Goal: Task Accomplishment & Management: Manage account settings

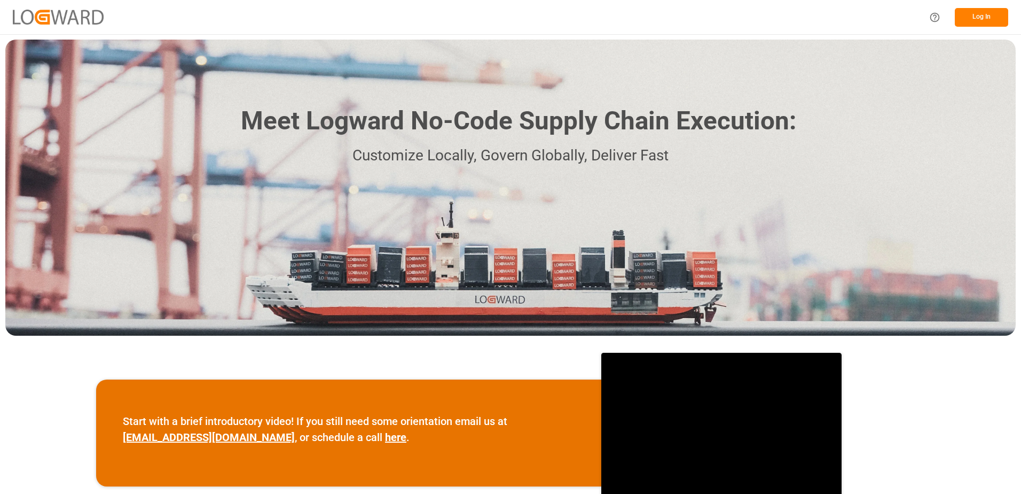
click at [980, 15] on button "Log In" at bounding box center [981, 17] width 53 height 19
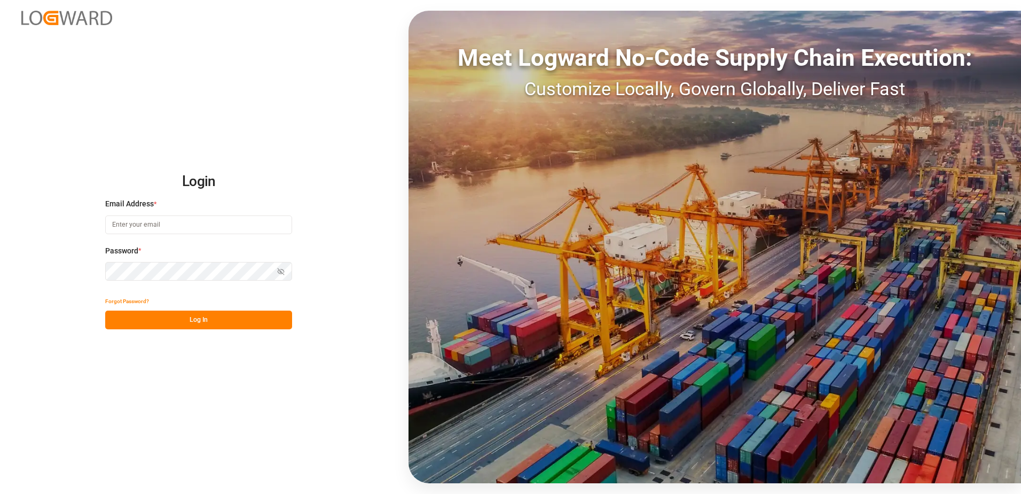
click at [173, 227] on input at bounding box center [198, 224] width 187 height 19
type input "[PERSON_NAME][EMAIL_ADDRESS][DOMAIN_NAME]"
click at [117, 318] on button "Log In" at bounding box center [198, 319] width 187 height 19
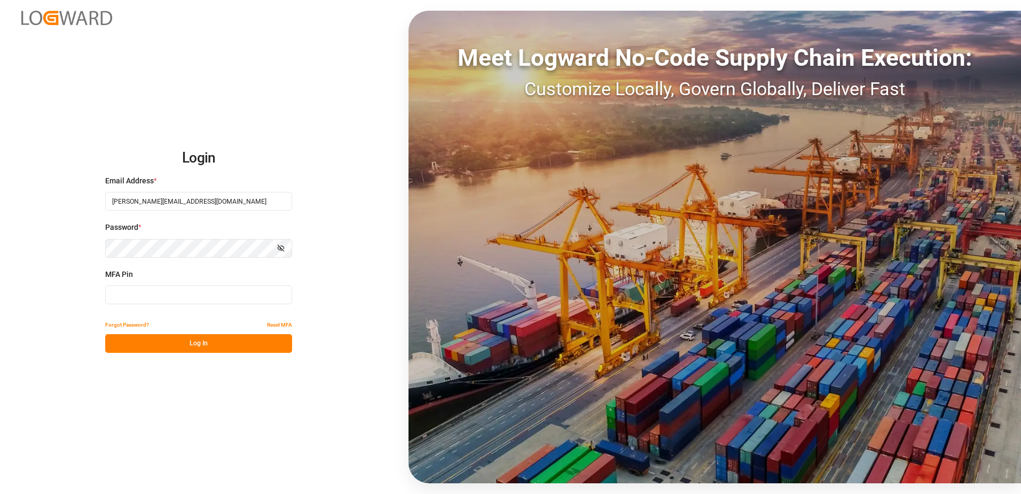
click at [119, 295] on input at bounding box center [198, 294] width 187 height 19
type input "134049"
click at [180, 341] on button "Log In" at bounding box center [198, 343] width 187 height 19
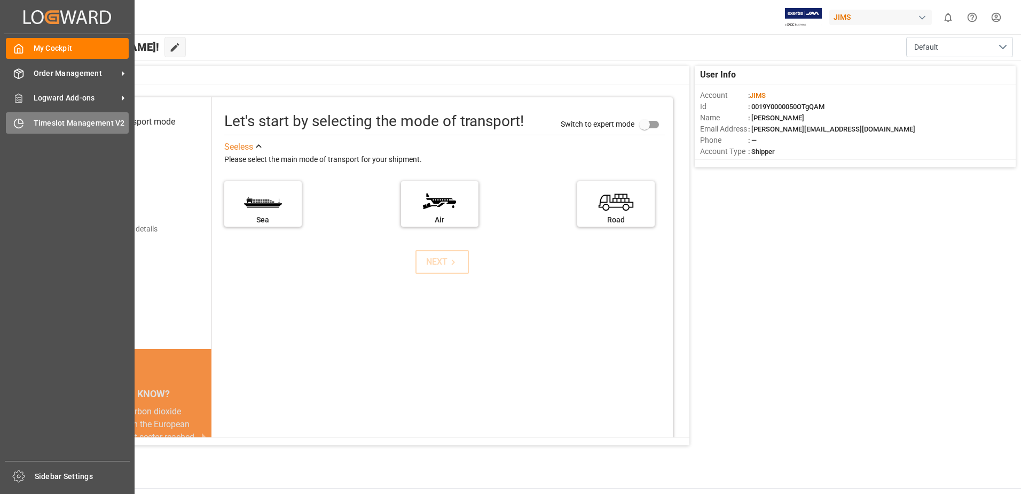
click at [77, 124] on span "Timeslot Management V2" at bounding box center [82, 123] width 96 height 11
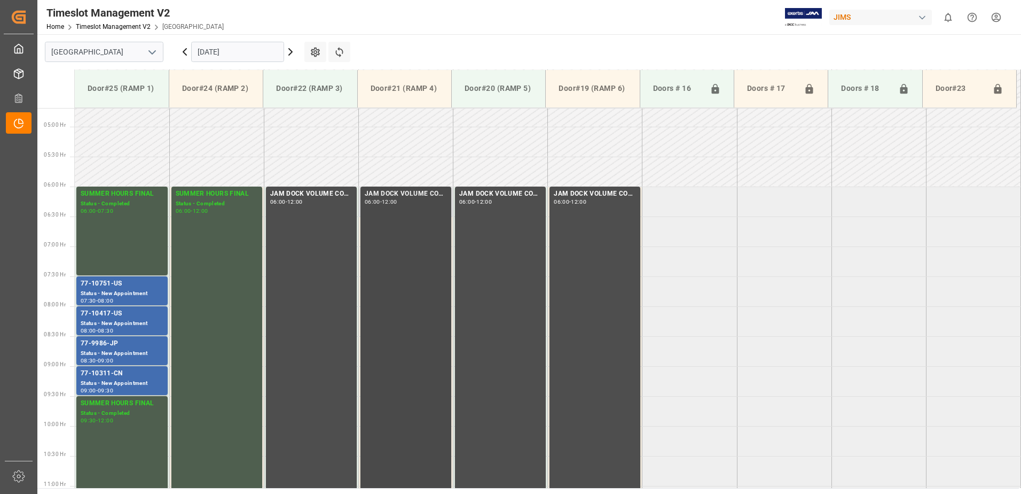
scroll to position [293, 0]
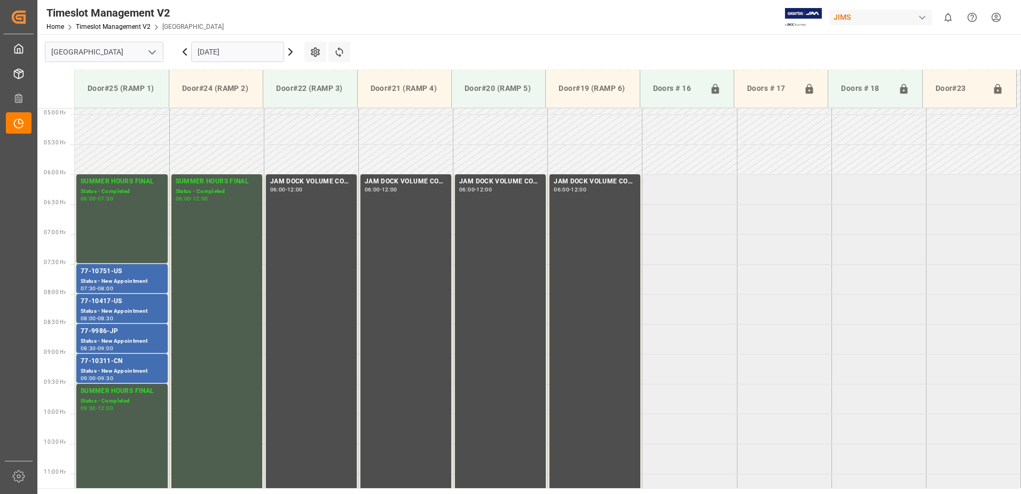
click at [245, 53] on input "[DATE]" at bounding box center [237, 52] width 93 height 20
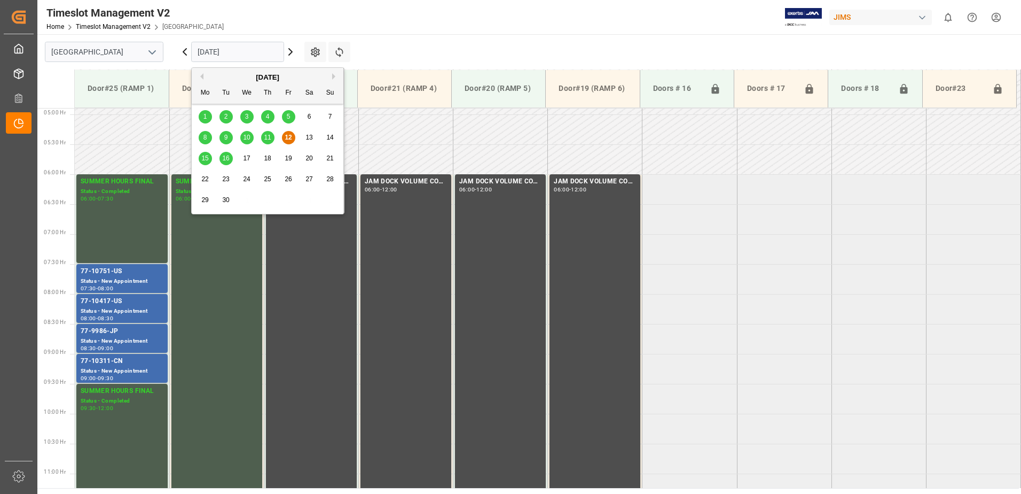
click at [207, 158] on span "15" at bounding box center [204, 157] width 7 height 7
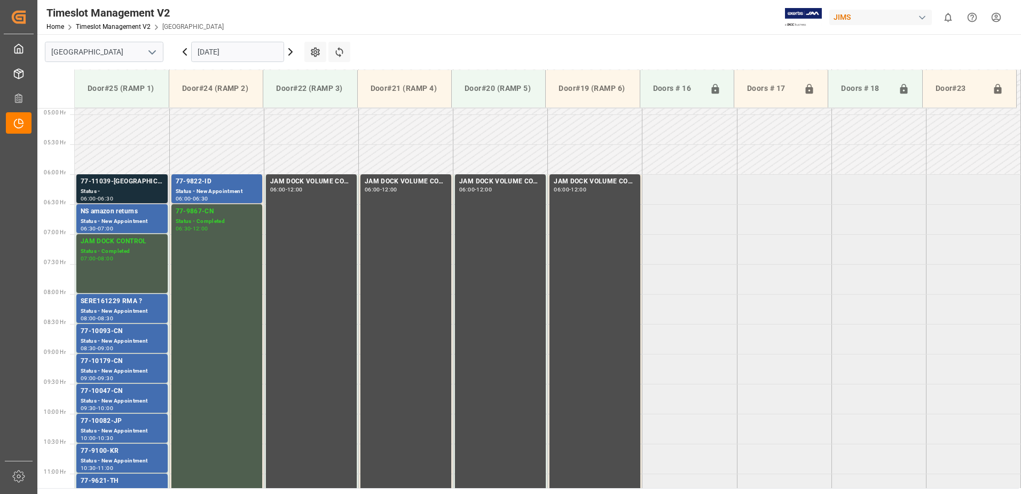
click at [114, 186] on div "77-11039-[GEOGRAPHIC_DATA]" at bounding box center [122, 181] width 83 height 11
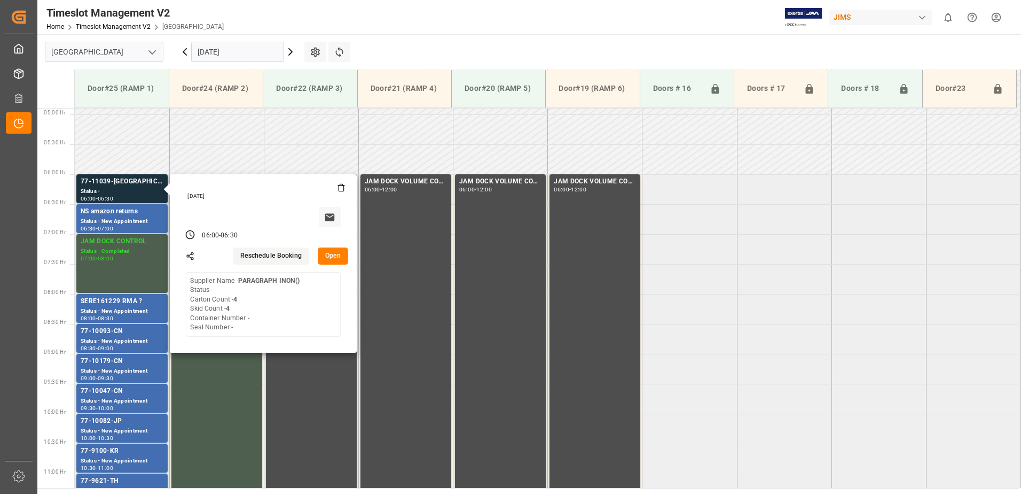
click at [335, 253] on button "Open" at bounding box center [333, 255] width 31 height 17
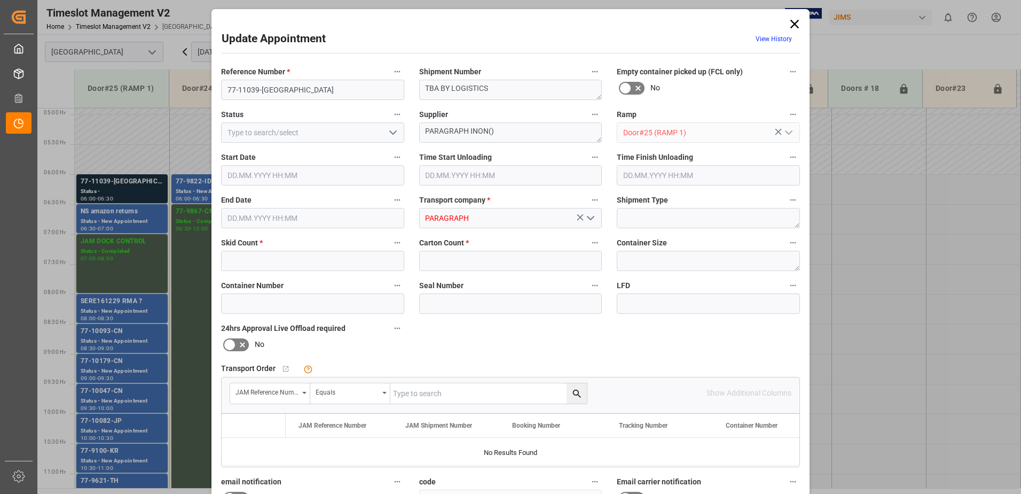
type input "4"
type input "[DATE] 06:00"
type input "[DATE] 06:30"
type input "[DATE] 17:26"
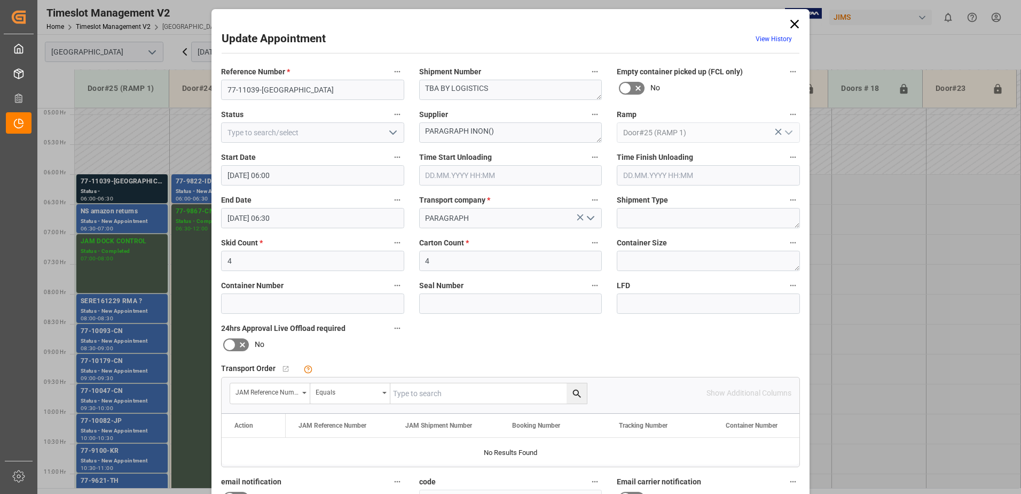
click at [486, 393] on input "text" at bounding box center [488, 393] width 197 height 20
click at [460, 392] on input "77-11039-ca" at bounding box center [488, 393] width 197 height 20
type input "77-11039-ca"
click at [579, 392] on icon "search button" at bounding box center [577, 393] width 11 height 11
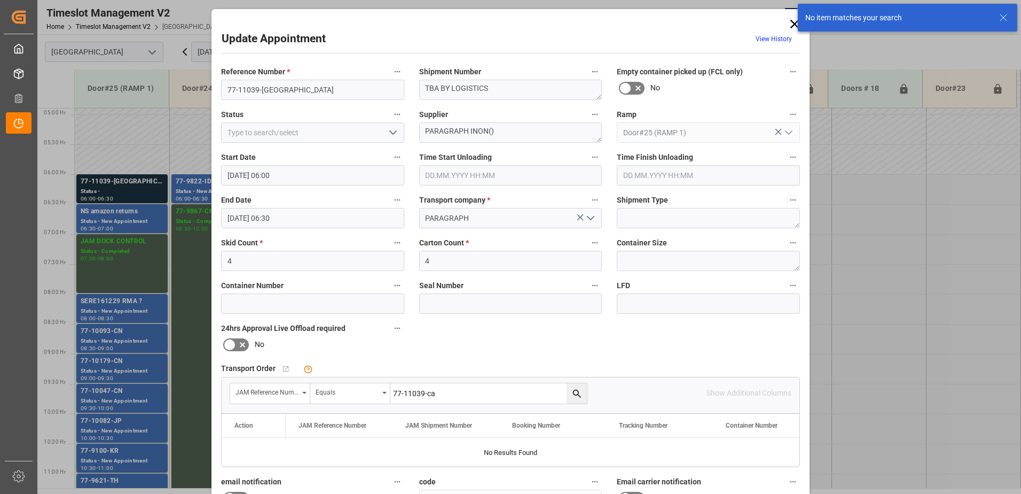
click at [794, 24] on icon at bounding box center [795, 24] width 9 height 9
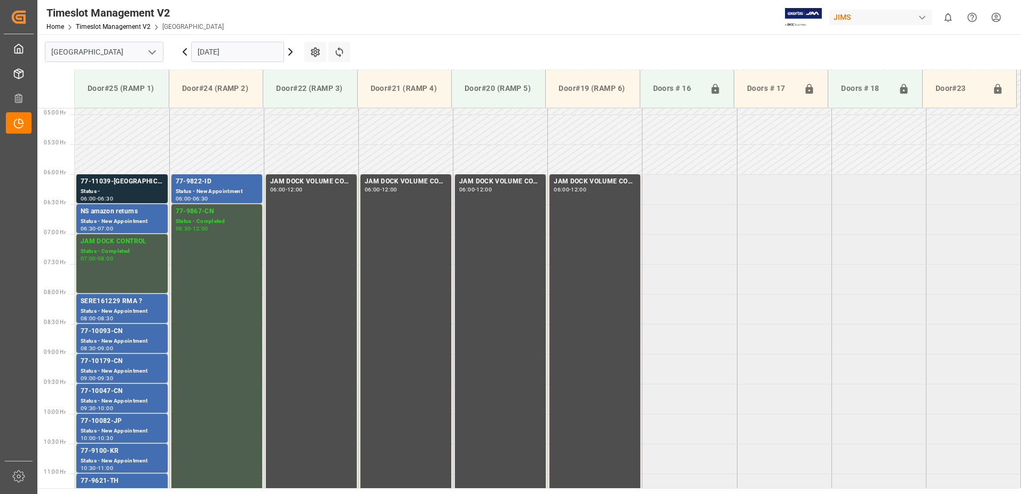
click at [291, 52] on icon at bounding box center [290, 51] width 13 height 13
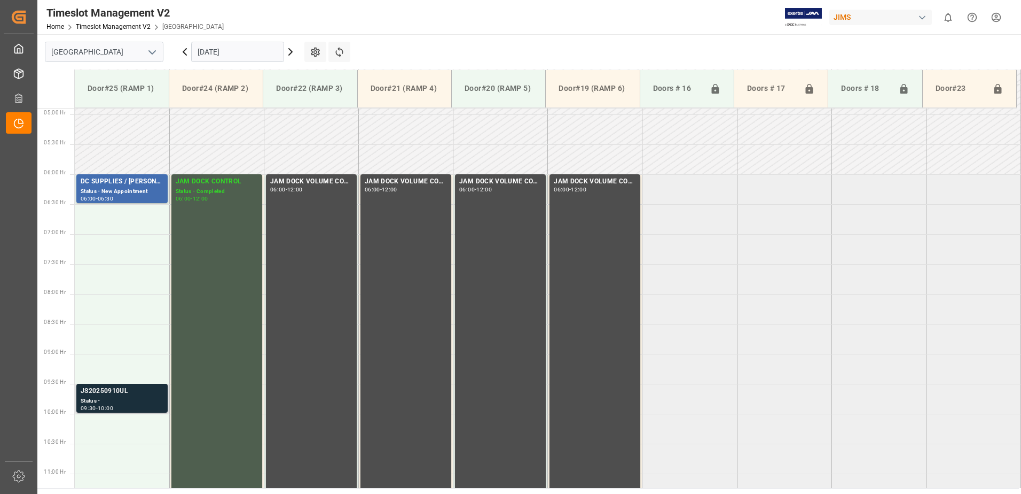
click at [117, 399] on div "Status -" at bounding box center [122, 400] width 83 height 9
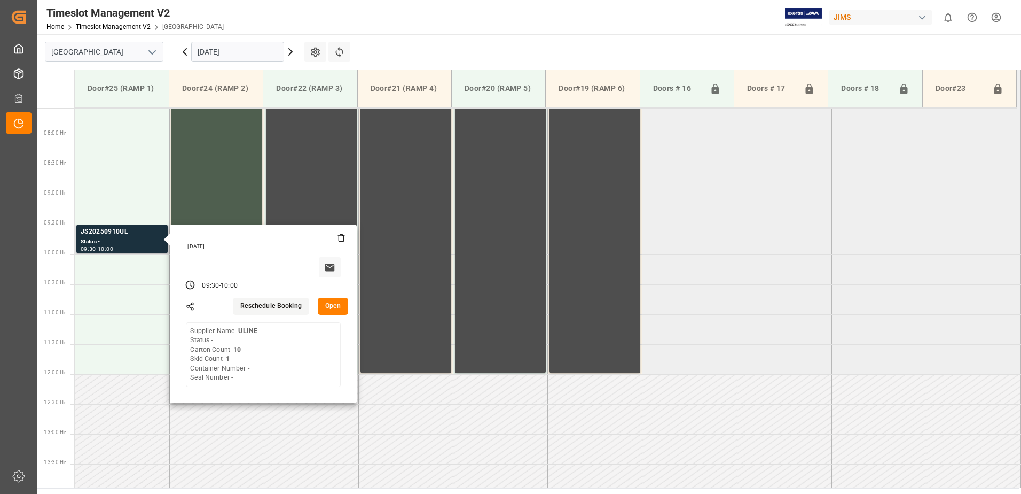
scroll to position [453, 0]
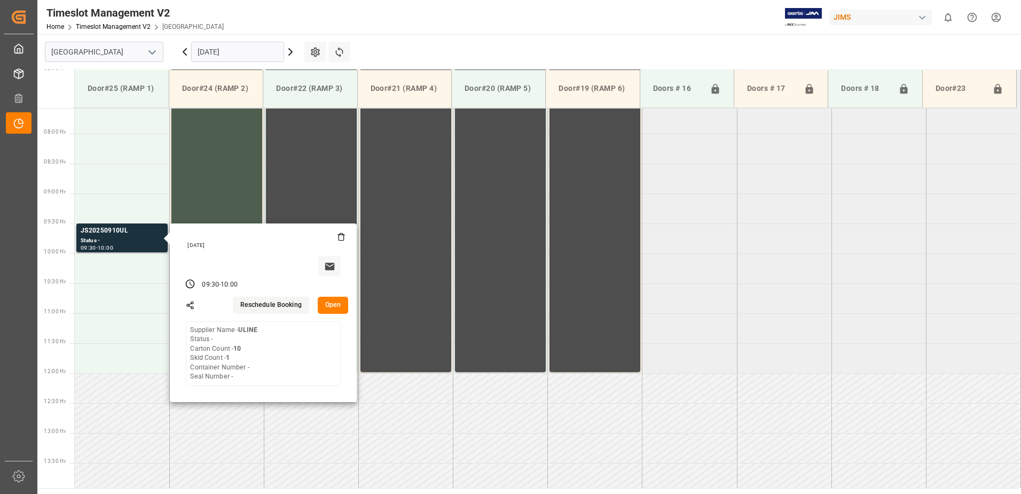
click at [335, 303] on button "Open" at bounding box center [333, 304] width 31 height 17
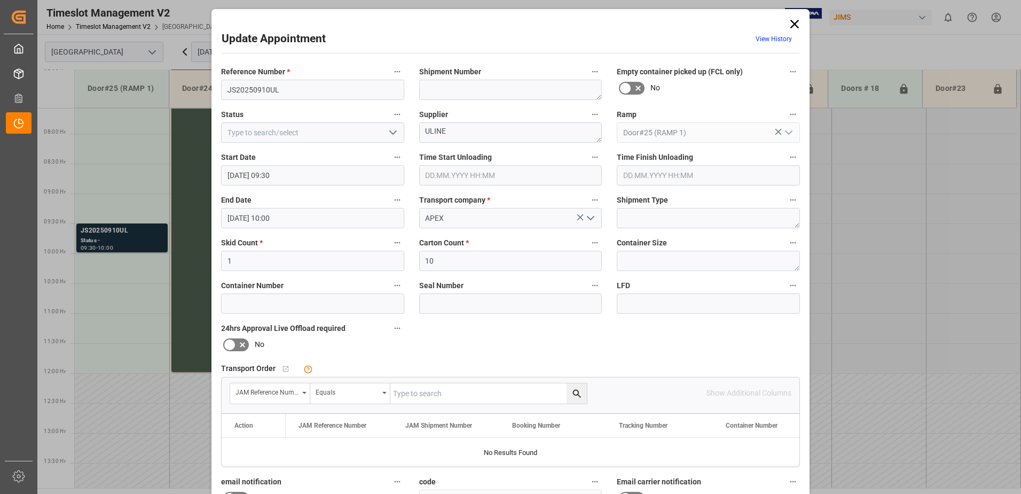
click at [394, 132] on polyline "open menu" at bounding box center [393, 132] width 6 height 3
click at [290, 228] on div "New Appointment" at bounding box center [313, 228] width 182 height 24
type input "New Appointment"
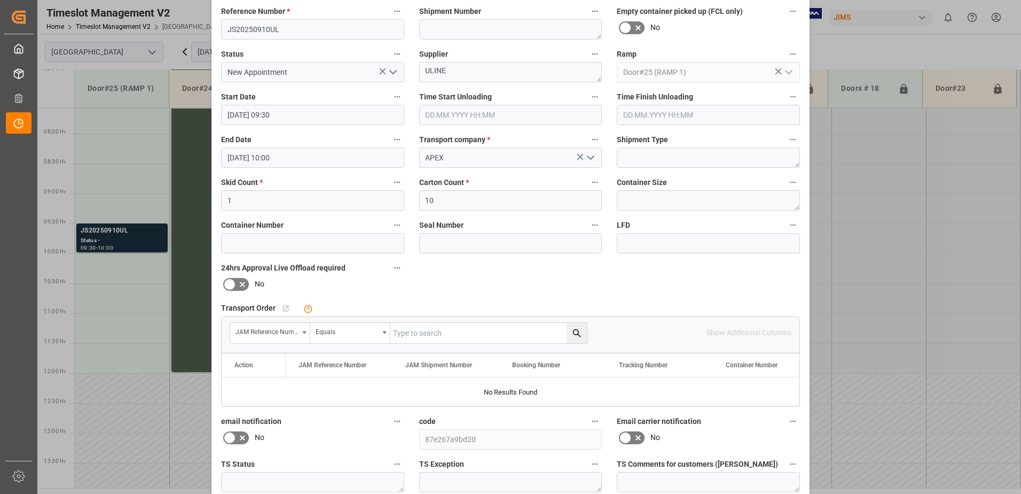
scroll to position [156, 0]
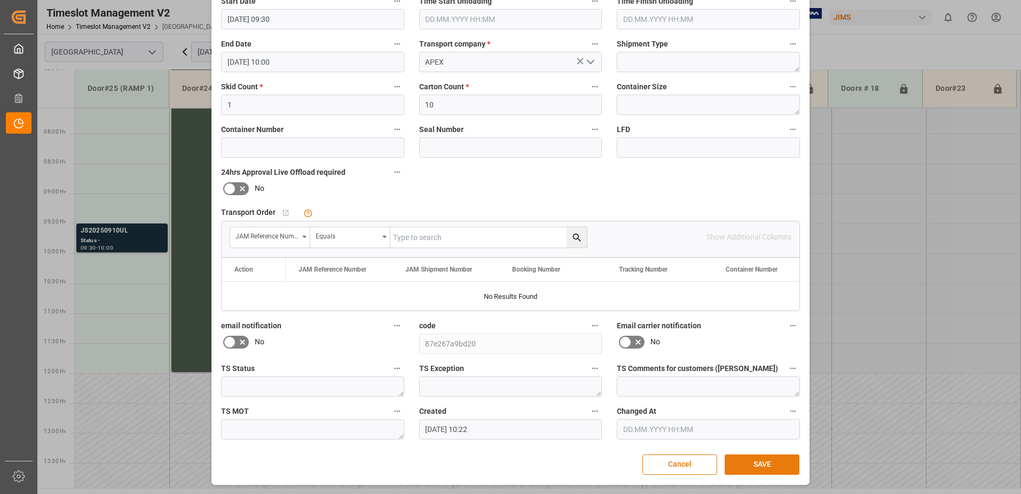
click at [769, 460] on button "SAVE" at bounding box center [762, 464] width 75 height 20
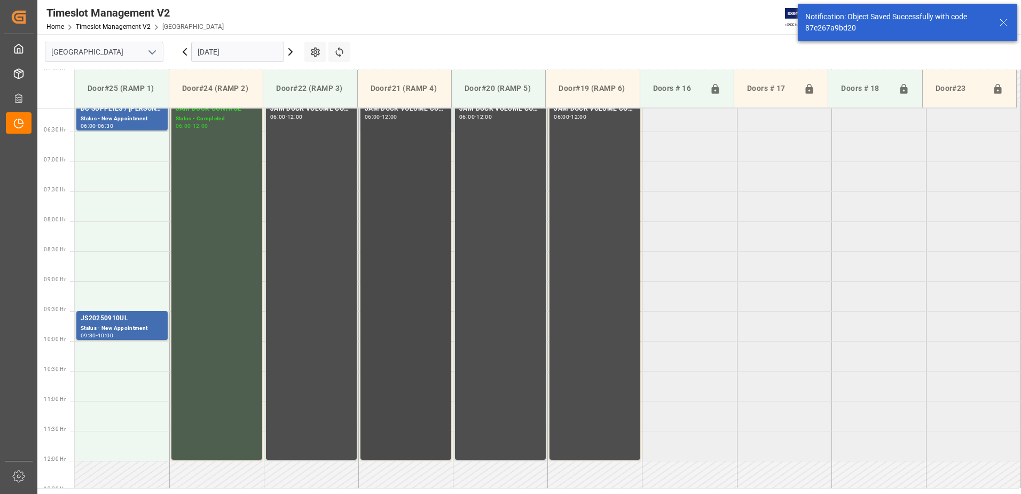
scroll to position [312, 0]
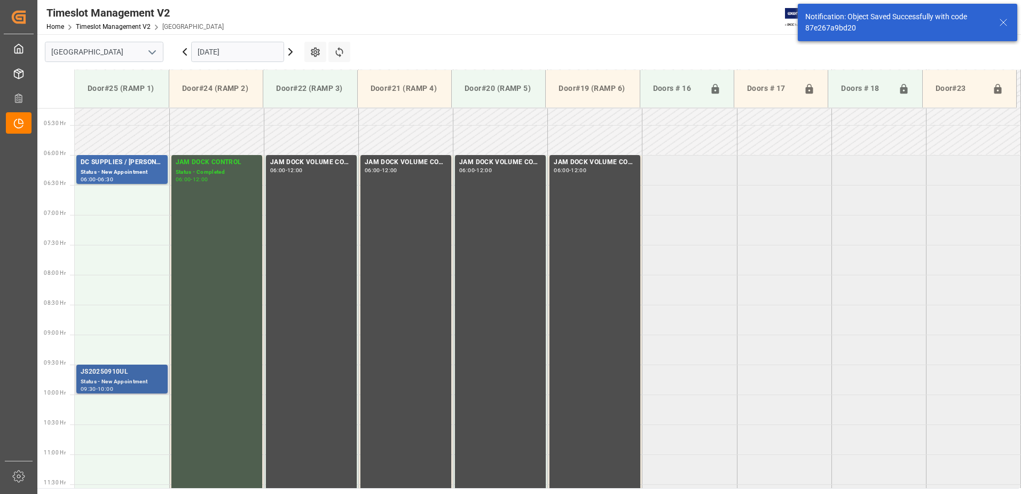
click at [126, 374] on div "JS20250910UL" at bounding box center [122, 371] width 83 height 11
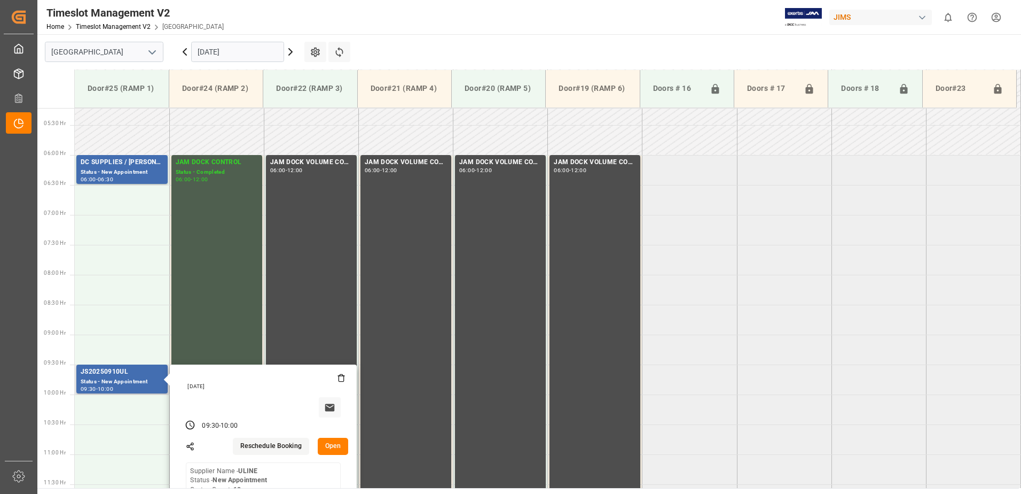
click at [335, 444] on button "Open" at bounding box center [333, 446] width 31 height 17
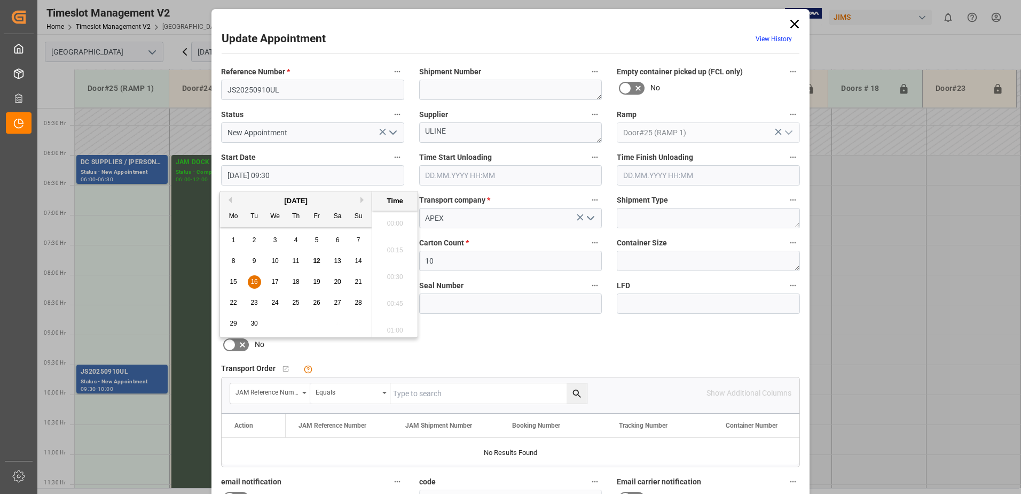
click at [310, 178] on input "[DATE] 09:30" at bounding box center [312, 175] width 183 height 20
click at [256, 283] on span "16" at bounding box center [254, 281] width 7 height 7
click at [395, 218] on li "06:30" at bounding box center [394, 220] width 45 height 27
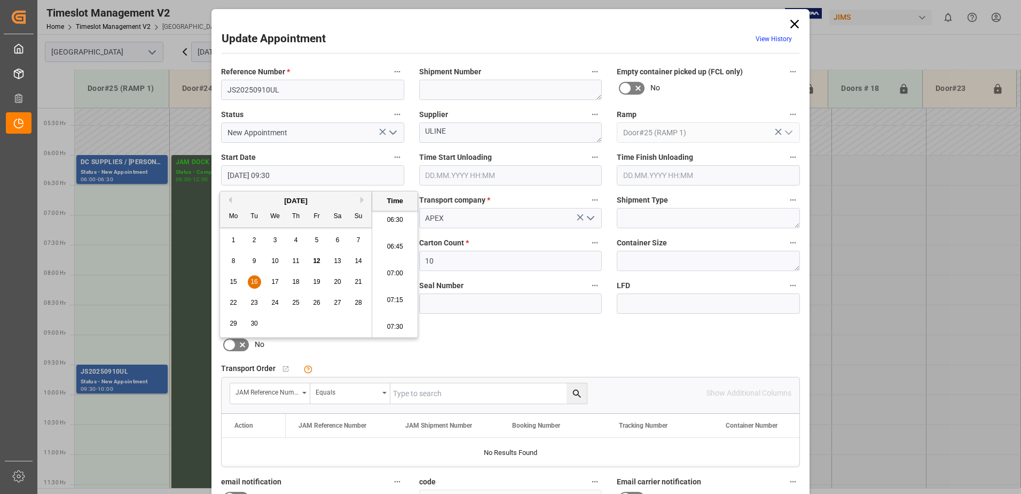
type input "[DATE] 06:30"
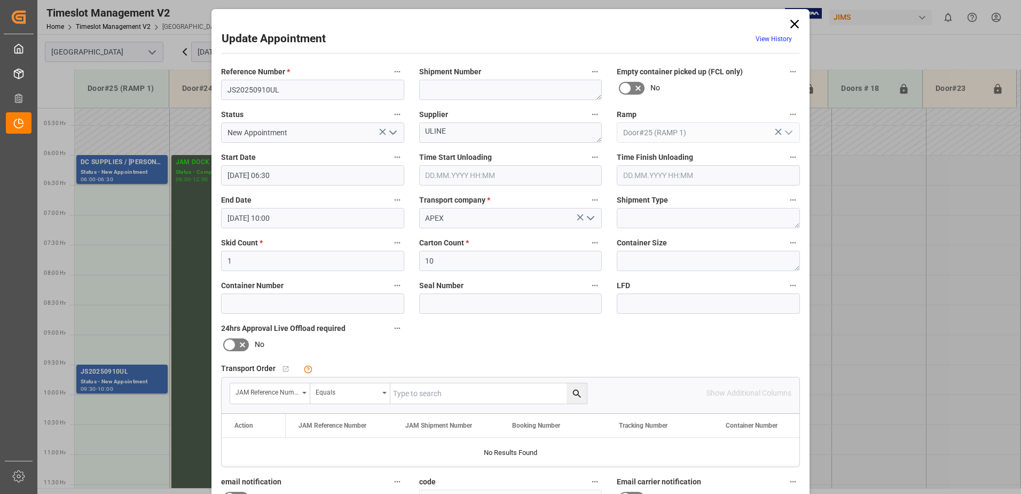
click at [331, 220] on input "[DATE] 10:00" at bounding box center [312, 218] width 183 height 20
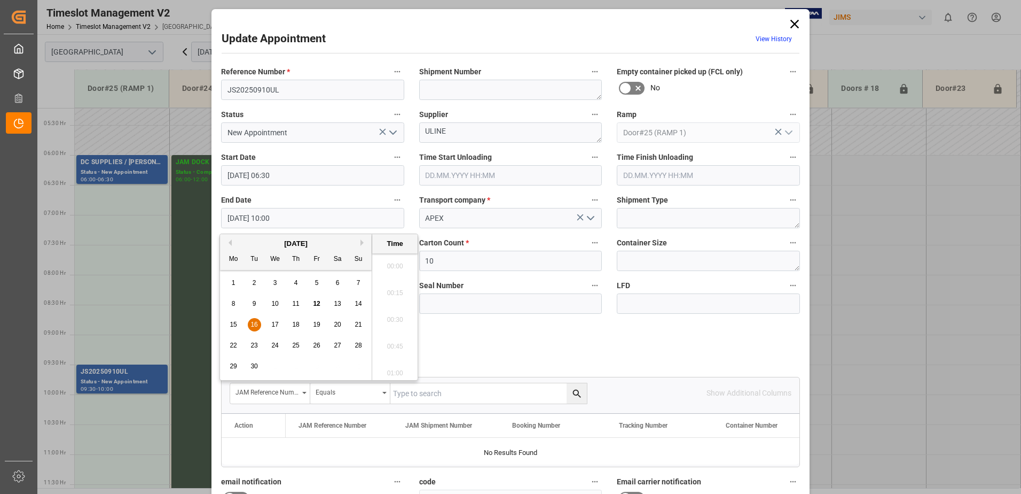
scroll to position [1019, 0]
click at [254, 324] on span "16" at bounding box center [254, 324] width 7 height 7
click at [398, 260] on li "07:00" at bounding box center [394, 262] width 45 height 27
type input "[DATE] 07:00"
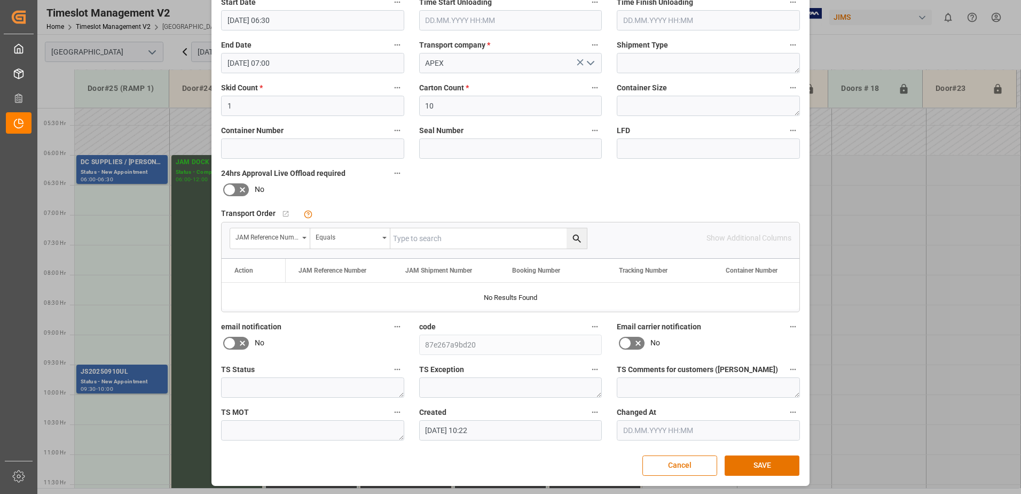
scroll to position [156, 0]
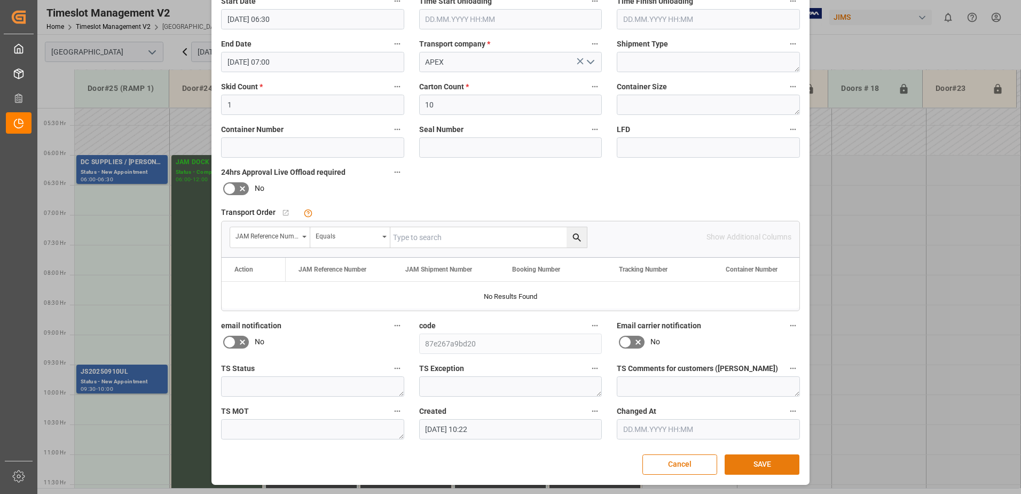
click at [774, 466] on button "SAVE" at bounding box center [762, 464] width 75 height 20
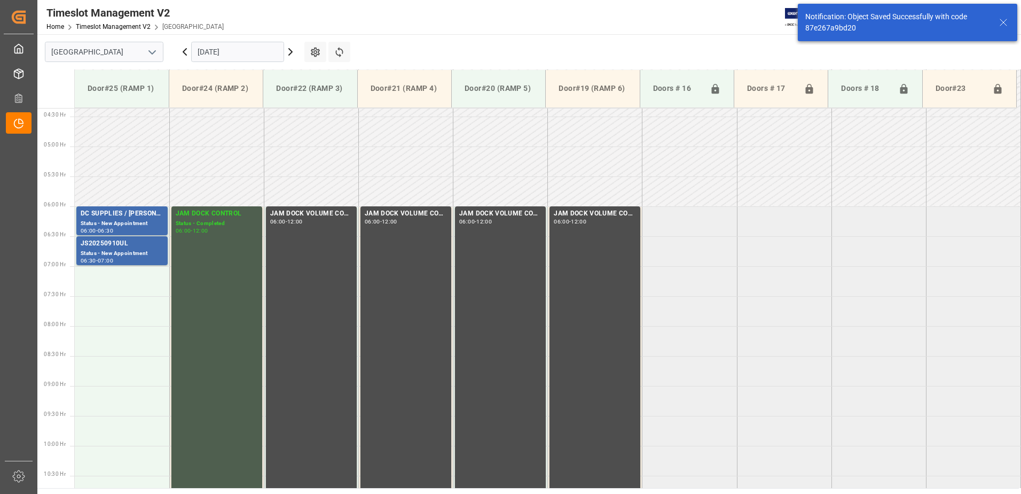
scroll to position [293, 0]
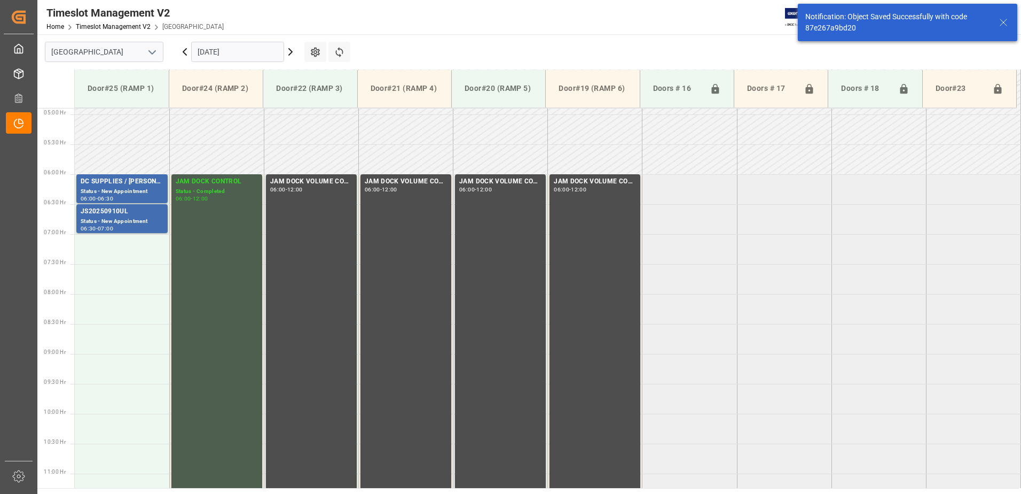
click at [291, 52] on icon at bounding box center [290, 51] width 13 height 13
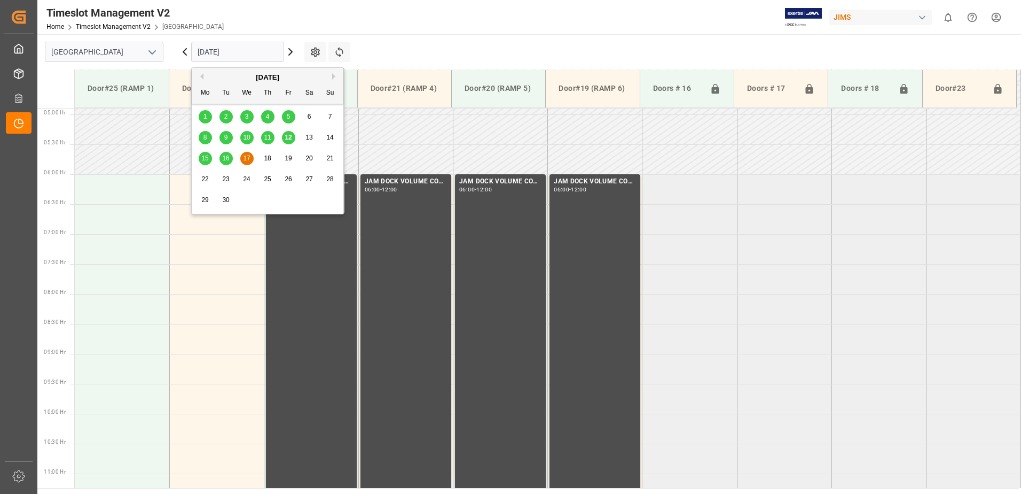
click at [265, 52] on input "[DATE]" at bounding box center [237, 52] width 93 height 20
click at [288, 136] on span "12" at bounding box center [288, 137] width 7 height 7
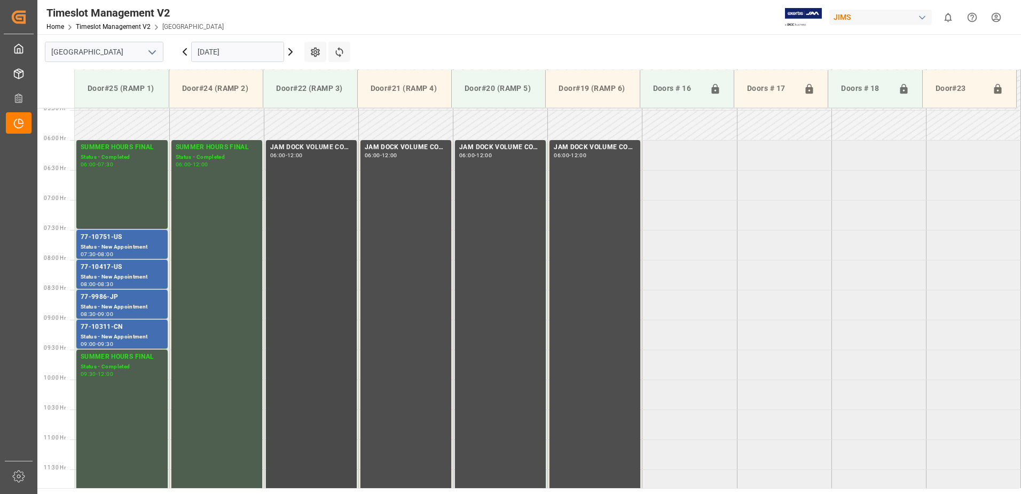
scroll to position [346, 0]
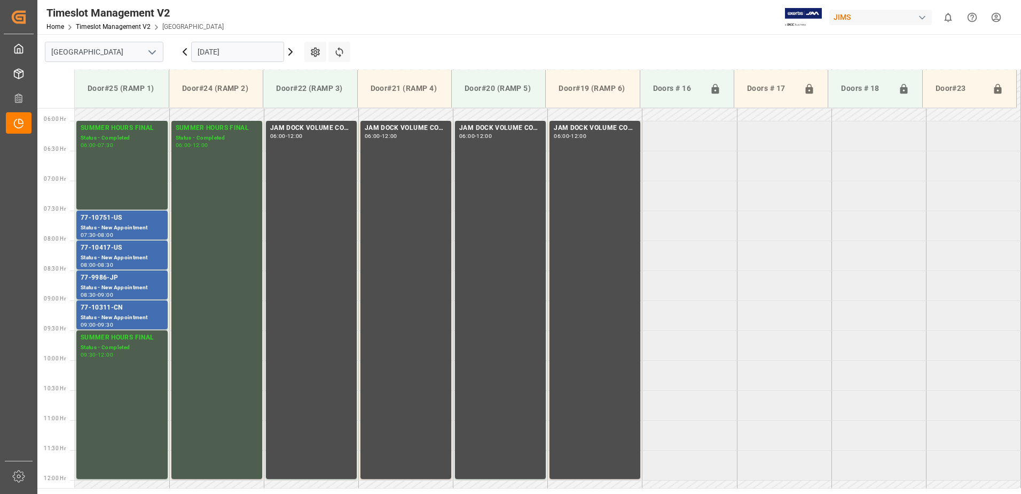
click at [183, 51] on icon at bounding box center [184, 52] width 3 height 6
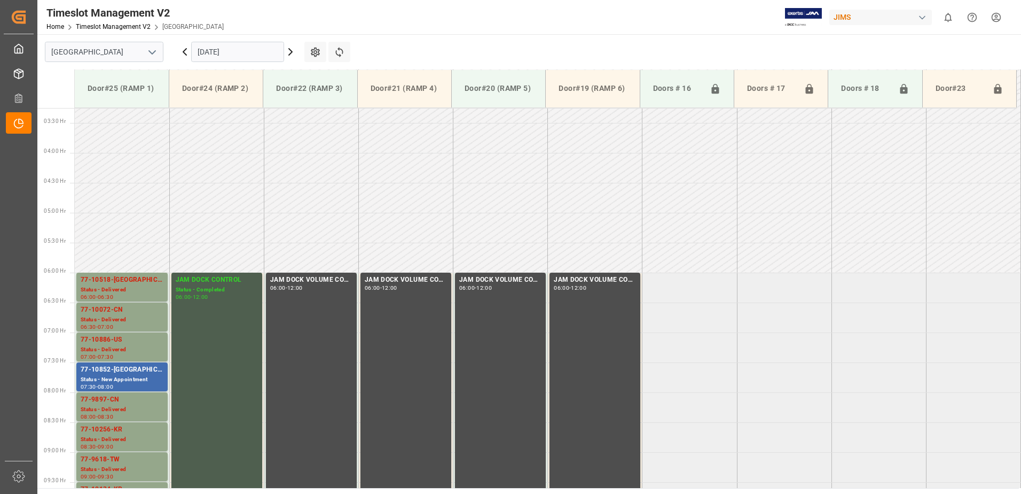
scroll to position [293, 0]
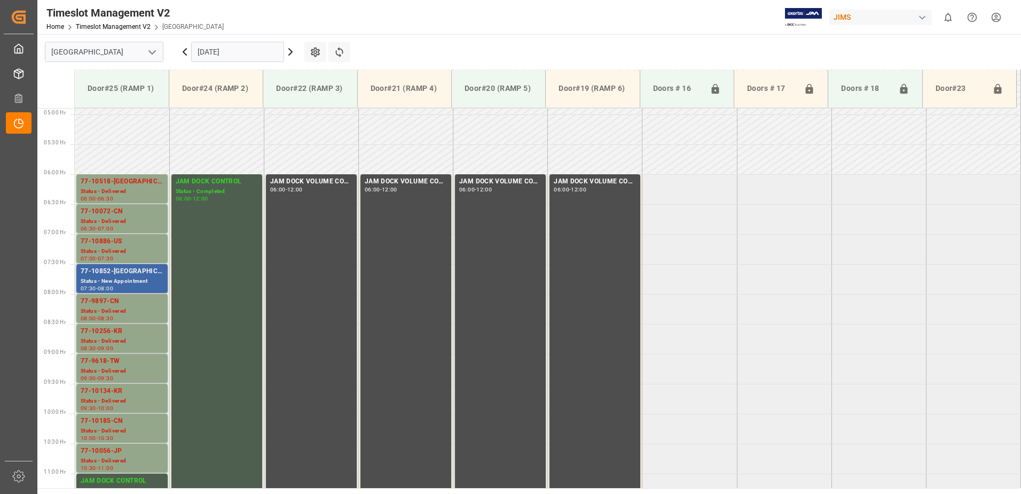
click at [129, 276] on div "77-10852-[GEOGRAPHIC_DATA]" at bounding box center [122, 271] width 83 height 11
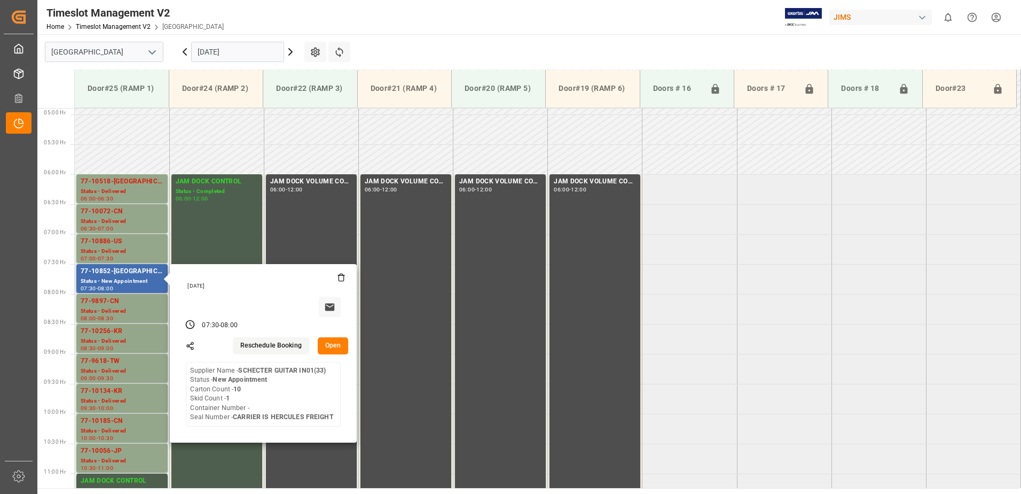
click at [334, 343] on button "Open" at bounding box center [333, 345] width 31 height 17
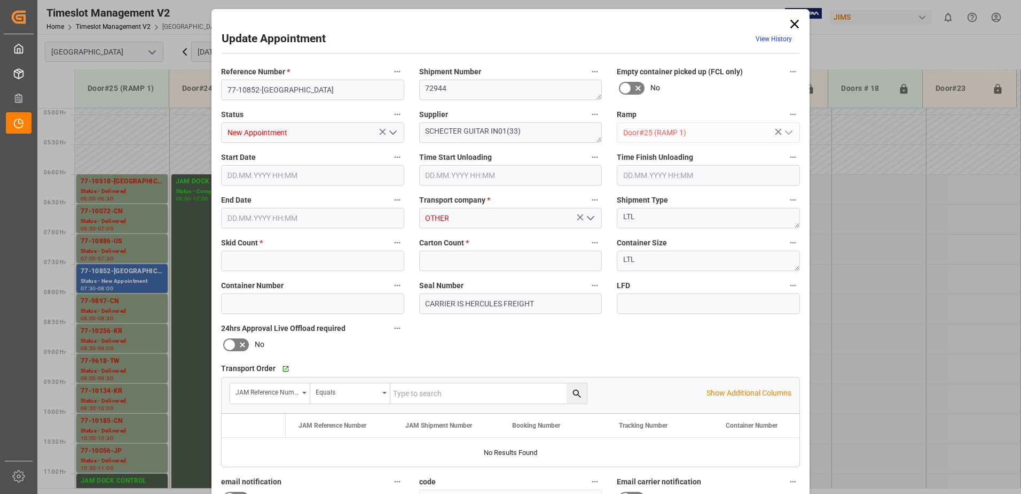
type input "1"
type input "10"
type input "[DATE] 07:30"
type input "[DATE] 08:00"
type input "[DATE] 17:14"
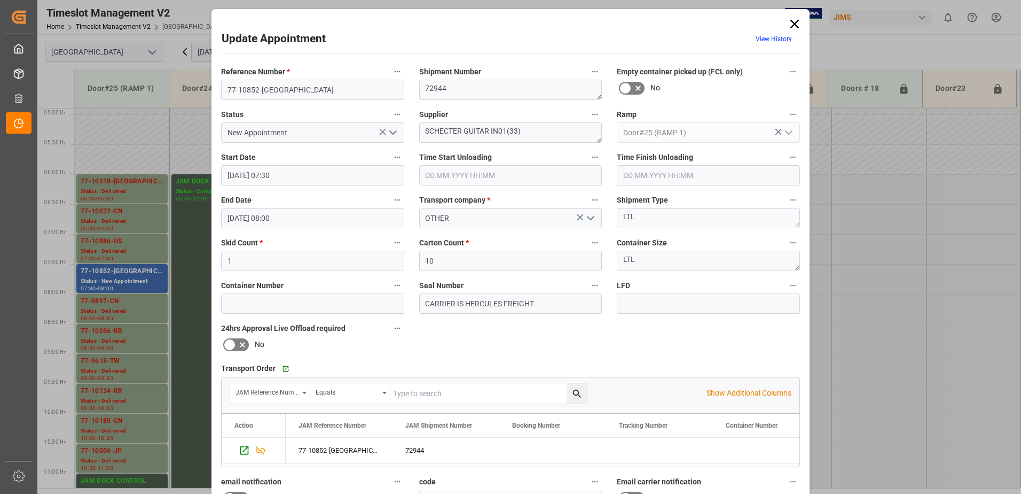
click at [393, 130] on icon "open menu" at bounding box center [393, 132] width 13 height 13
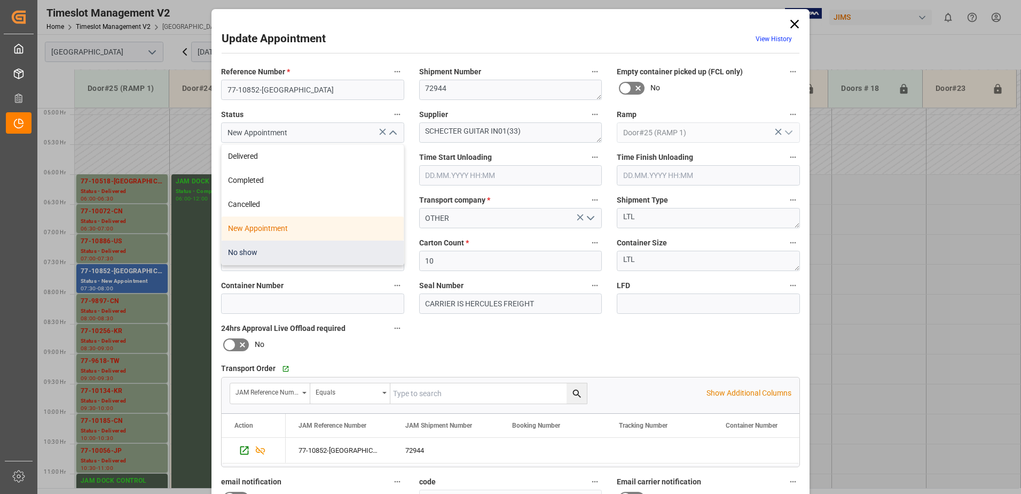
click at [316, 253] on div "No show" at bounding box center [313, 252] width 182 height 24
type input "No show"
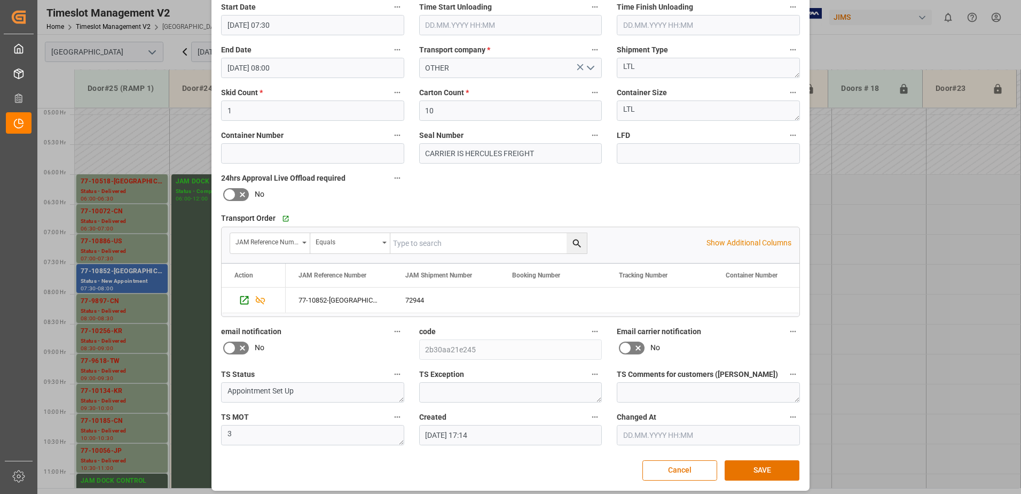
scroll to position [156, 0]
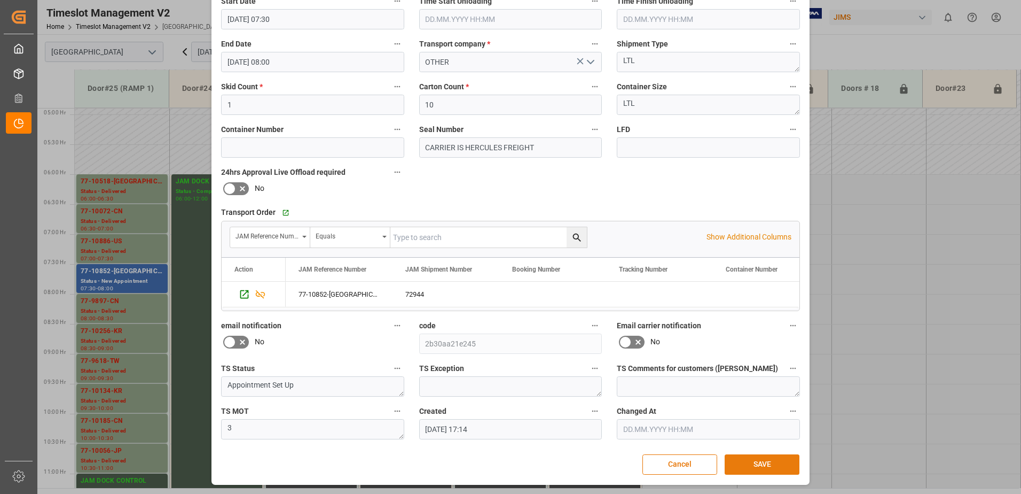
click at [766, 464] on button "SAVE" at bounding box center [762, 464] width 75 height 20
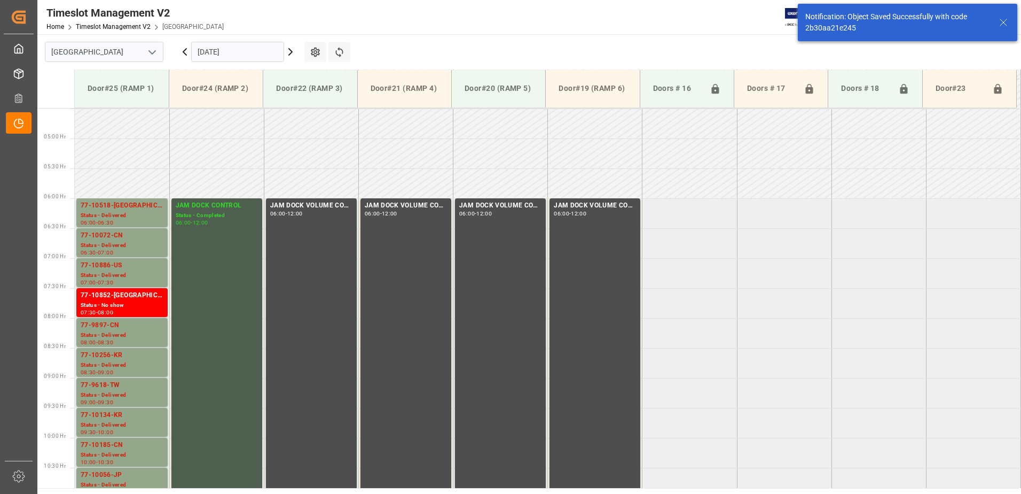
scroll to position [353, 0]
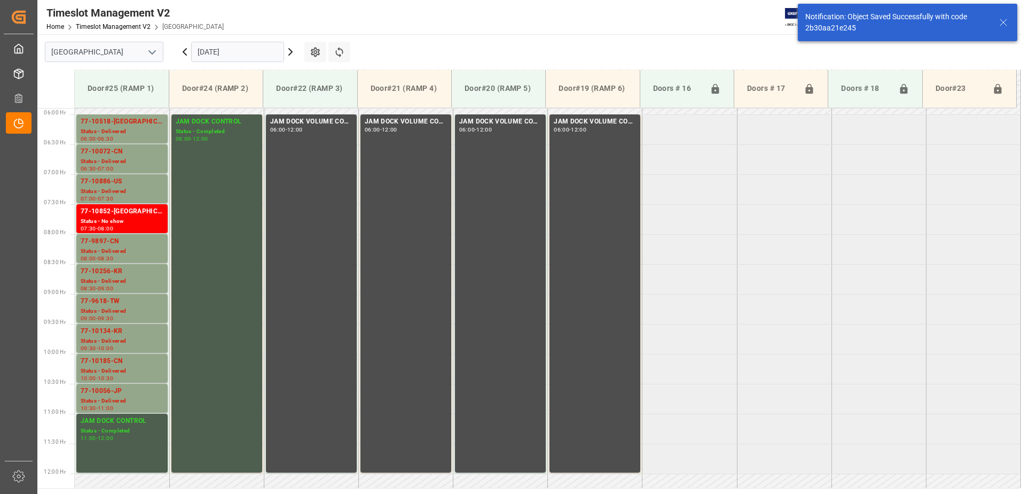
click at [254, 52] on input "[DATE]" at bounding box center [237, 52] width 93 height 20
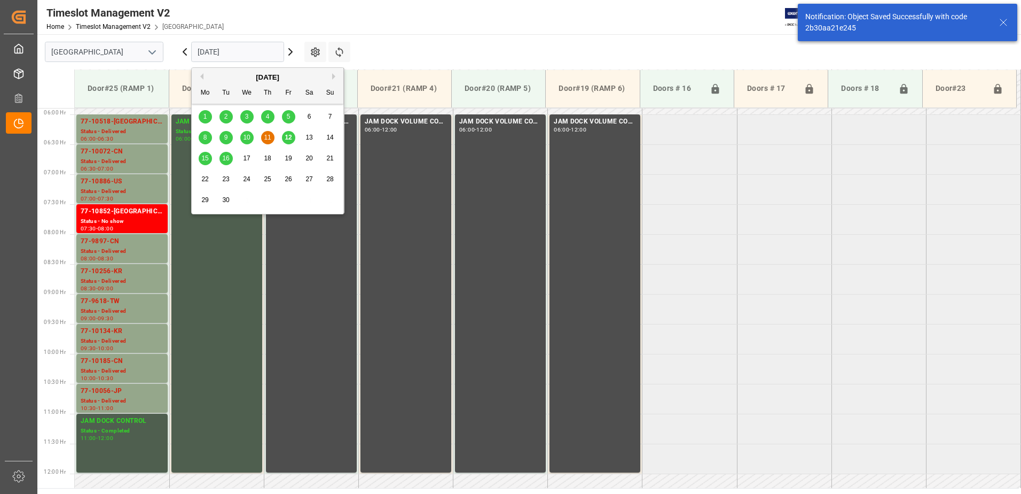
click at [289, 138] on span "12" at bounding box center [288, 137] width 7 height 7
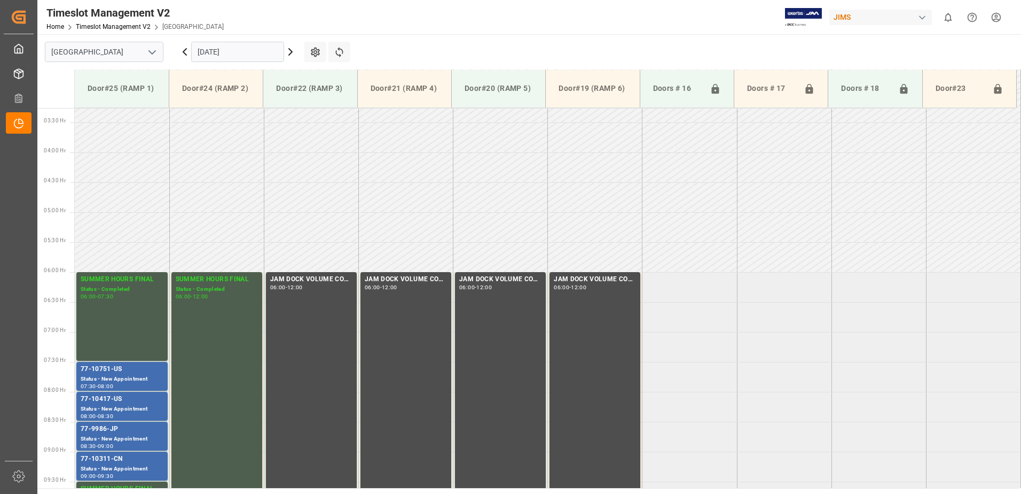
scroll to position [293, 0]
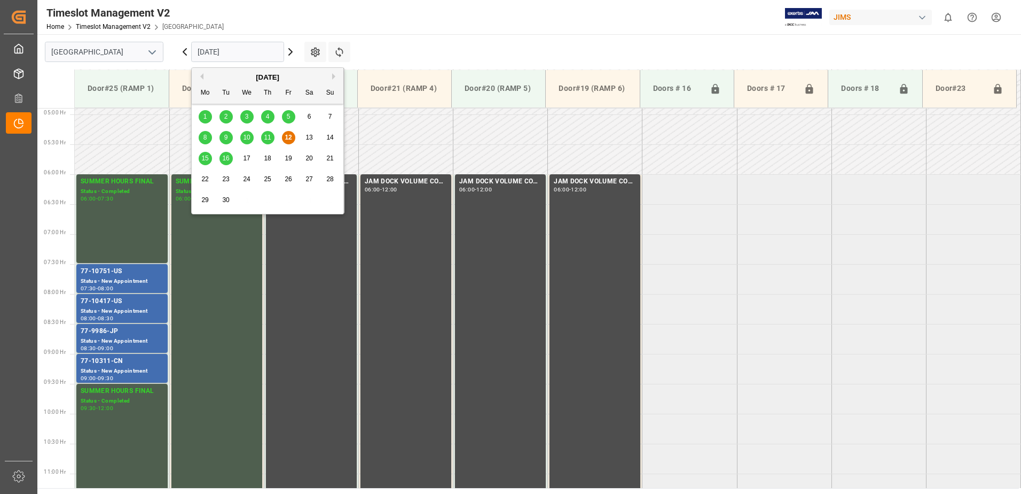
click at [261, 53] on input "[DATE]" at bounding box center [237, 52] width 93 height 20
click at [205, 159] on span "15" at bounding box center [204, 157] width 7 height 7
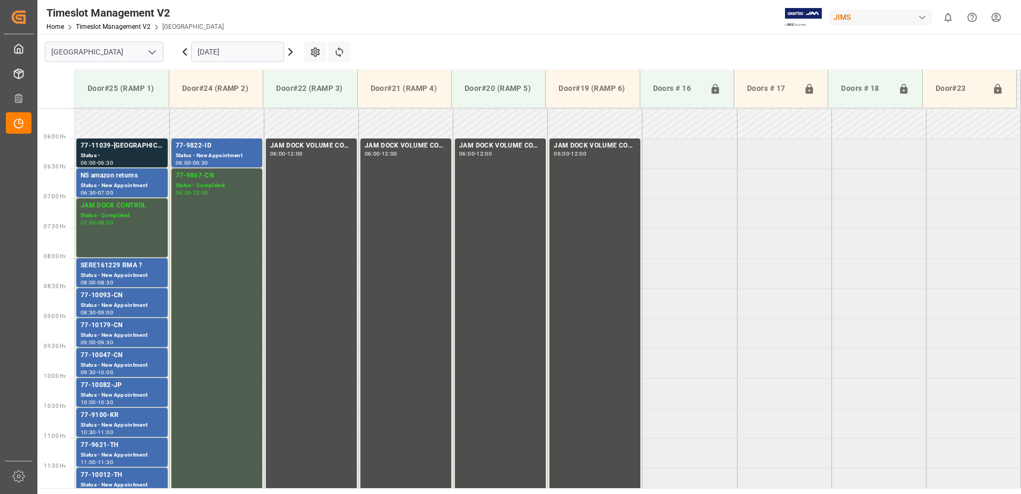
scroll to position [353, 0]
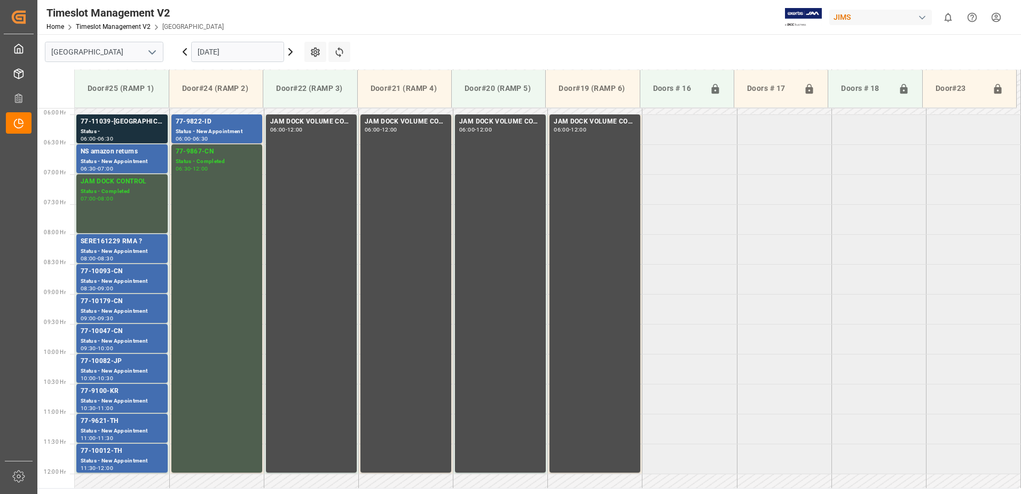
click at [237, 46] on input "[DATE]" at bounding box center [237, 52] width 93 height 20
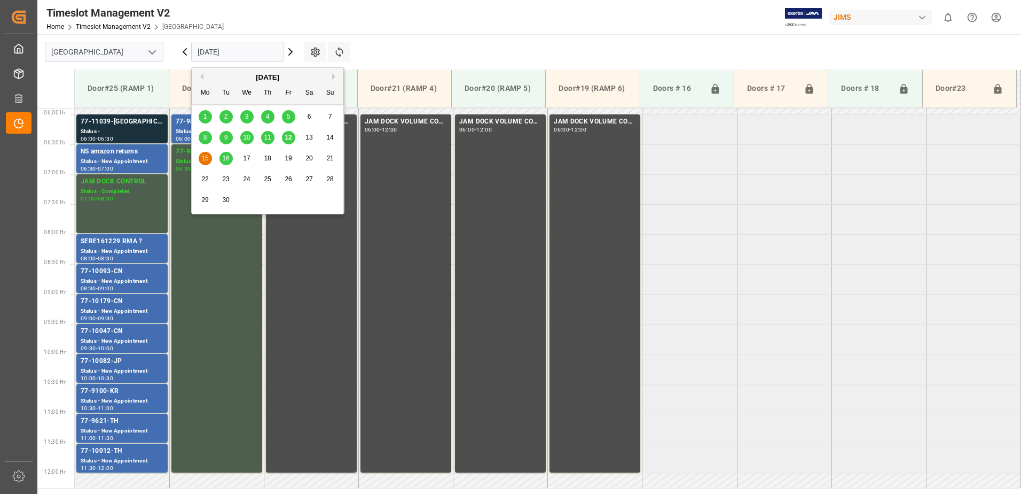
click at [290, 137] on span "12" at bounding box center [288, 137] width 7 height 7
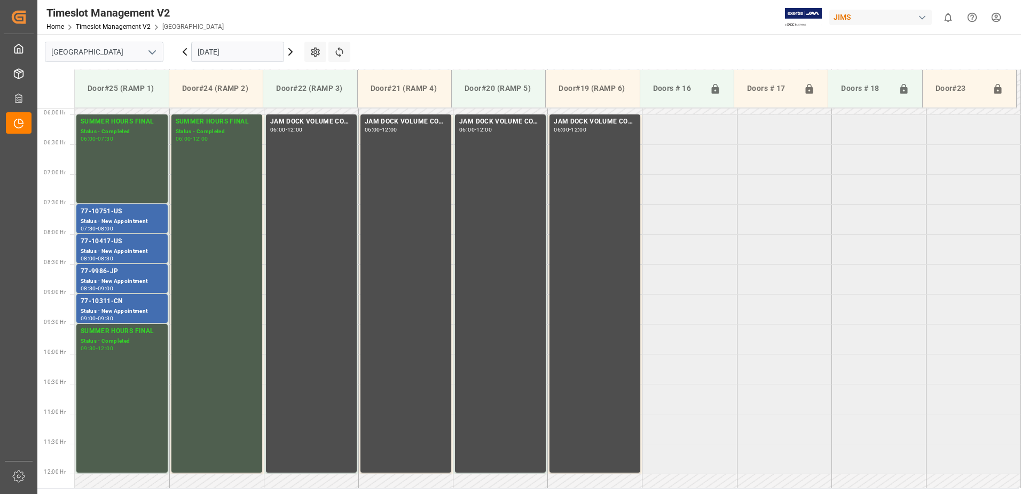
click at [184, 53] on icon at bounding box center [184, 52] width 3 height 6
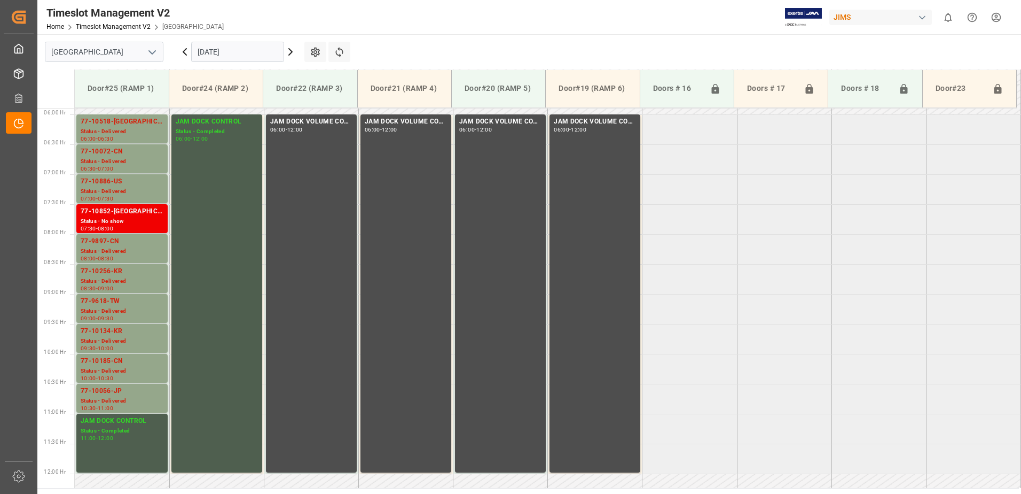
click at [118, 218] on div "Status - No show" at bounding box center [122, 221] width 83 height 9
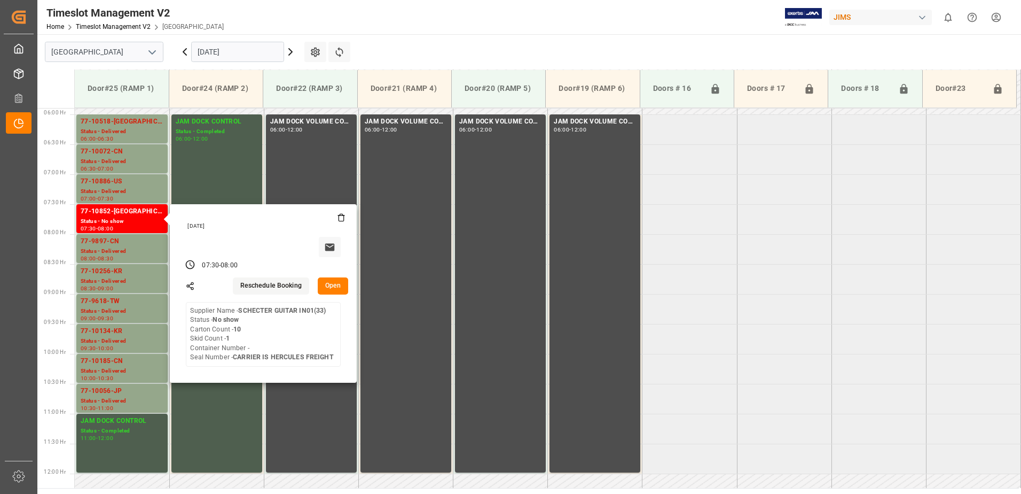
click at [239, 50] on input "[DATE]" at bounding box center [237, 52] width 93 height 20
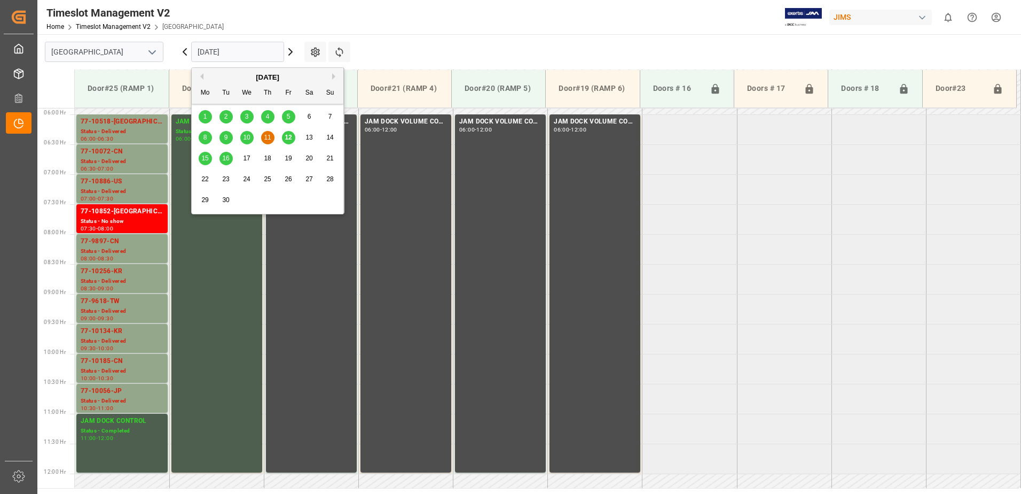
click at [206, 158] on span "15" at bounding box center [204, 157] width 7 height 7
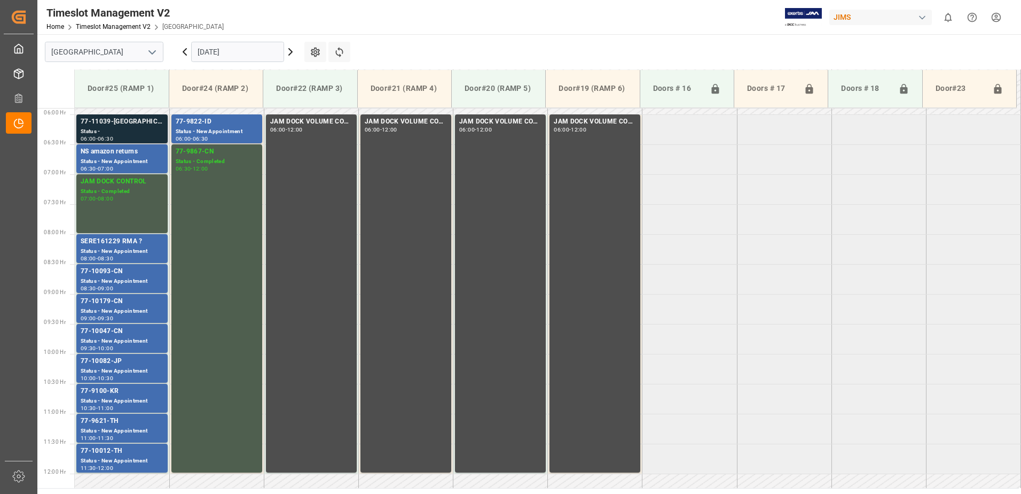
click at [131, 127] on div "77-11039-[GEOGRAPHIC_DATA]" at bounding box center [122, 121] width 83 height 11
click at [128, 157] on div "NS amazon returns" at bounding box center [122, 151] width 83 height 11
click at [204, 131] on div "Status - New Appointment" at bounding box center [217, 131] width 82 height 9
click at [119, 247] on div "Status - New Appointment" at bounding box center [122, 251] width 83 height 9
click at [132, 277] on div "Status - New Appointment" at bounding box center [122, 281] width 83 height 9
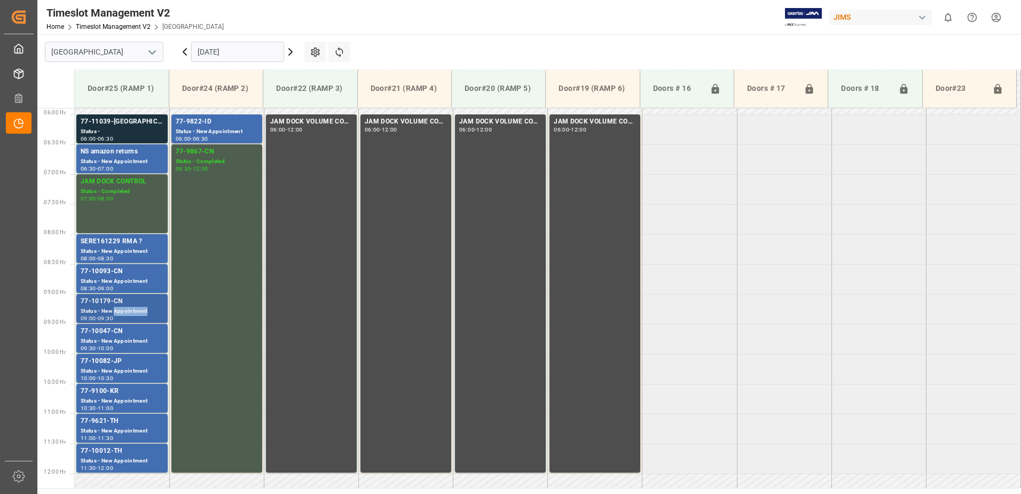
click at [136, 308] on div "Status - New Appointment" at bounding box center [122, 311] width 83 height 9
click at [133, 332] on div "77-10047-CN" at bounding box center [122, 331] width 83 height 11
click at [131, 359] on div "77-10082-JP" at bounding box center [122, 361] width 83 height 11
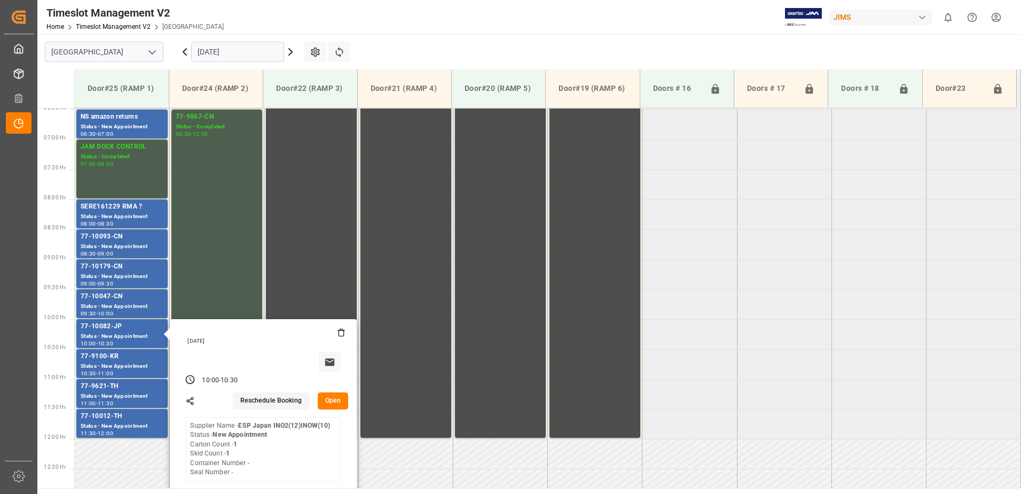
scroll to position [406, 0]
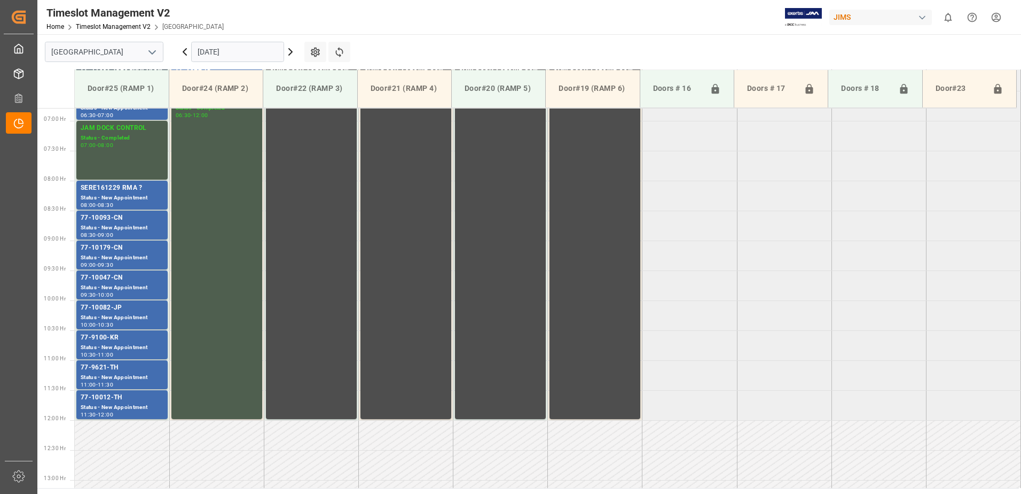
click at [138, 341] on div "77-9100-KR" at bounding box center [122, 337] width 83 height 11
click at [136, 364] on div "77-9621-TH" at bounding box center [122, 367] width 83 height 11
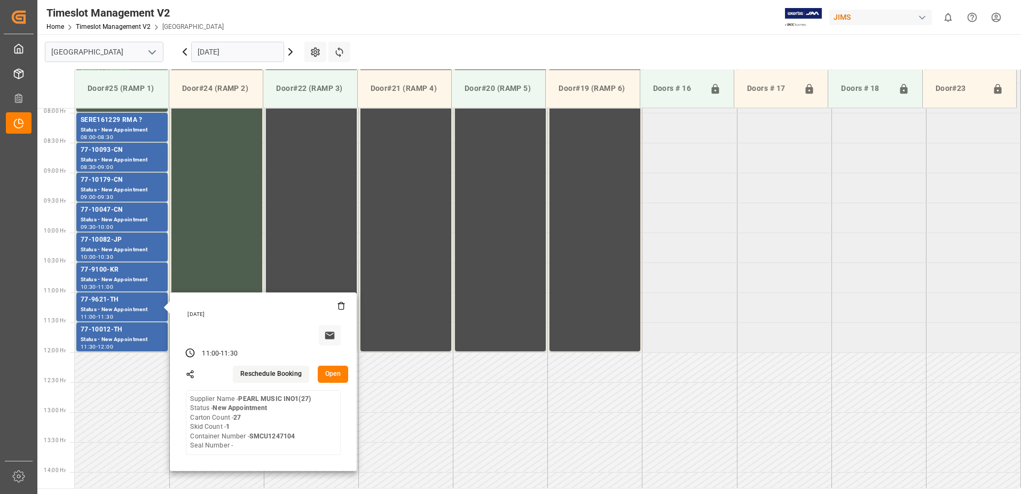
scroll to position [513, 0]
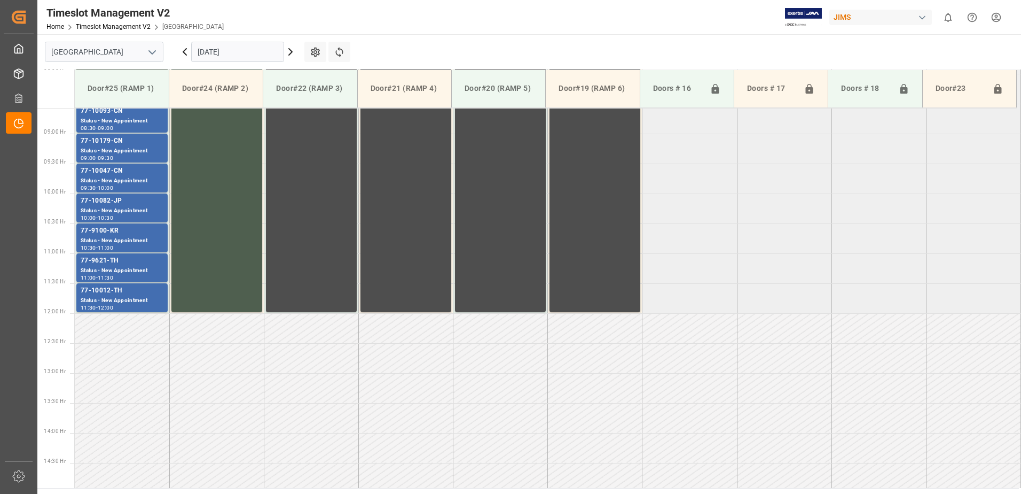
click at [136, 294] on div "77-10012-TH" at bounding box center [122, 290] width 83 height 11
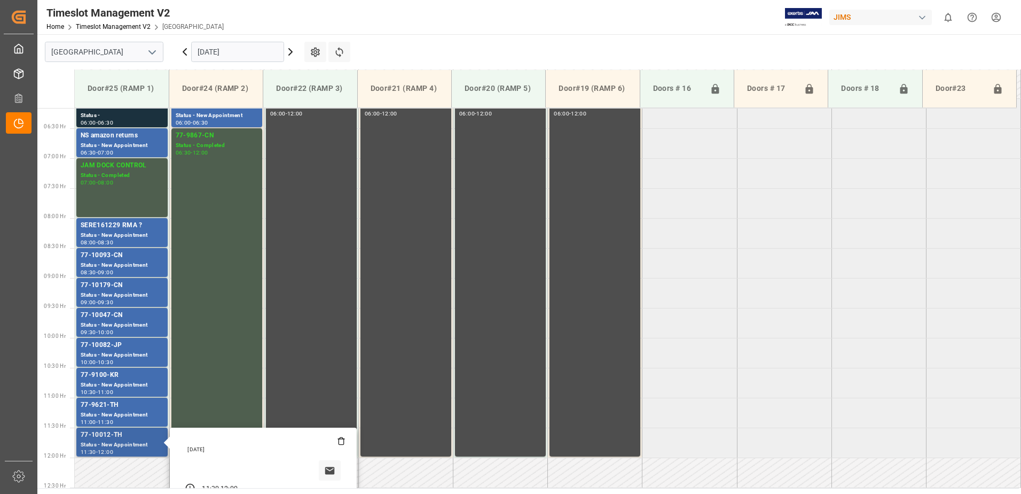
scroll to position [353, 0]
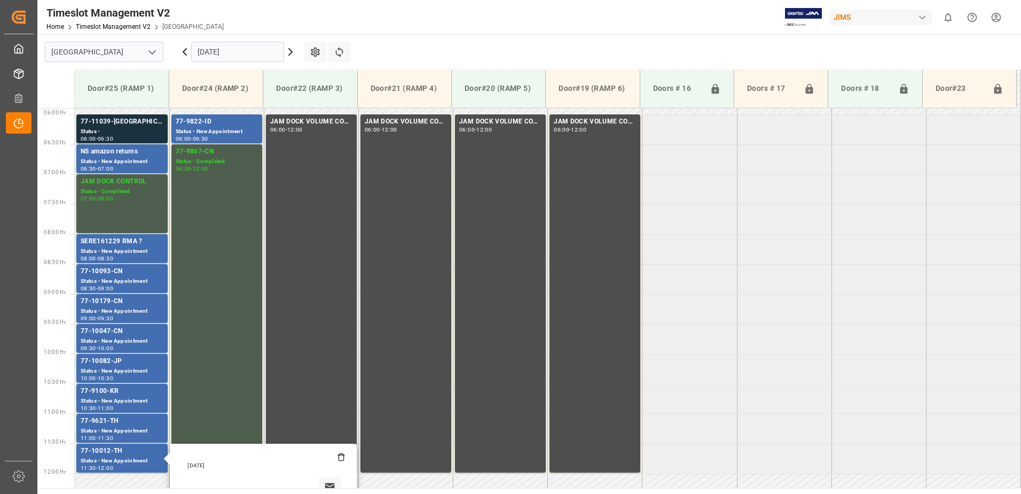
click at [290, 50] on icon at bounding box center [290, 52] width 3 height 6
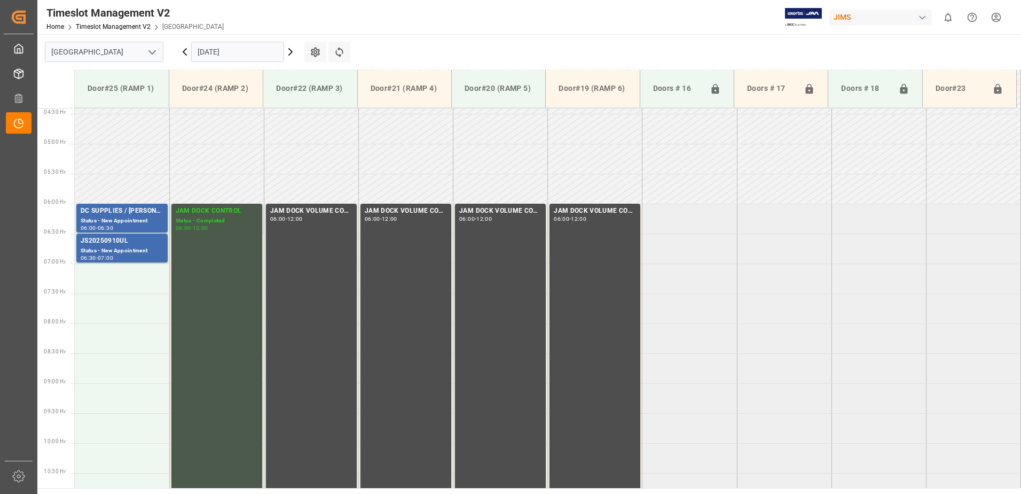
scroll to position [246, 0]
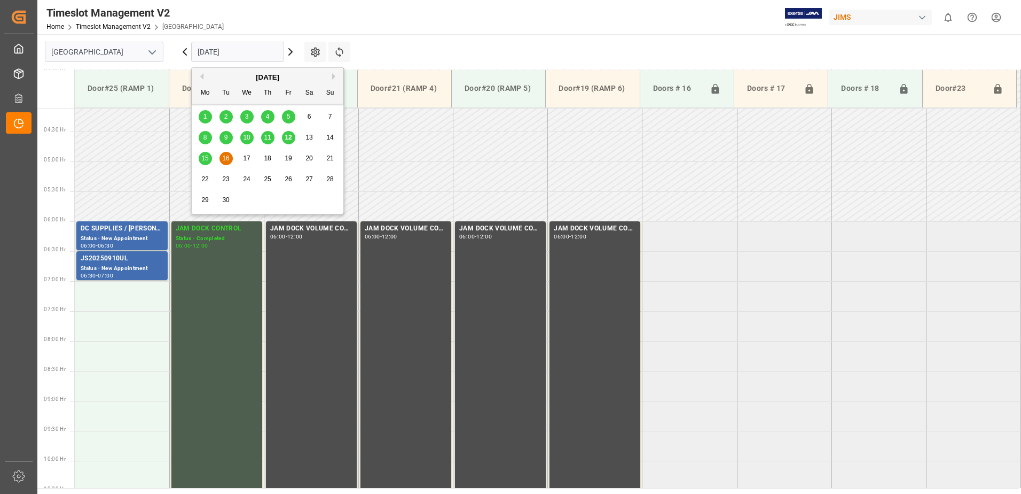
click at [239, 52] on input "[DATE]" at bounding box center [237, 52] width 93 height 20
click at [290, 136] on span "12" at bounding box center [288, 137] width 7 height 7
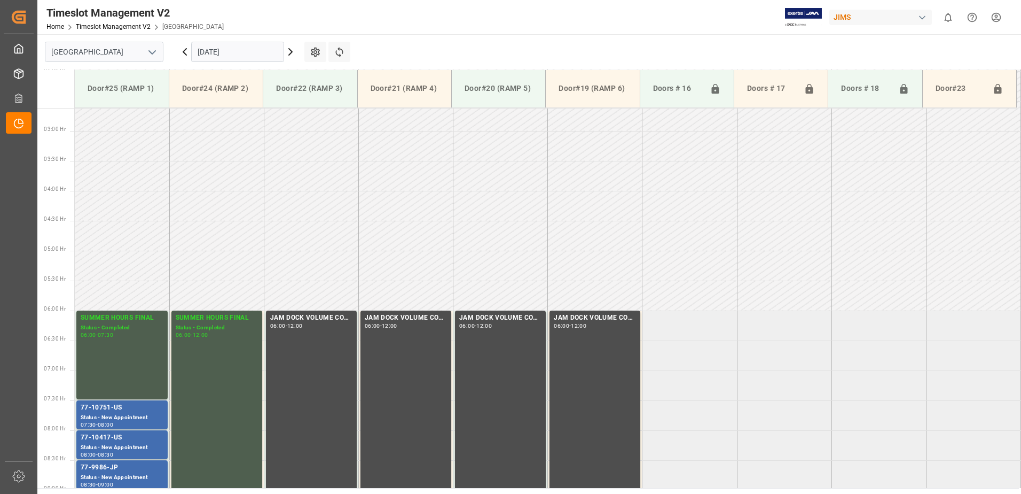
scroll to position [353, 0]
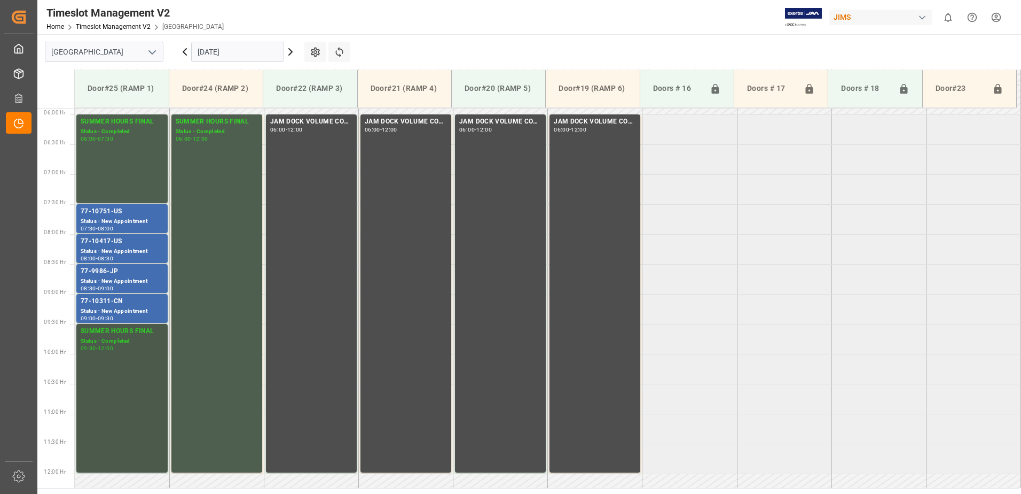
click at [115, 333] on div "SUMMER HOURS FINAL" at bounding box center [122, 331] width 83 height 11
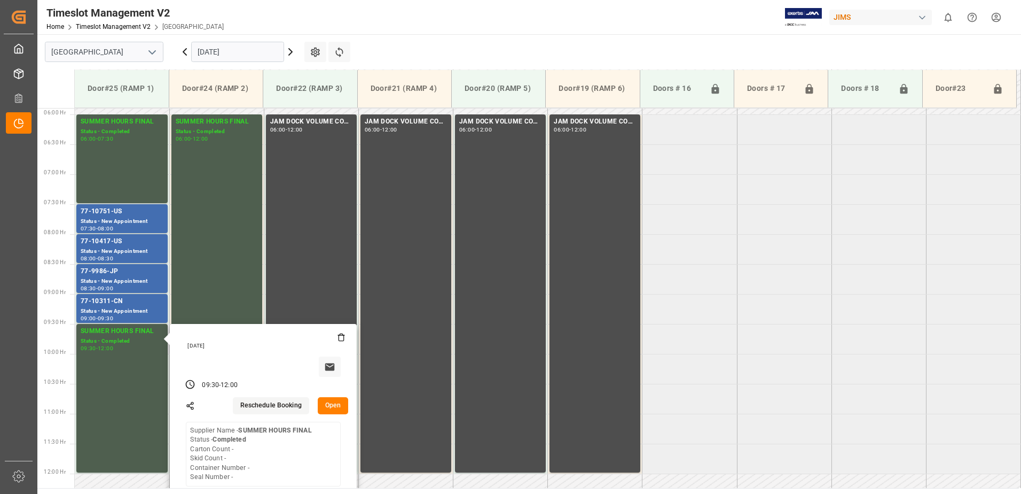
click at [330, 402] on button "Open" at bounding box center [333, 405] width 31 height 17
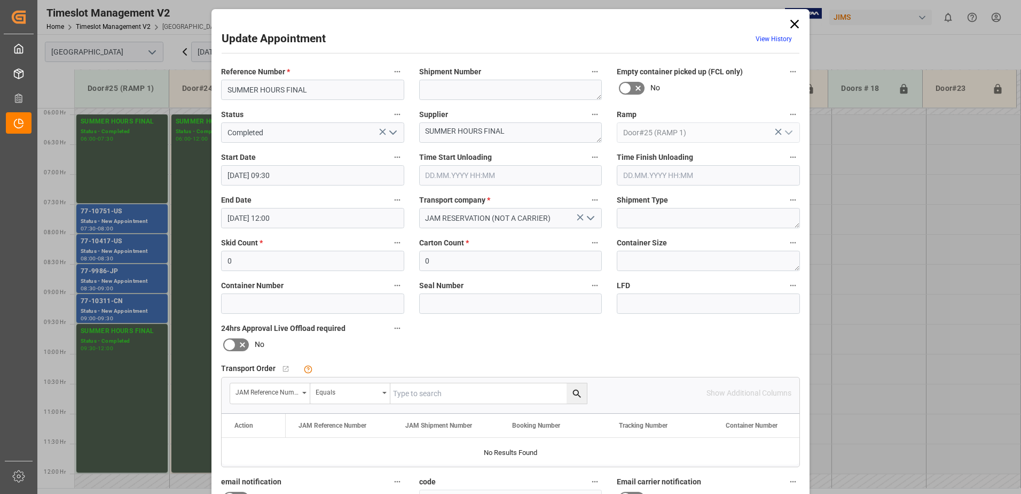
click at [307, 174] on input "[DATE] 09:30" at bounding box center [312, 175] width 183 height 20
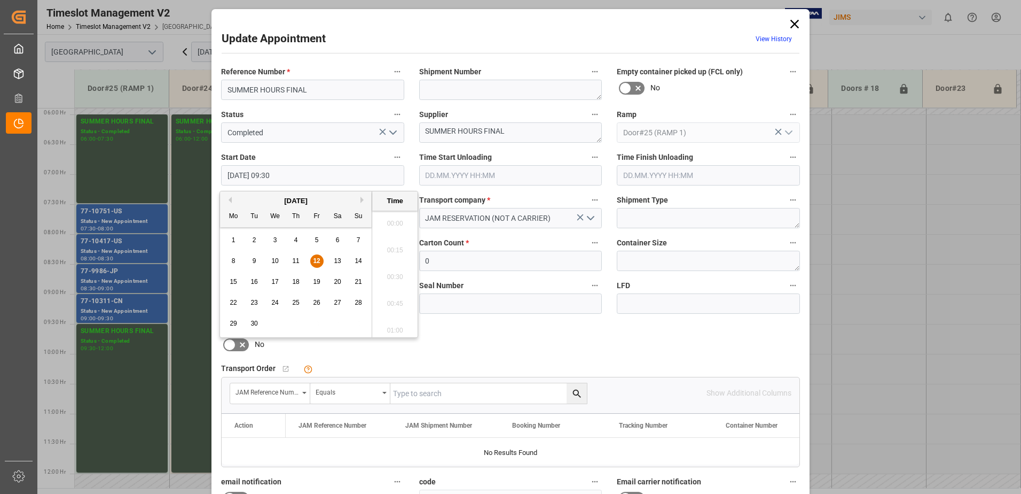
scroll to position [965, 0]
click at [315, 260] on span "12" at bounding box center [316, 260] width 7 height 7
click at [389, 327] on li "10:00" at bounding box center [394, 327] width 45 height 27
type input "[DATE] 10:00"
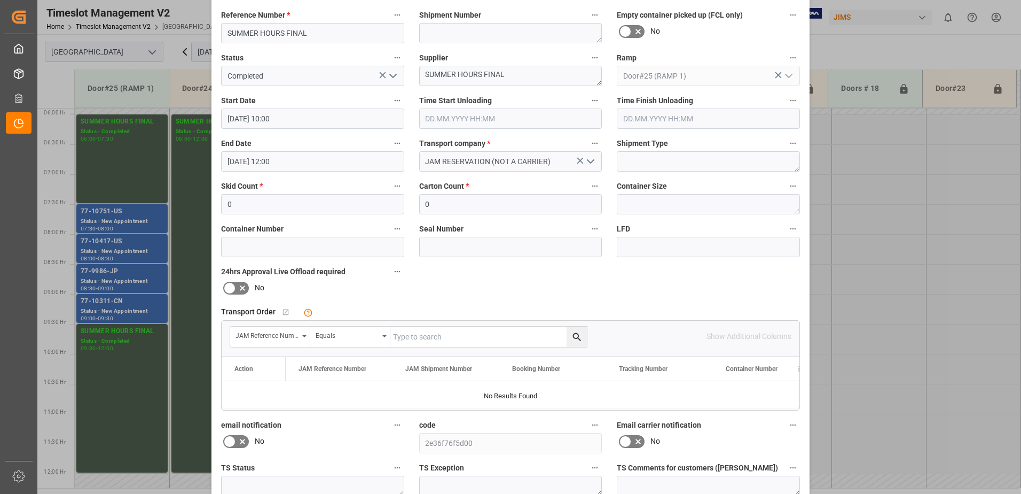
scroll to position [156, 0]
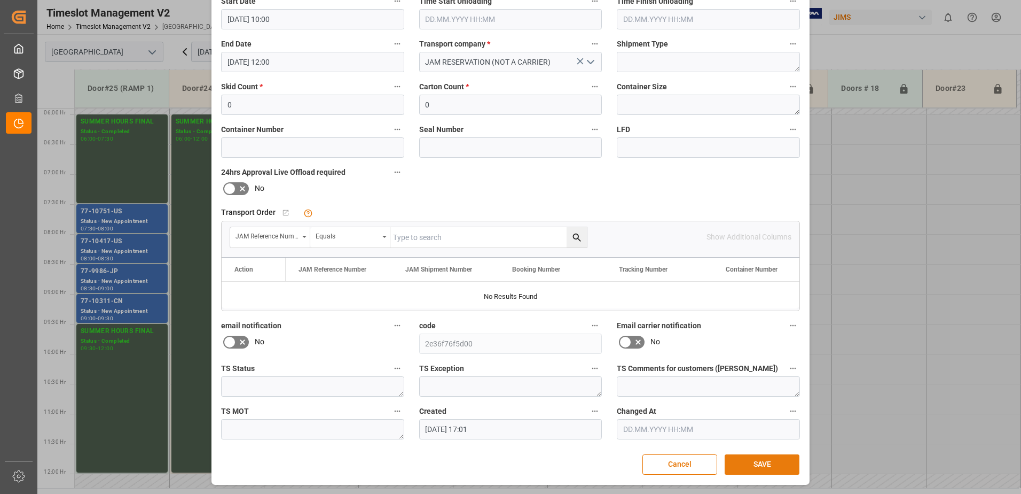
click at [759, 464] on button "SAVE" at bounding box center [762, 464] width 75 height 20
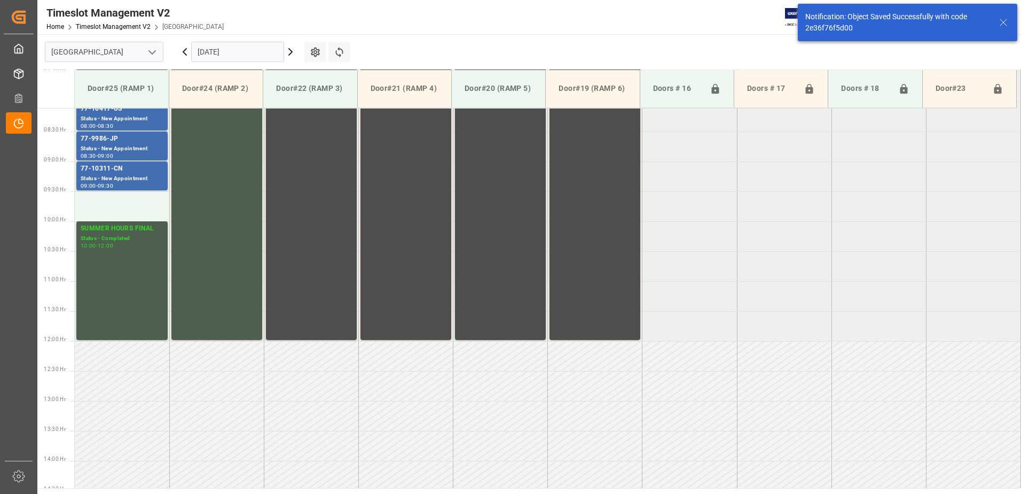
scroll to position [532, 0]
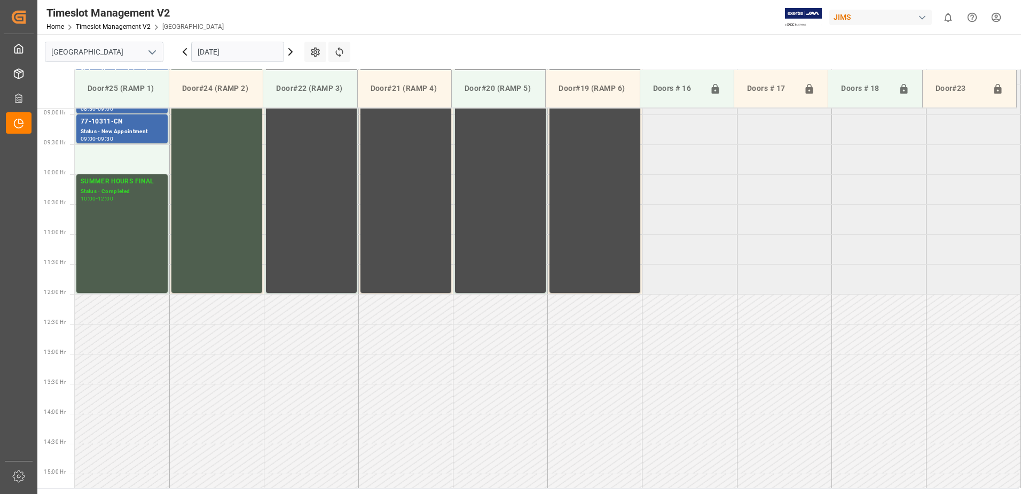
click at [182, 53] on icon at bounding box center [184, 51] width 13 height 13
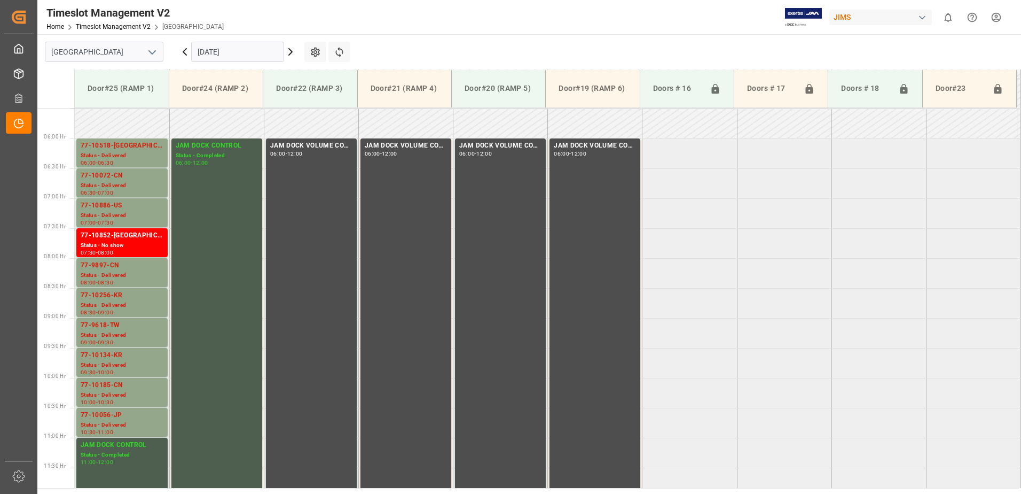
scroll to position [353, 0]
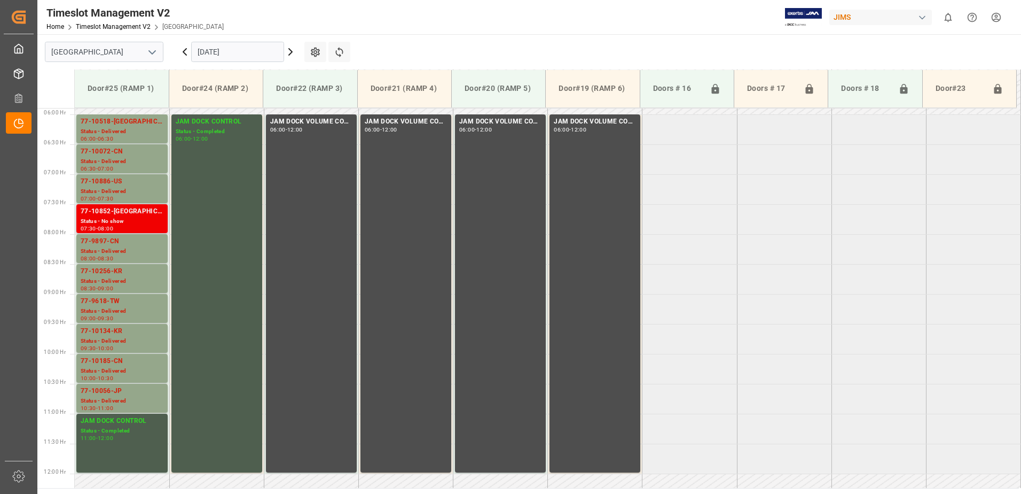
click at [108, 217] on div "Status - No show" at bounding box center [122, 221] width 83 height 9
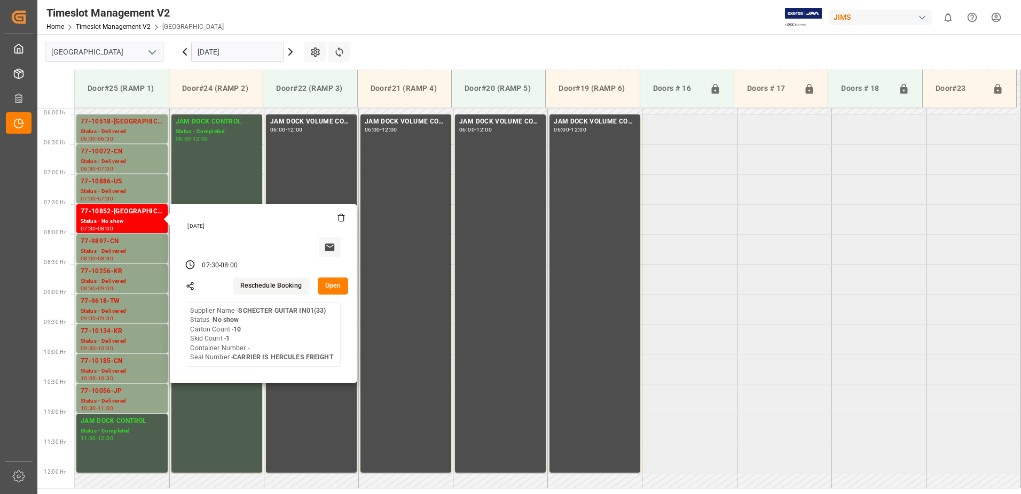
click at [334, 286] on button "Open" at bounding box center [333, 285] width 31 height 17
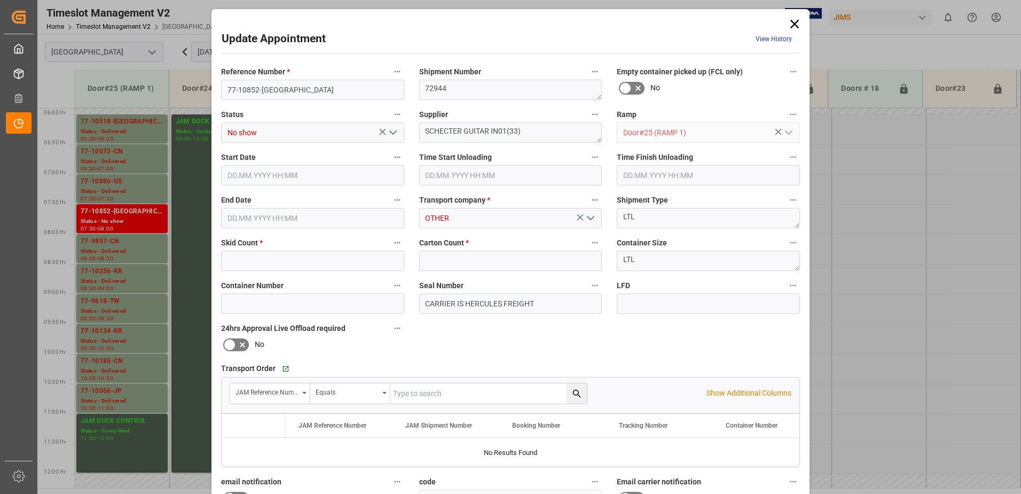
type input "1"
type input "10"
type input "[DATE] 07:30"
type input "[DATE] 08:00"
type input "[DATE] 17:14"
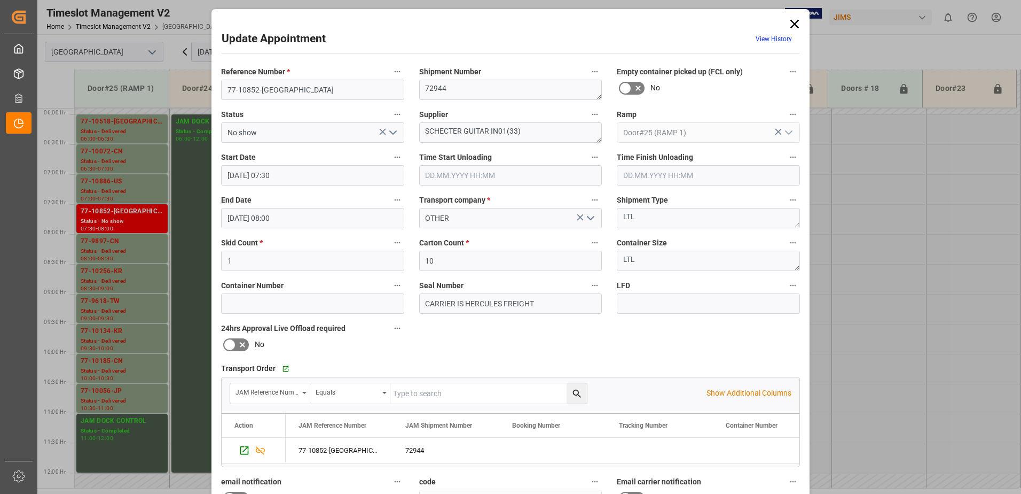
click at [304, 177] on input "[DATE] 07:30" at bounding box center [312, 175] width 183 height 20
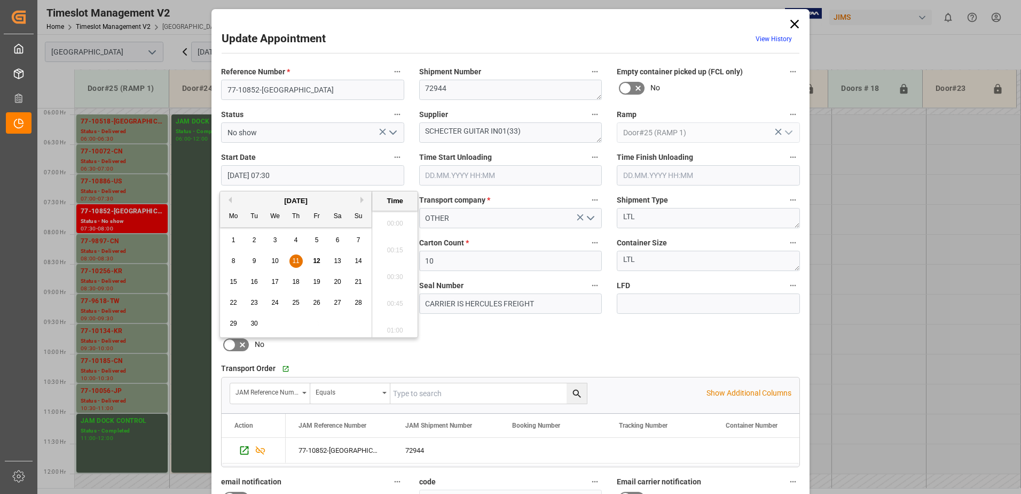
scroll to position [752, 0]
click at [317, 261] on span "12" at bounding box center [316, 260] width 7 height 7
click at [394, 272] on li "09:30" at bounding box center [394, 273] width 45 height 27
type input "[DATE] 09:30"
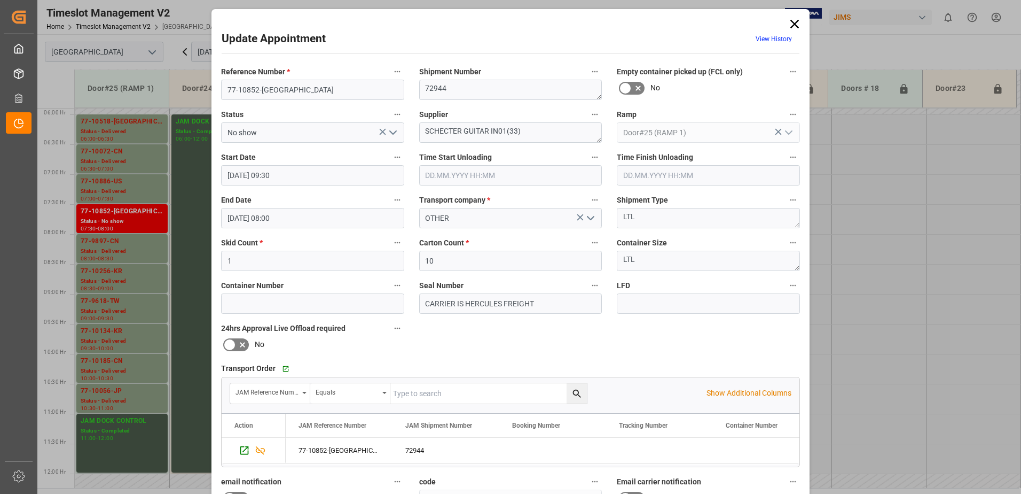
click at [315, 217] on input "[DATE] 08:00" at bounding box center [312, 218] width 183 height 20
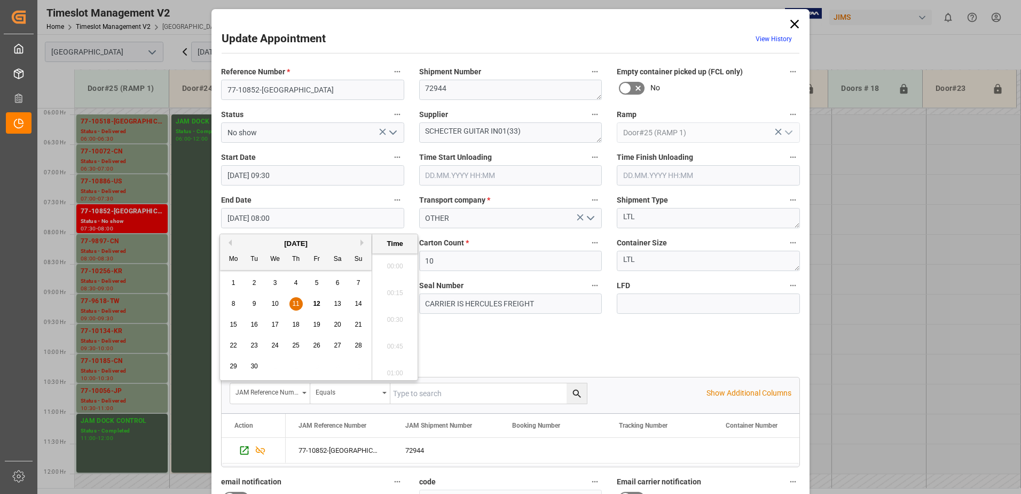
scroll to position [805, 0]
click at [315, 301] on span "12" at bounding box center [316, 303] width 7 height 7
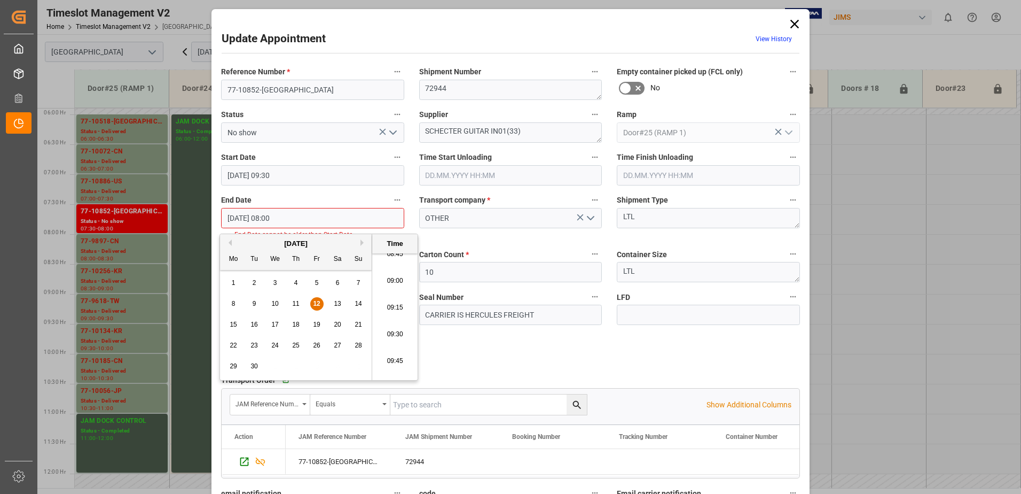
scroll to position [965, 0]
click at [395, 368] on li "10:00" at bounding box center [394, 369] width 45 height 27
type input "[DATE] 10:00"
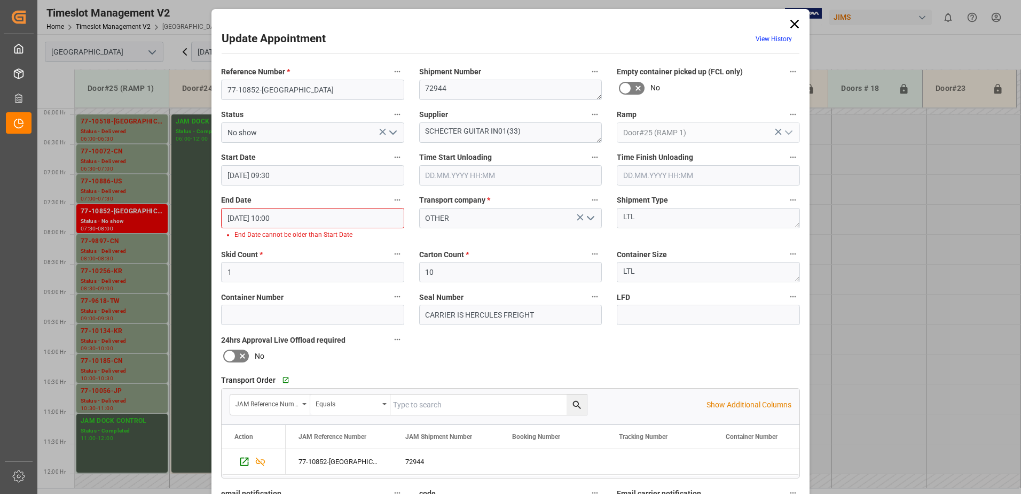
click at [390, 130] on icon "open menu" at bounding box center [393, 132] width 13 height 13
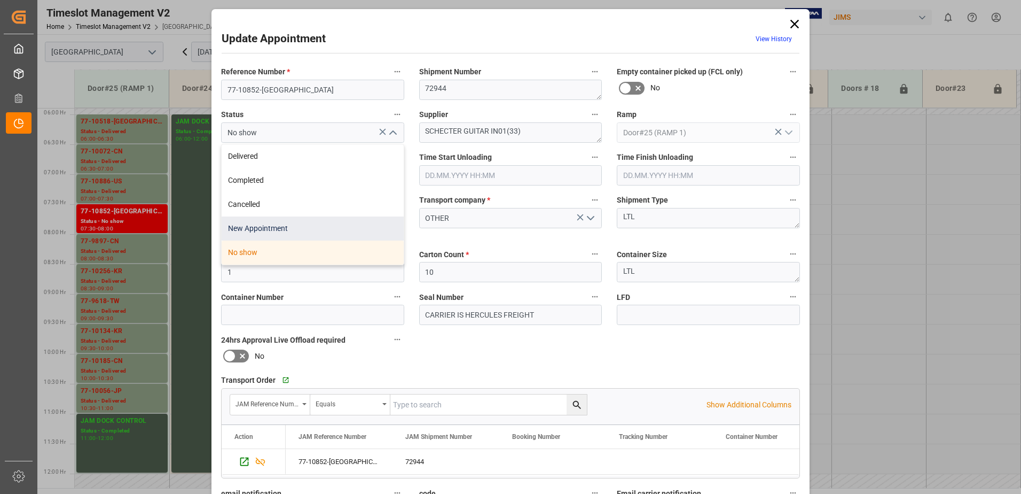
click at [318, 226] on div "New Appointment" at bounding box center [313, 228] width 182 height 24
type input "New Appointment"
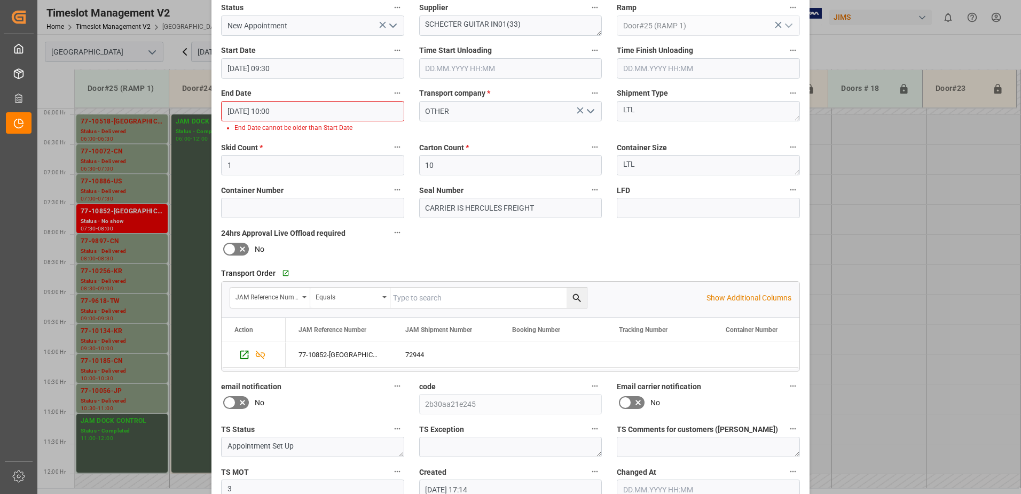
scroll to position [160, 0]
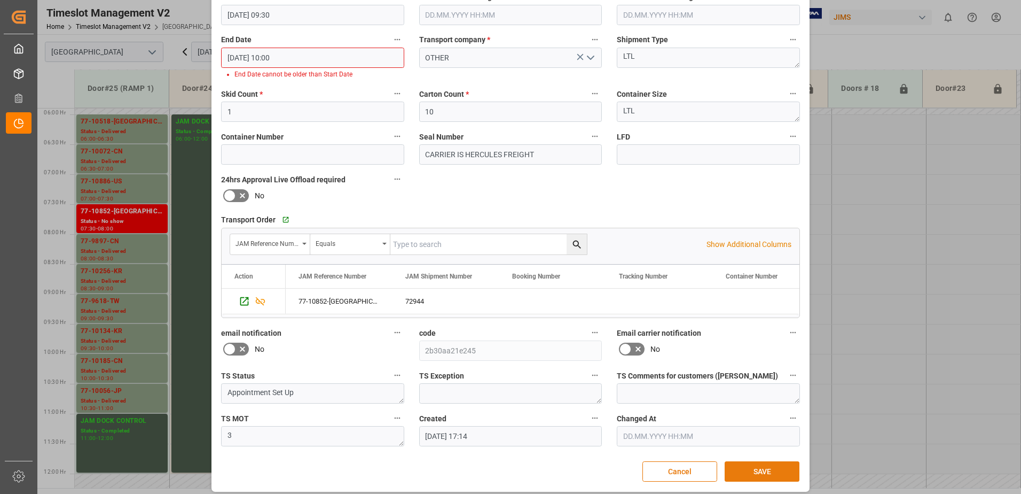
click at [761, 471] on button "SAVE" at bounding box center [762, 471] width 75 height 20
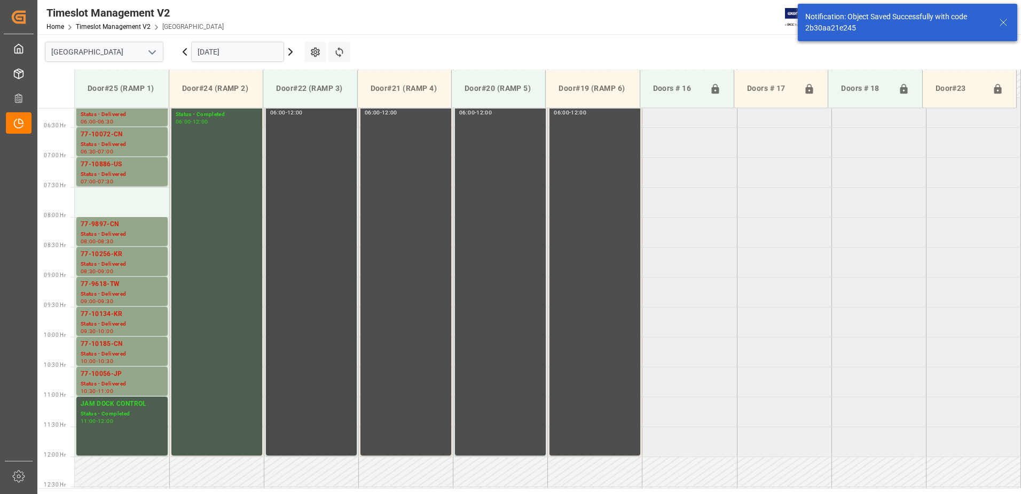
scroll to position [365, 0]
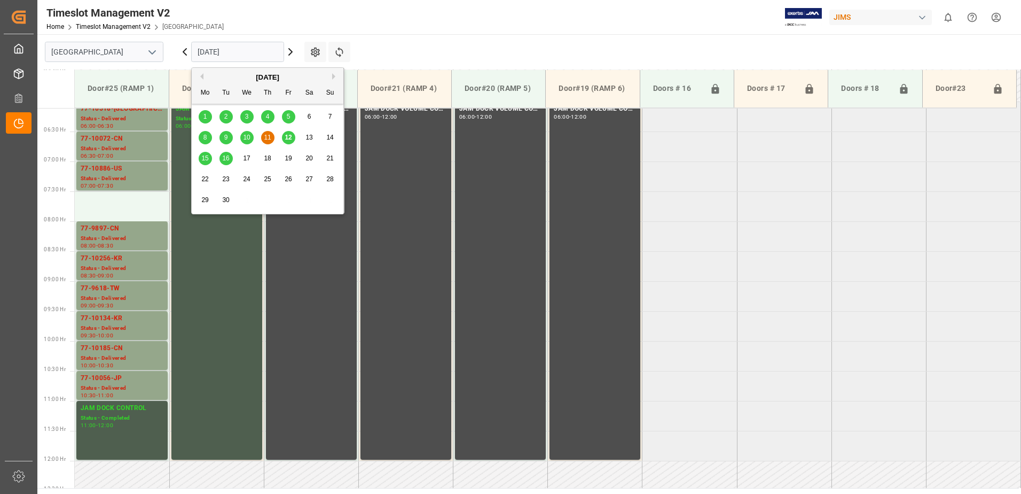
click at [259, 54] on input "[DATE]" at bounding box center [237, 52] width 93 height 20
click at [292, 138] on span "12" at bounding box center [288, 137] width 7 height 7
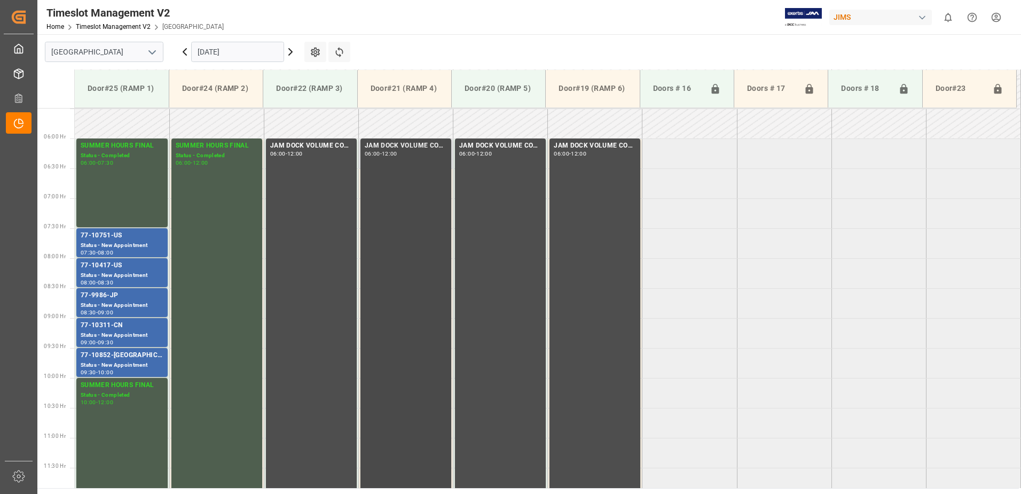
scroll to position [353, 0]
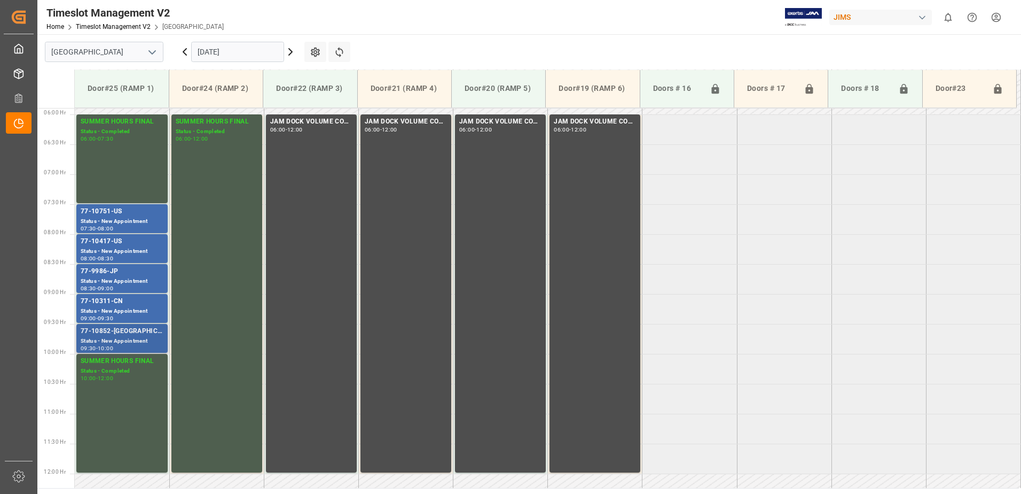
click at [122, 339] on div "Status - New Appointment" at bounding box center [122, 341] width 83 height 9
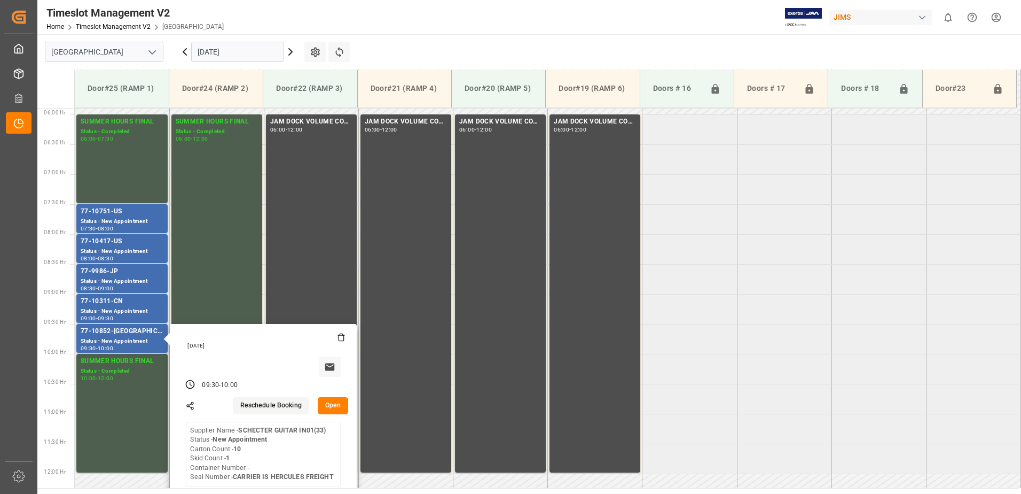
scroll to position [406, 0]
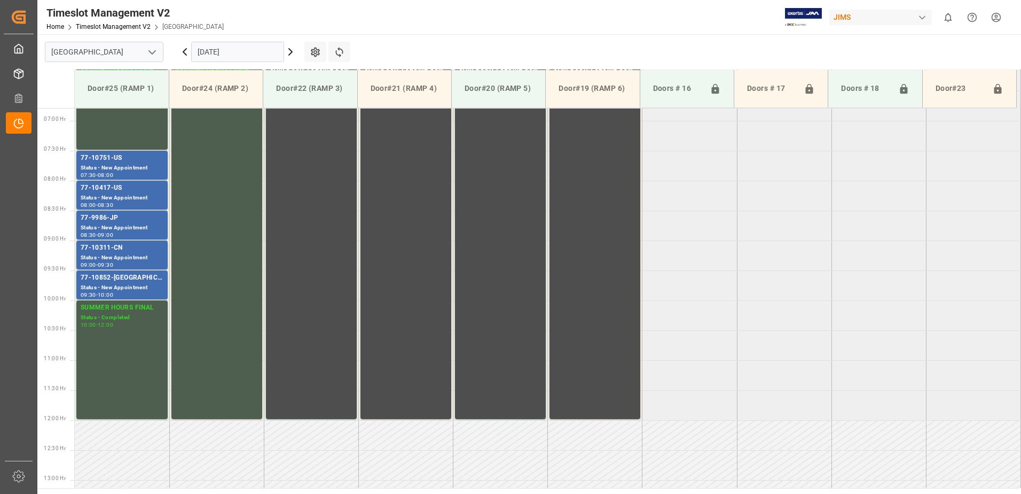
click at [184, 52] on icon at bounding box center [184, 52] width 3 height 6
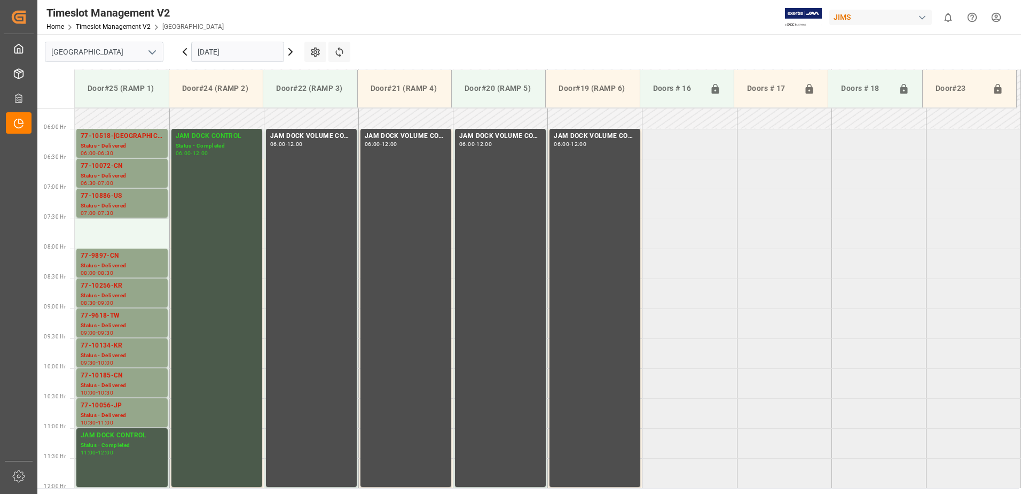
scroll to position [353, 0]
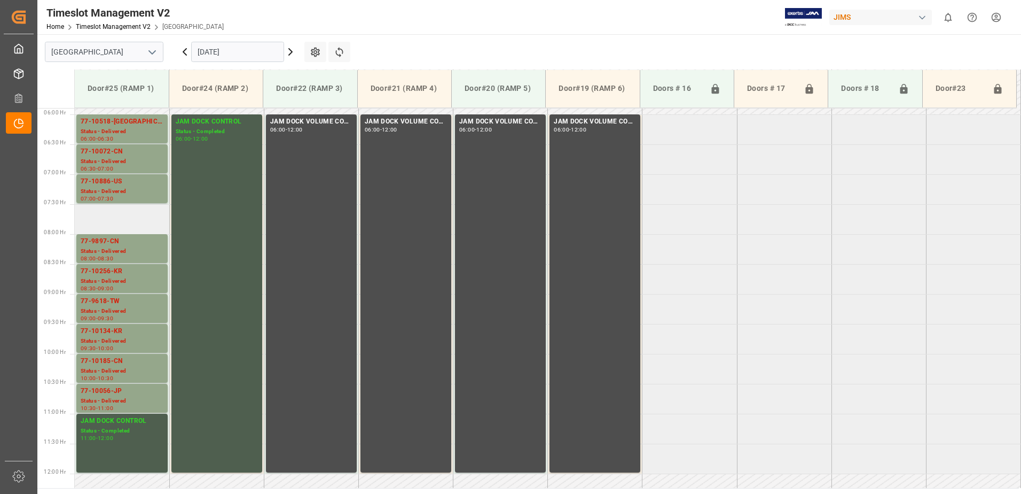
click at [120, 221] on td at bounding box center [122, 219] width 95 height 30
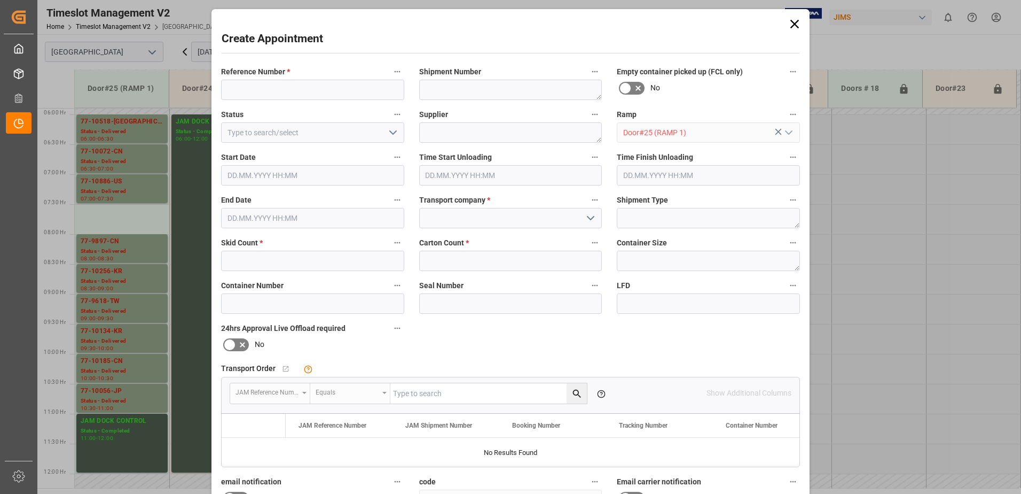
type input "[DATE] 07:30"
type input "[DATE] 08:00"
click at [266, 89] on input at bounding box center [312, 90] width 183 height 20
type input "JAM DOCK CONTROL"
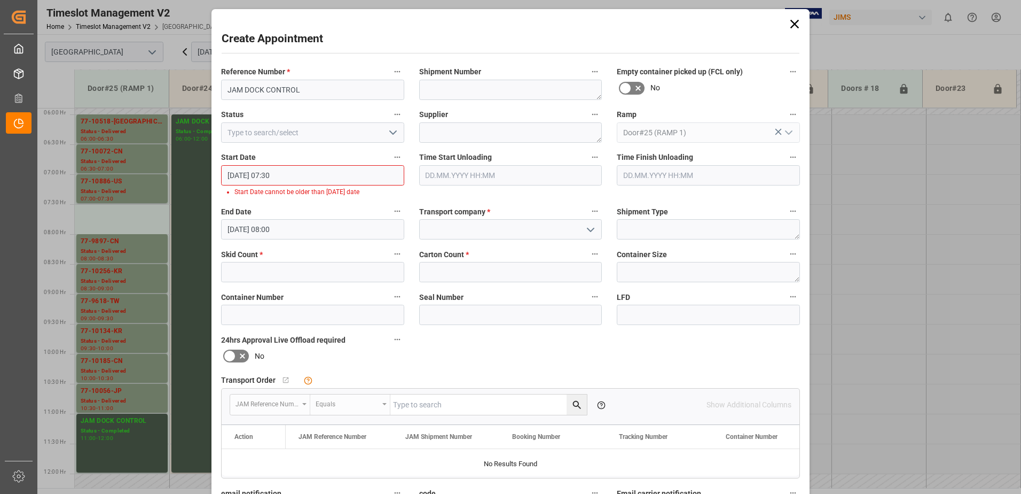
click at [390, 131] on icon "open menu" at bounding box center [393, 132] width 13 height 13
click at [300, 182] on div "Completed" at bounding box center [313, 180] width 182 height 24
type input "Completed"
click at [481, 227] on input at bounding box center [510, 229] width 183 height 20
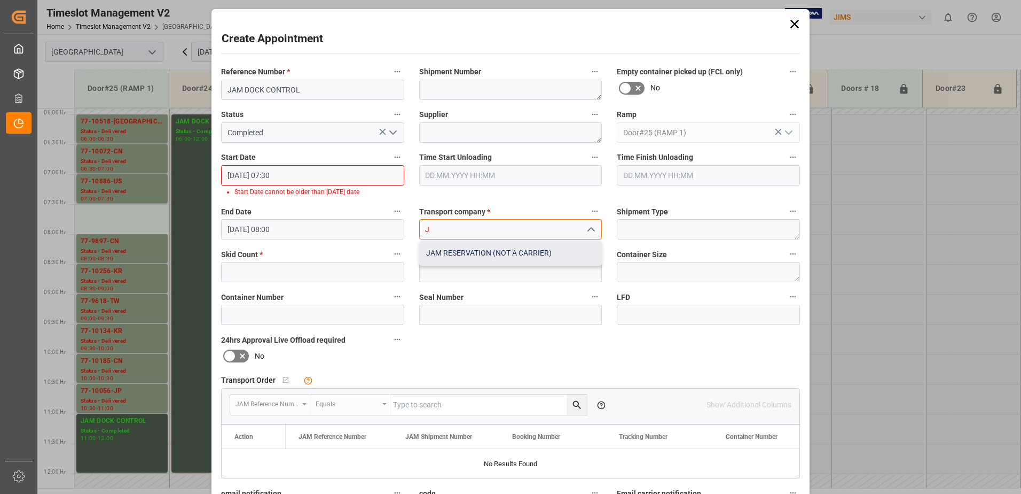
click at [490, 254] on div "JAM RESERVATION (NOT A CARRIER)" at bounding box center [511, 253] width 182 height 24
type input "JAM RESERVATION (NOT A CARRIER)"
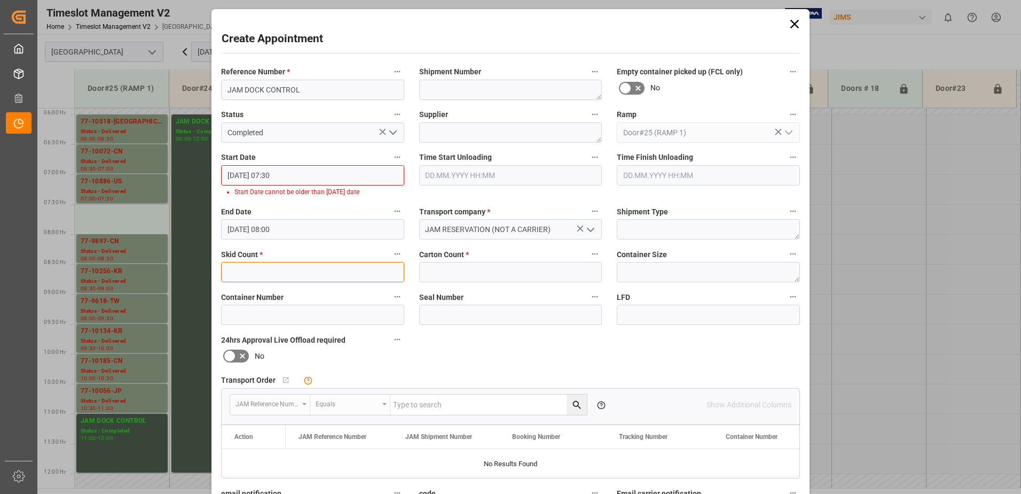
click at [323, 279] on input "text" at bounding box center [312, 272] width 183 height 20
type input "0"
click at [453, 270] on input "text" at bounding box center [510, 272] width 183 height 20
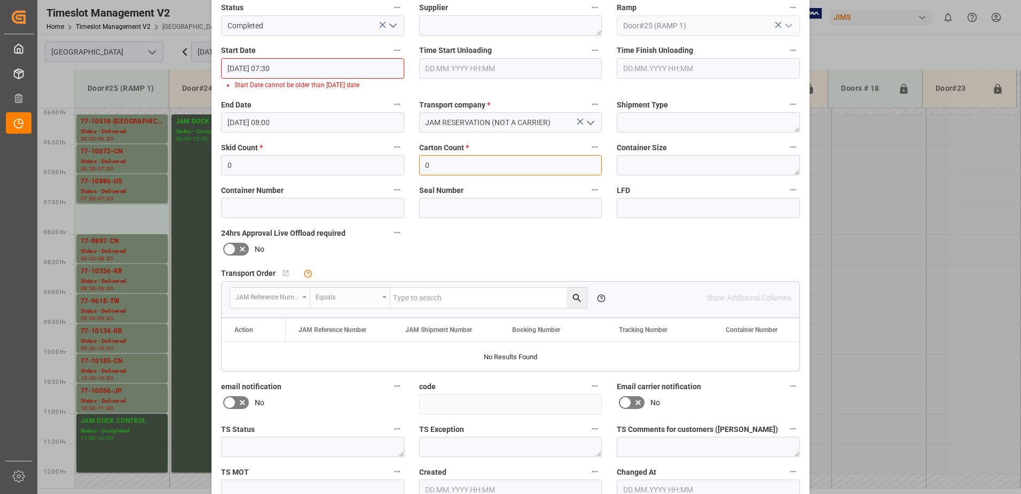
scroll to position [167, 0]
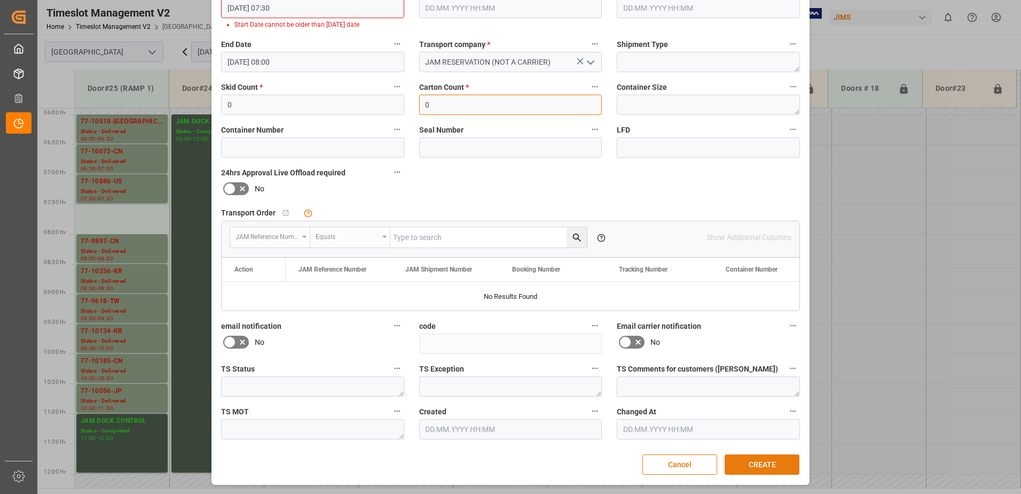
type input "0"
click at [767, 463] on button "CREATE" at bounding box center [762, 464] width 75 height 20
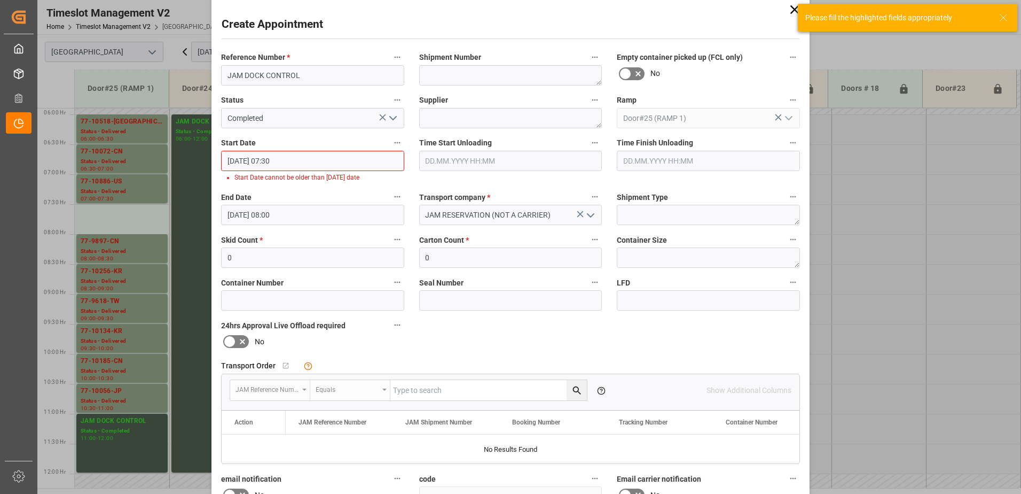
scroll to position [7, 0]
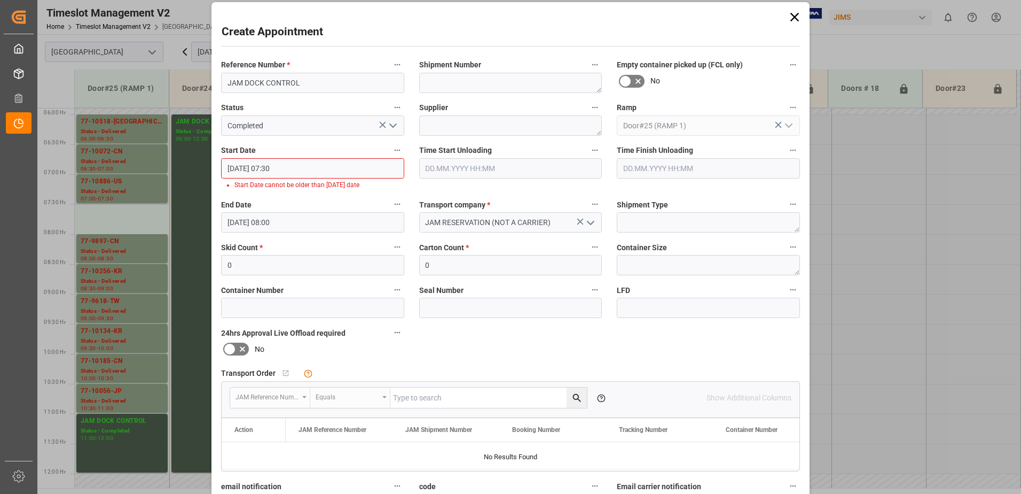
click at [792, 15] on icon at bounding box center [795, 17] width 9 height 9
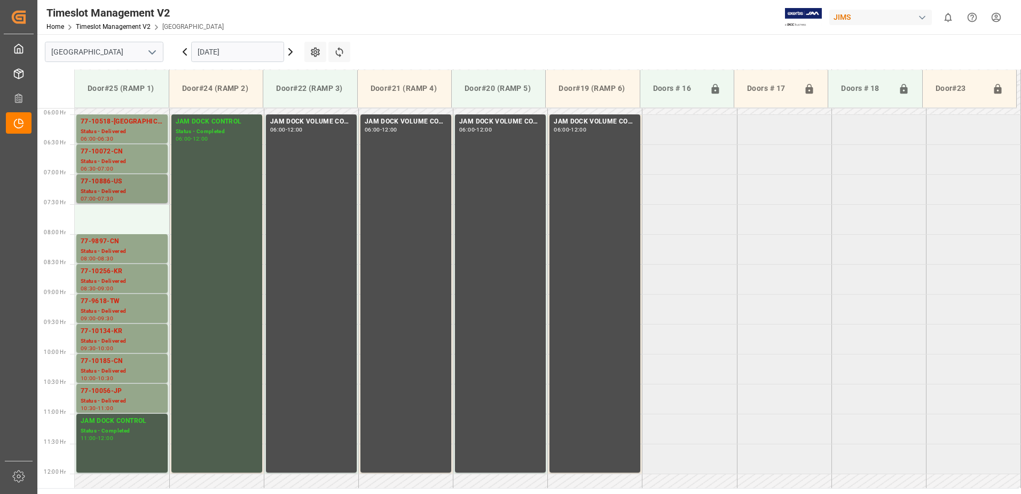
click at [128, 184] on div "77-10886-US" at bounding box center [122, 181] width 83 height 11
click at [111, 244] on div "77-9897-CN" at bounding box center [122, 241] width 83 height 11
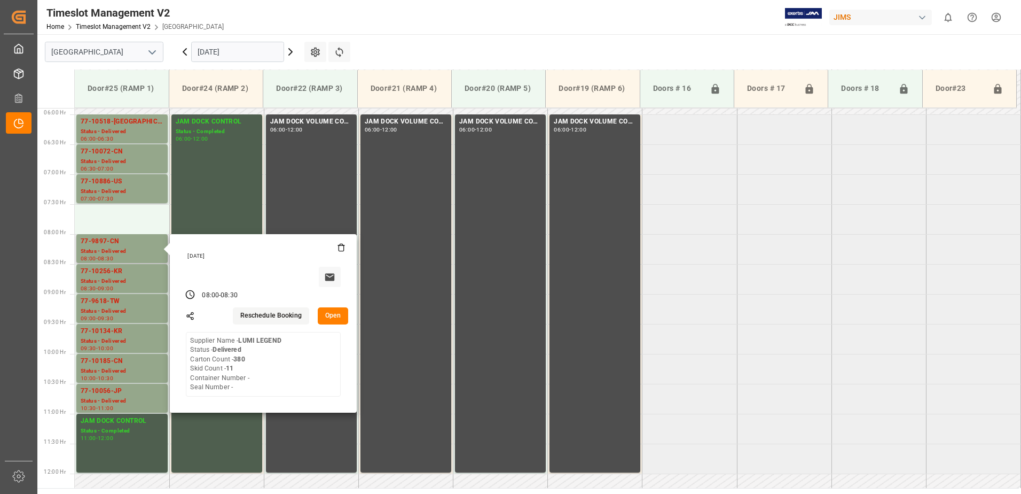
click at [336, 315] on button "Open" at bounding box center [333, 315] width 31 height 17
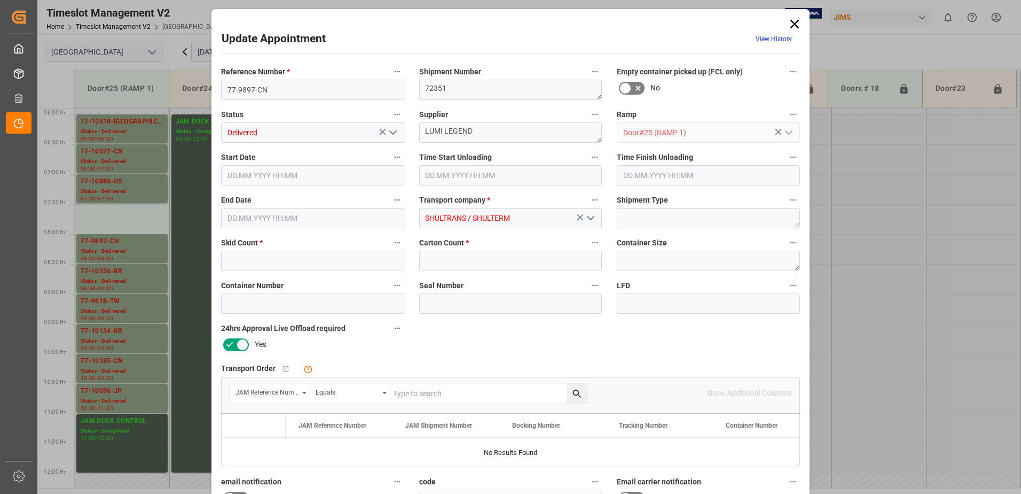
type input "11"
type input "380"
type input "[DATE] 08:00"
type input "[DATE] 09:15"
type input "[DATE] 08:30"
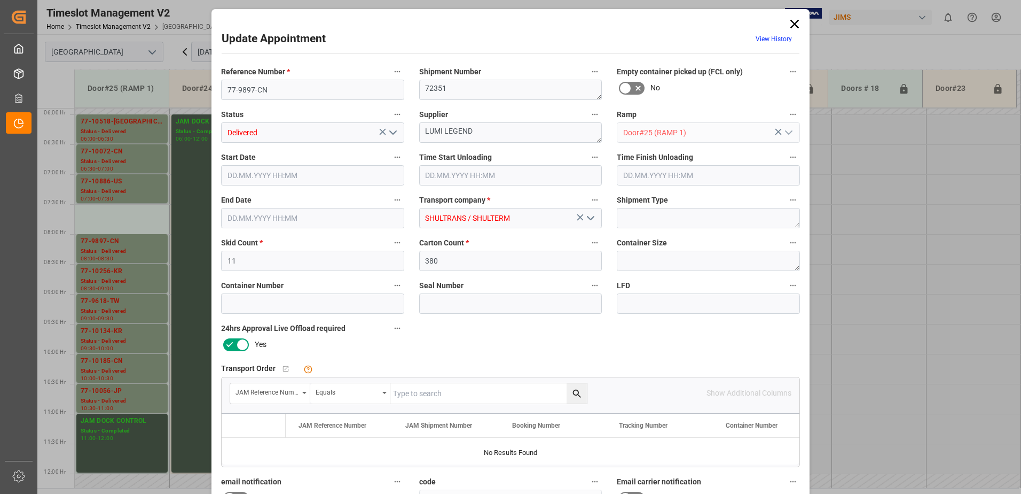
type input "[DATE] 15:18"
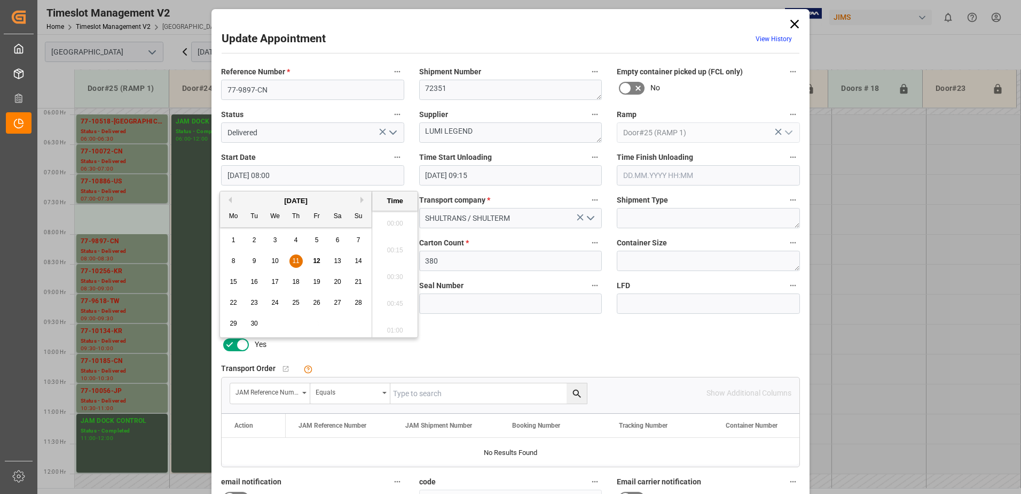
click at [302, 177] on input "[DATE] 08:00" at bounding box center [312, 175] width 183 height 20
click at [294, 261] on span "11" at bounding box center [295, 260] width 7 height 7
click at [395, 218] on li "07:30" at bounding box center [394, 220] width 45 height 27
type input "[DATE] 07:30"
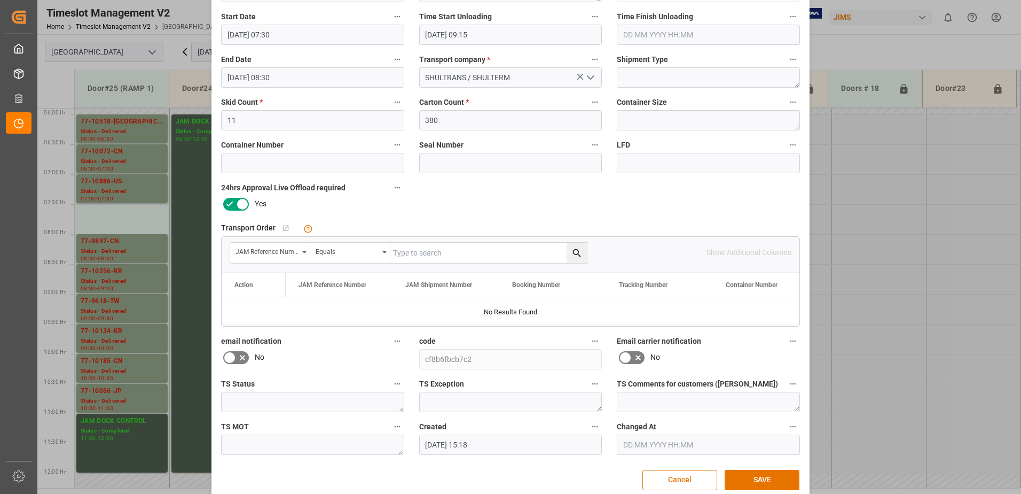
scroll to position [156, 0]
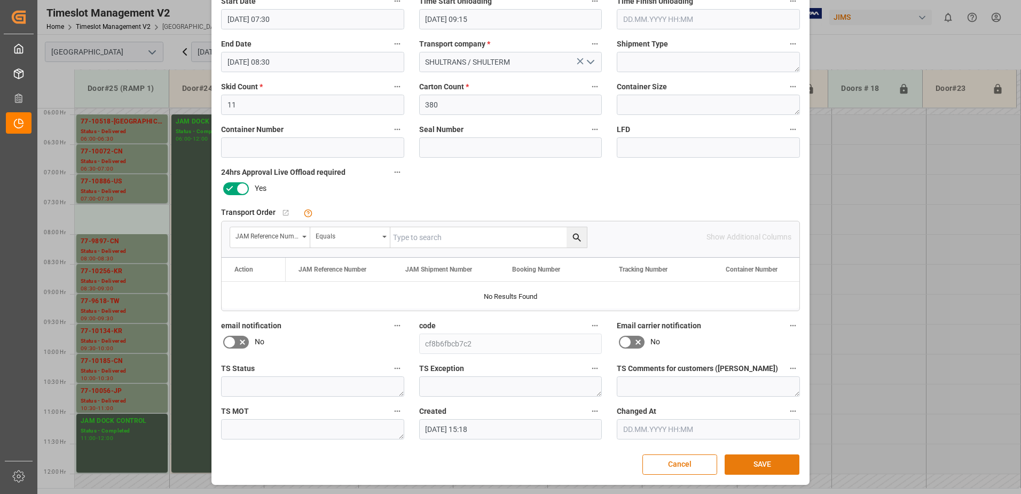
click at [765, 466] on button "SAVE" at bounding box center [762, 464] width 75 height 20
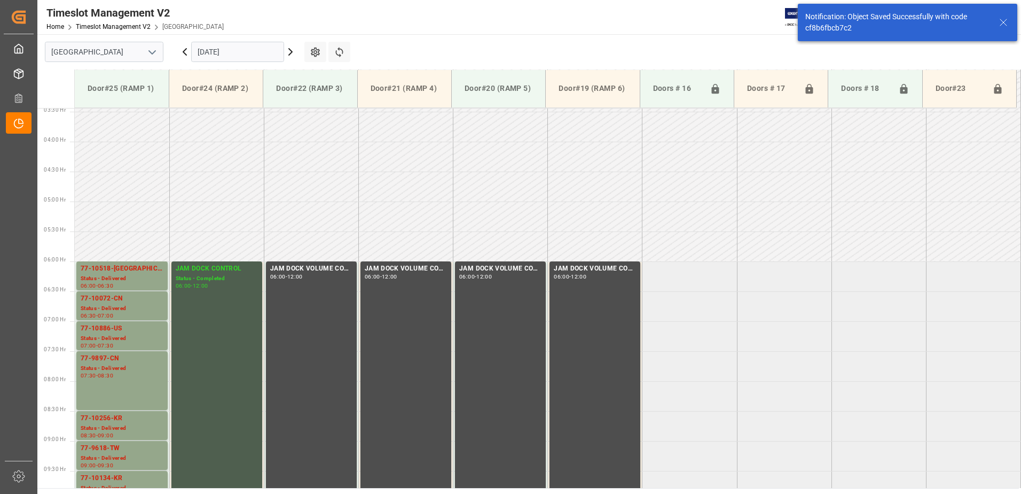
scroll to position [192, 0]
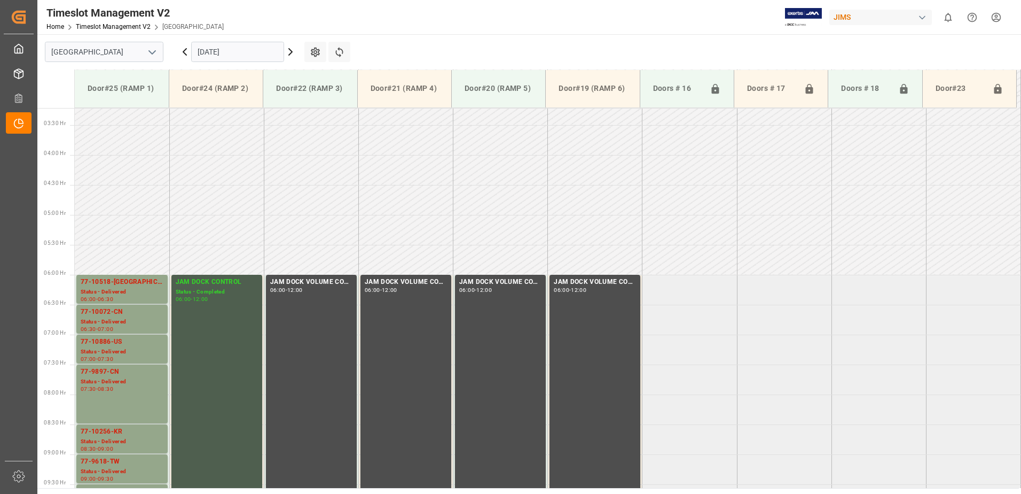
click at [290, 52] on icon at bounding box center [290, 51] width 13 height 13
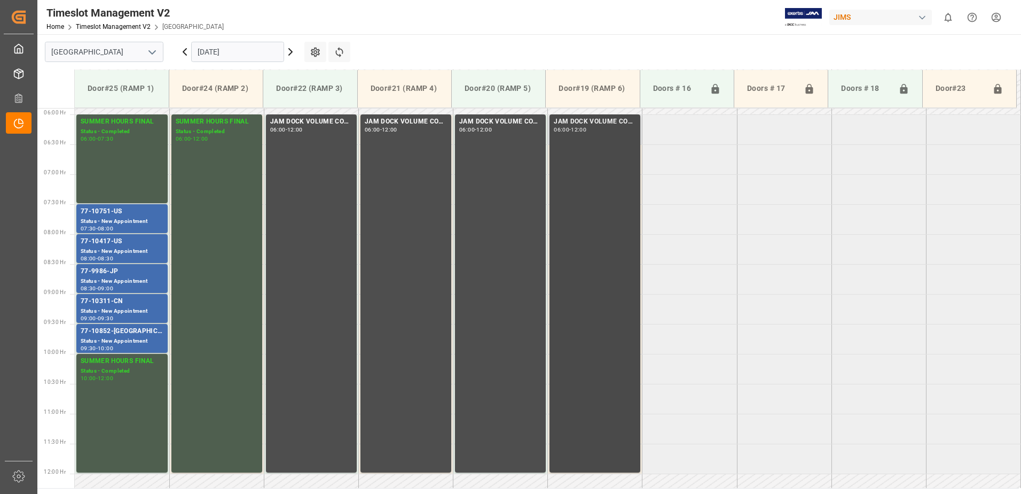
scroll to position [406, 0]
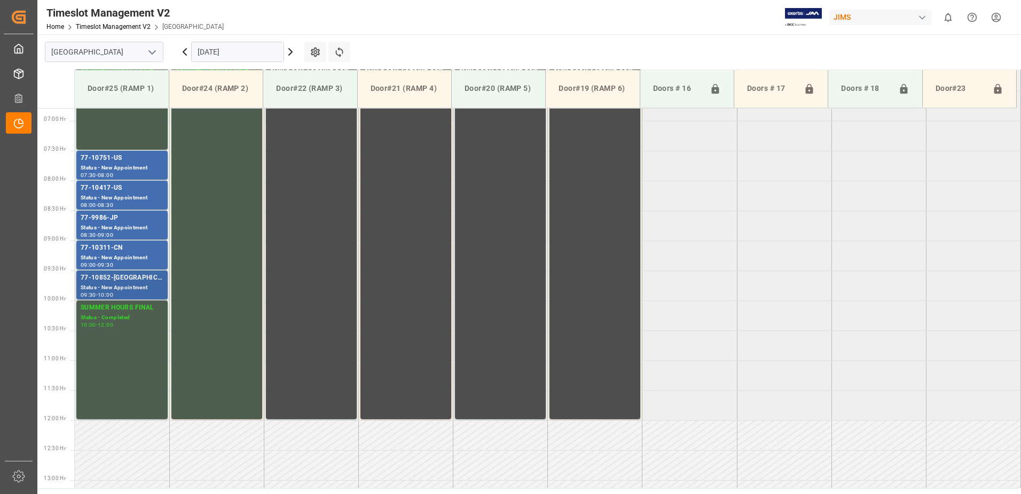
click at [131, 283] on div "77-10852-[GEOGRAPHIC_DATA]" at bounding box center [122, 277] width 83 height 11
click at [184, 51] on icon at bounding box center [184, 52] width 3 height 6
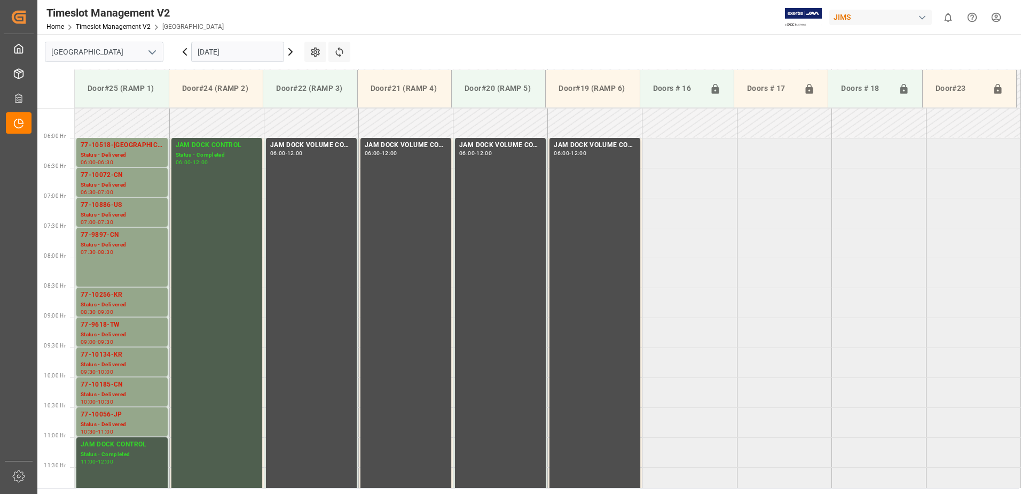
scroll to position [353, 0]
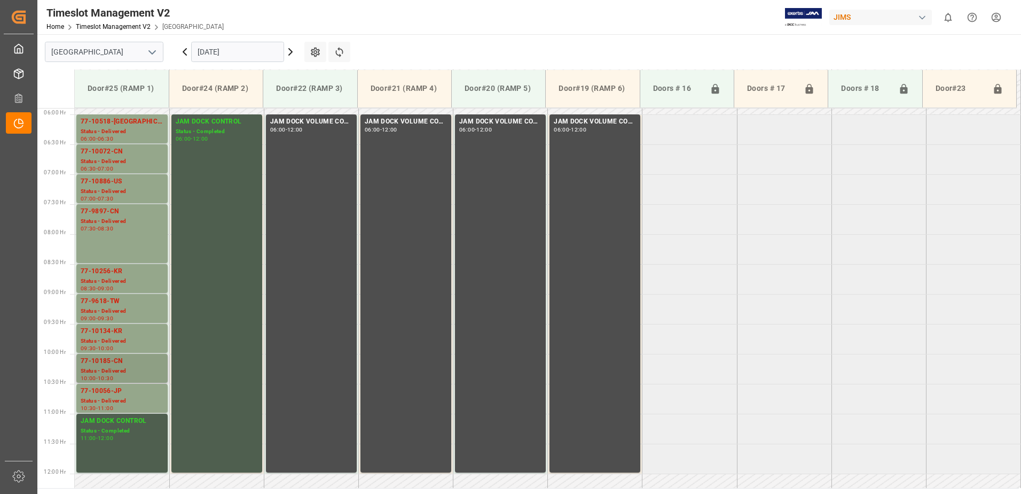
click at [111, 364] on div "77-10185-CN" at bounding box center [122, 361] width 83 height 11
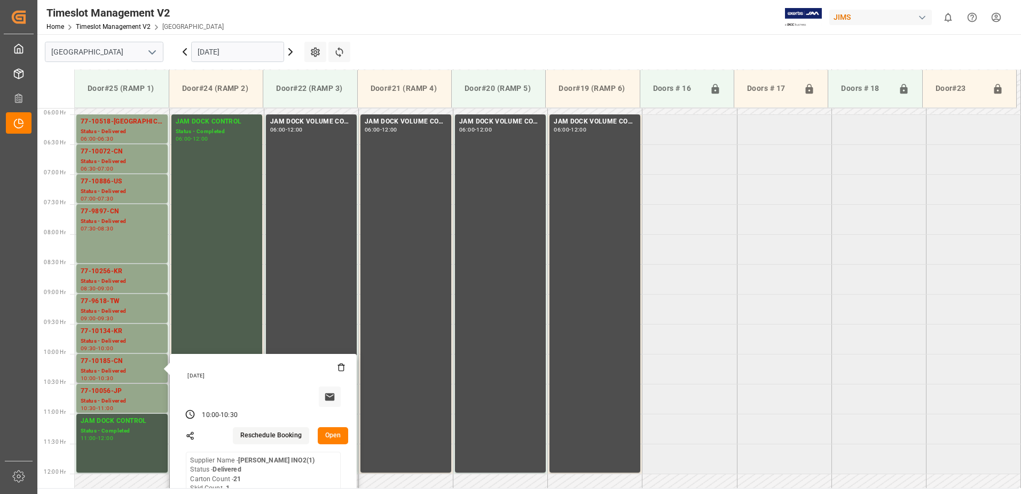
click at [332, 432] on button "Open" at bounding box center [333, 435] width 31 height 17
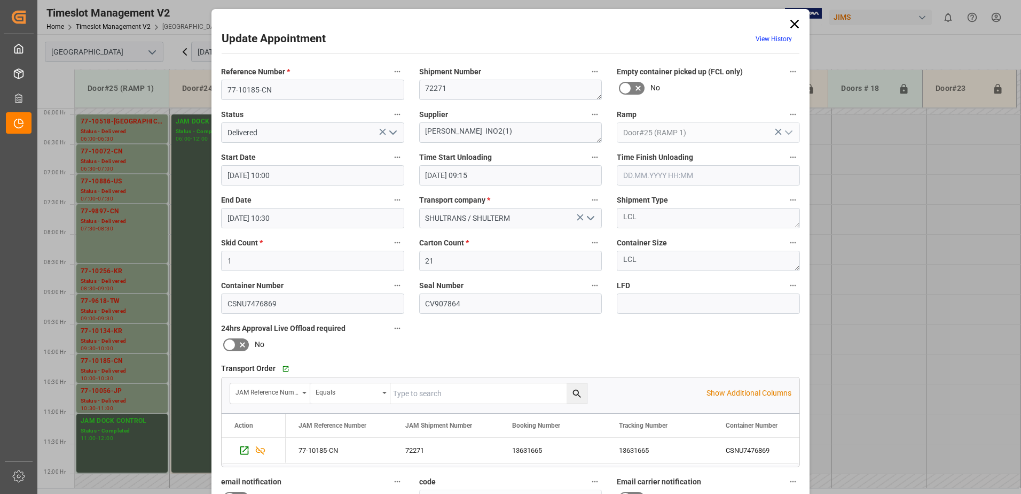
click at [390, 130] on icon "open menu" at bounding box center [393, 132] width 13 height 13
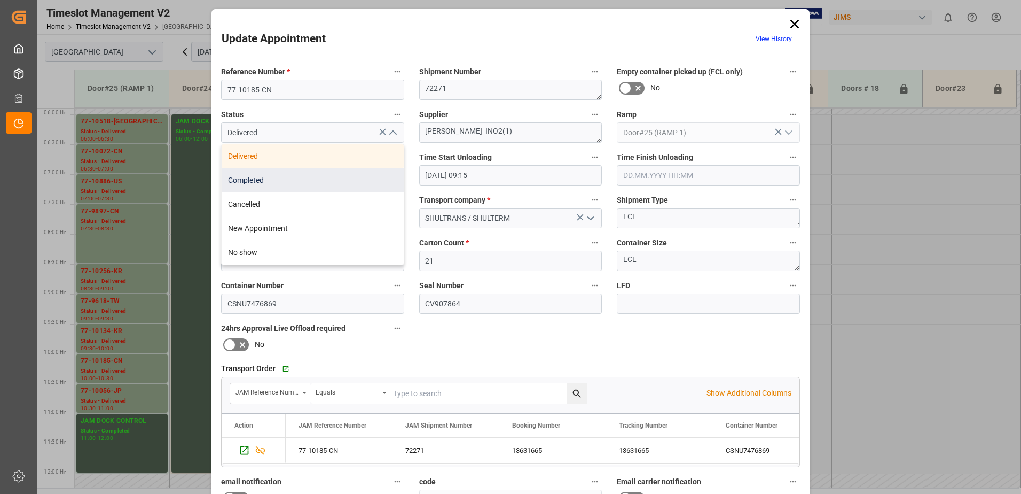
click at [324, 178] on div "Completed" at bounding box center [313, 180] width 182 height 24
type input "Completed"
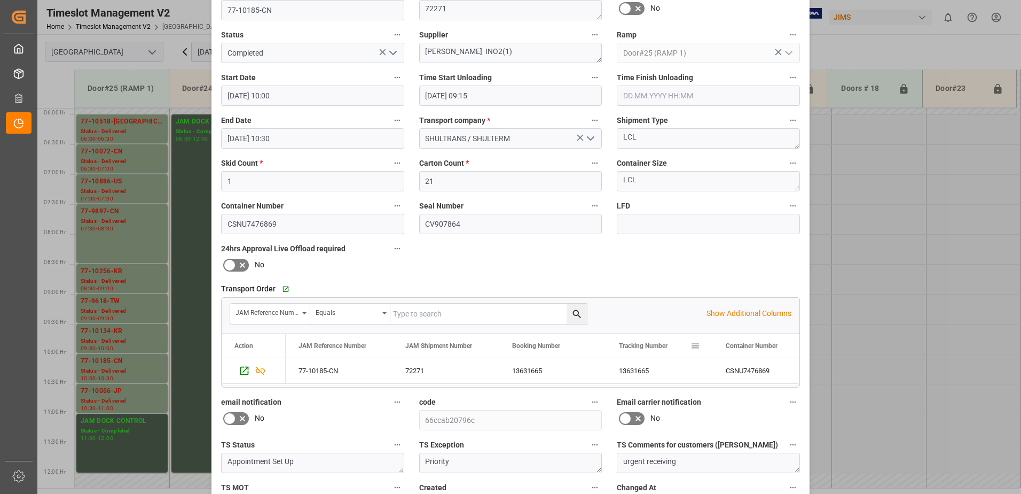
scroll to position [156, 0]
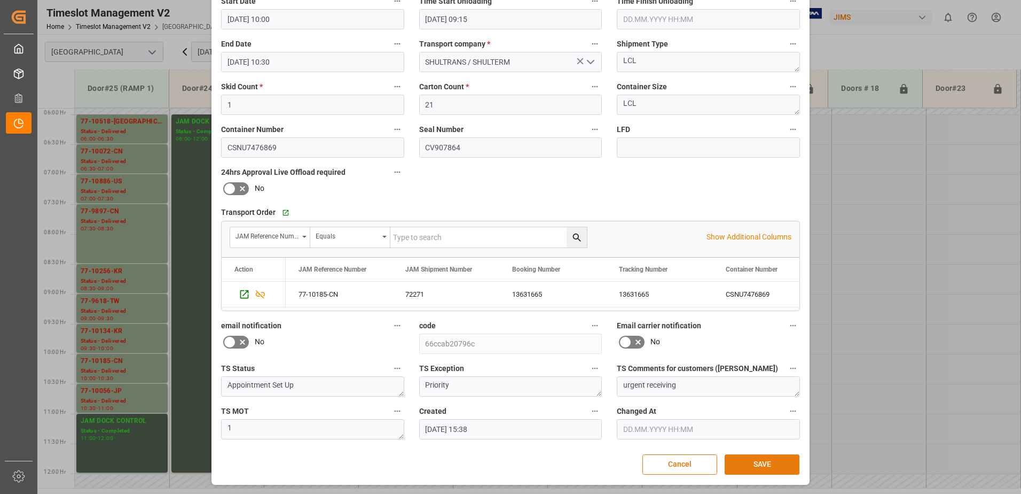
click at [761, 460] on button "SAVE" at bounding box center [762, 464] width 75 height 20
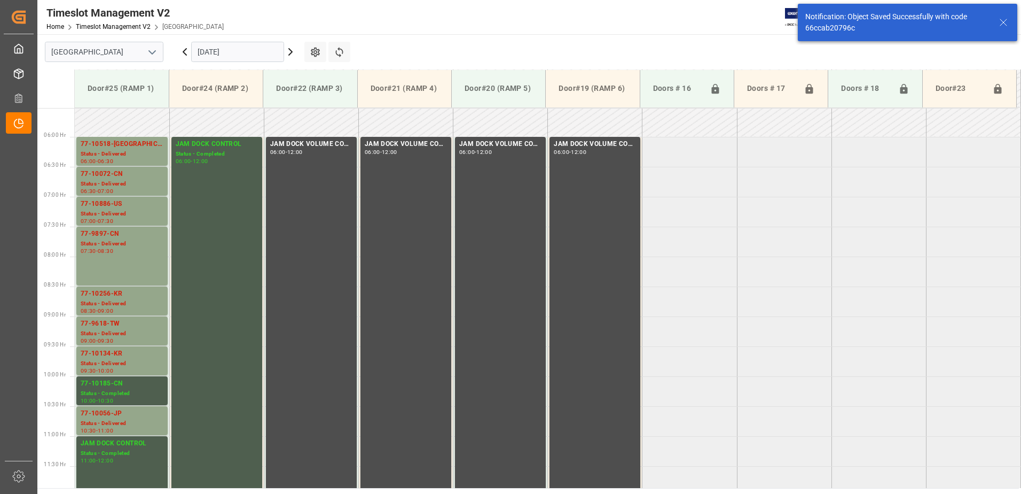
scroll to position [532, 0]
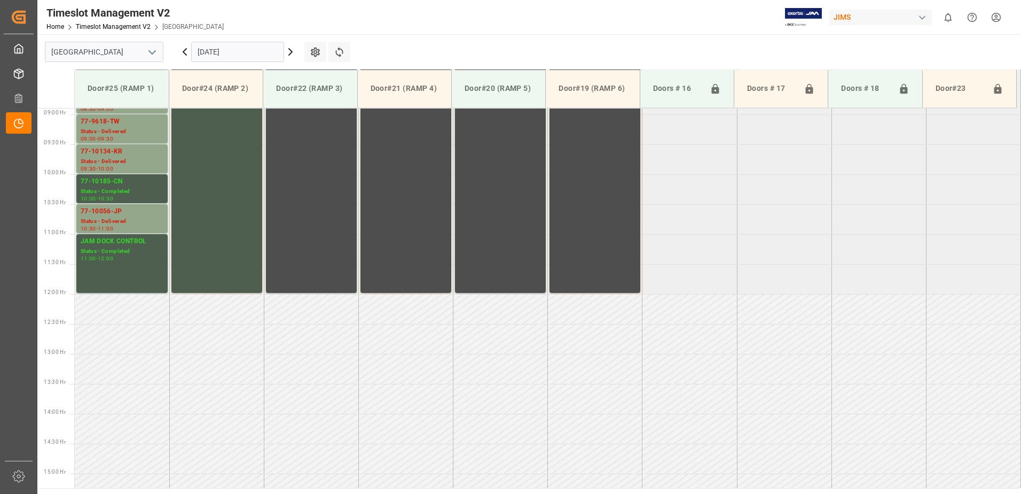
click at [183, 51] on icon at bounding box center [184, 51] width 13 height 13
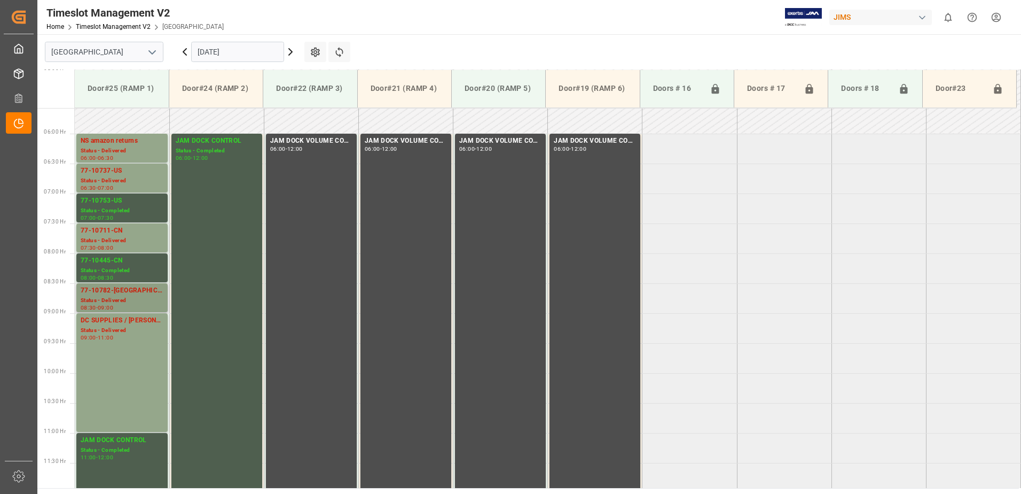
scroll to position [353, 0]
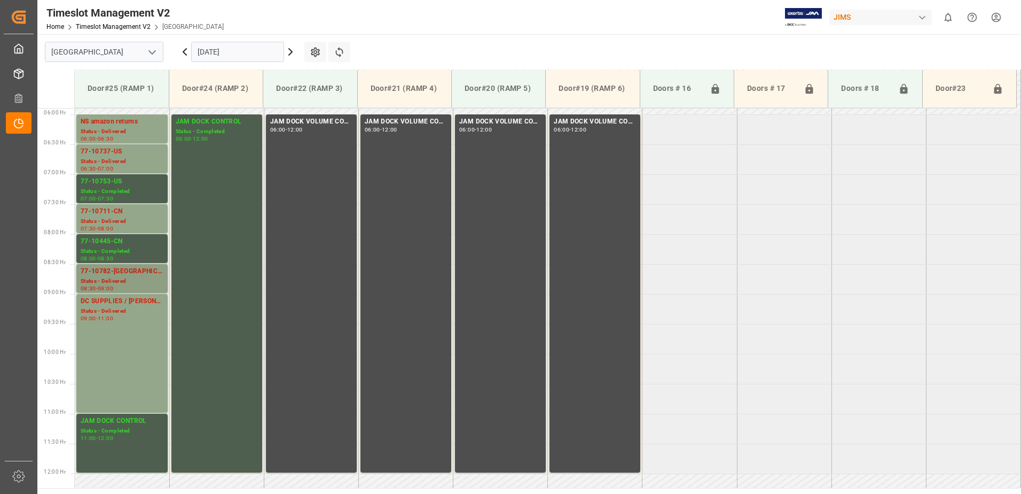
click at [122, 279] on div "Status - Delivered" at bounding box center [122, 281] width 83 height 9
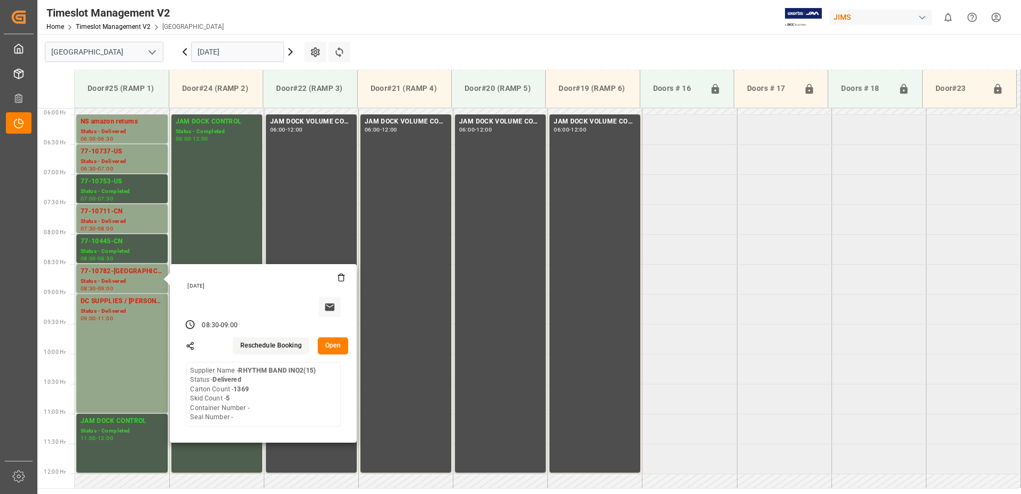
click at [331, 344] on button "Open" at bounding box center [333, 345] width 31 height 17
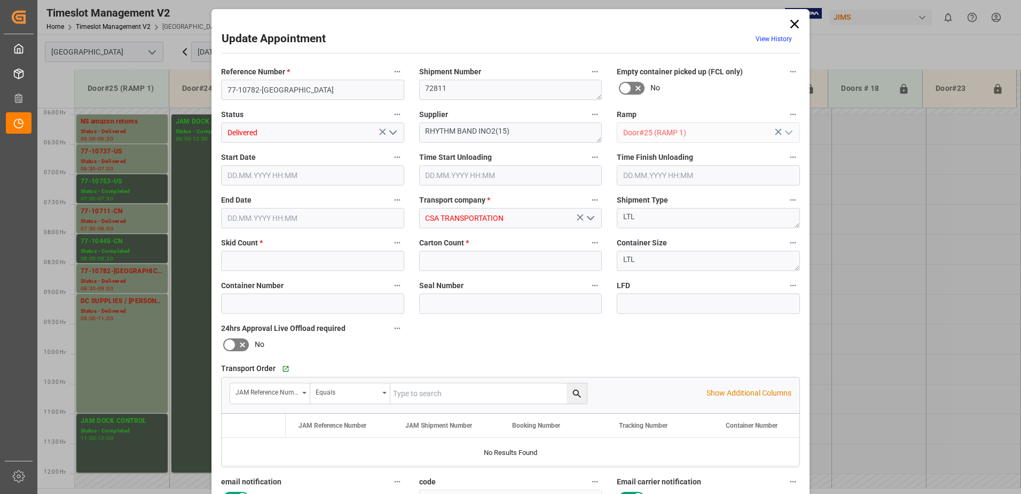
type input "5"
type input "1369"
type input "[DATE] 08:30"
type input "[DATE] 09:00"
type input "[DATE] 14:35"
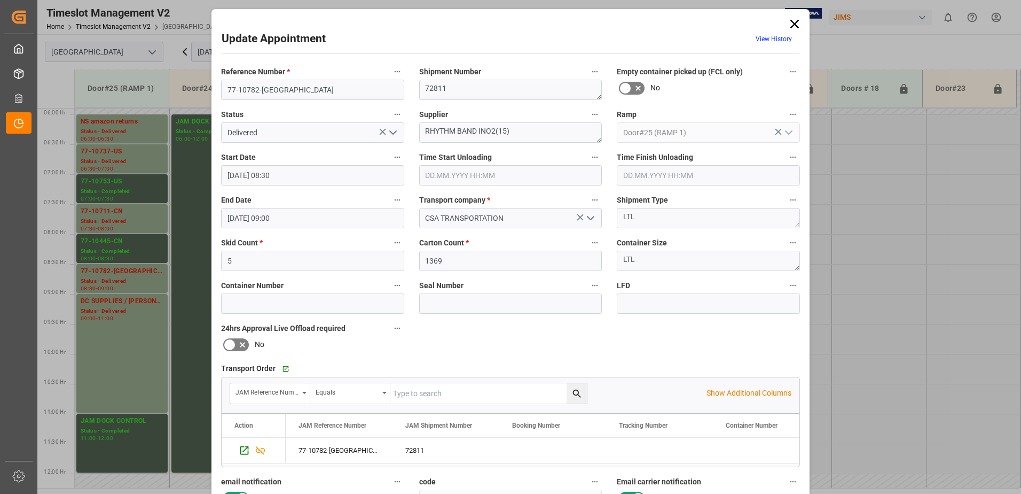
click at [392, 132] on icon "open menu" at bounding box center [393, 132] width 13 height 13
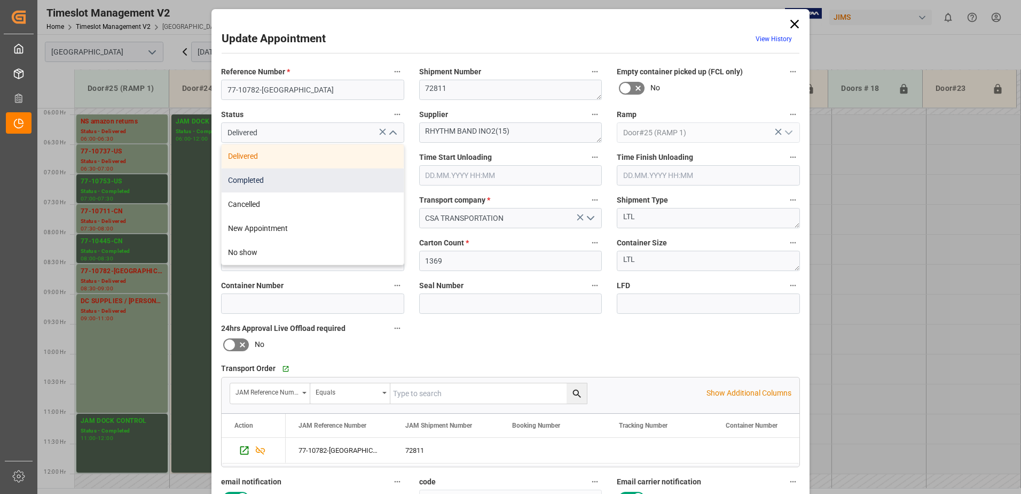
click at [329, 185] on div "Completed" at bounding box center [313, 180] width 182 height 24
type input "Completed"
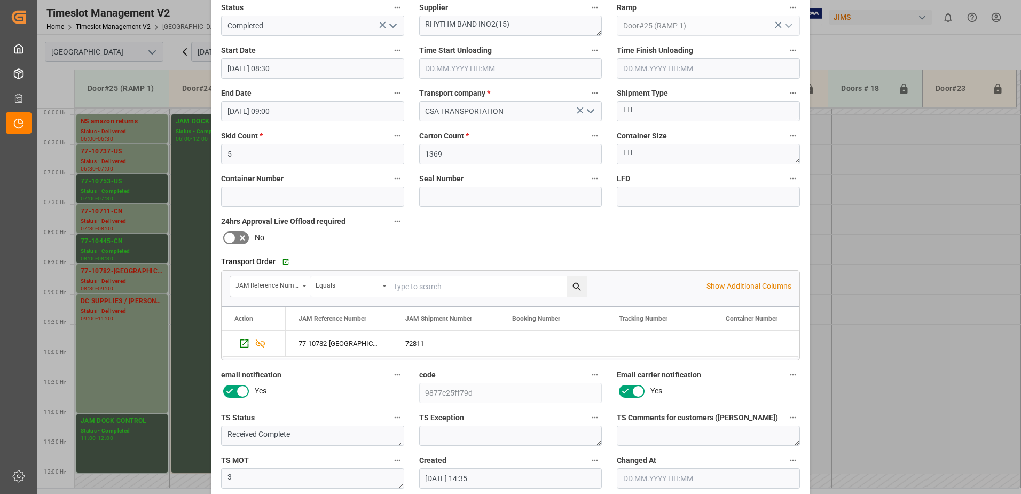
scroll to position [156, 0]
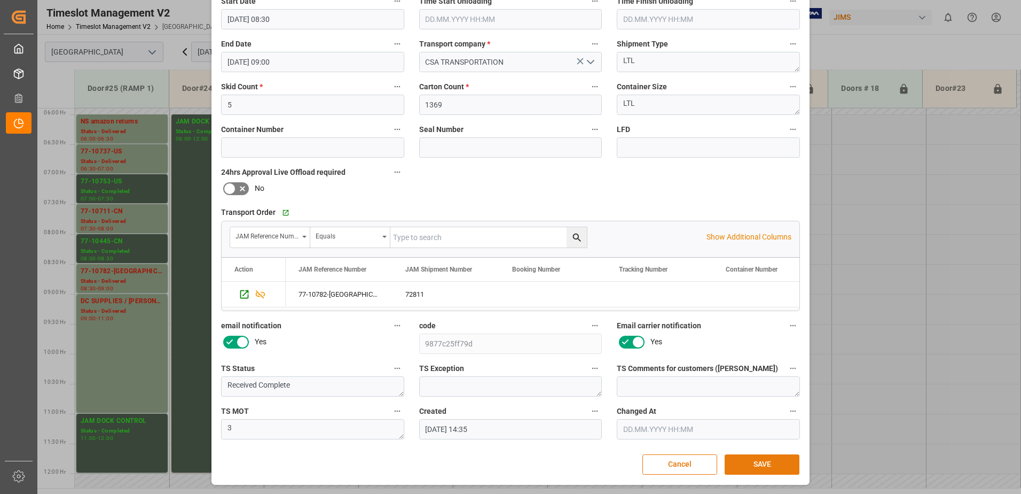
click at [757, 466] on button "SAVE" at bounding box center [762, 464] width 75 height 20
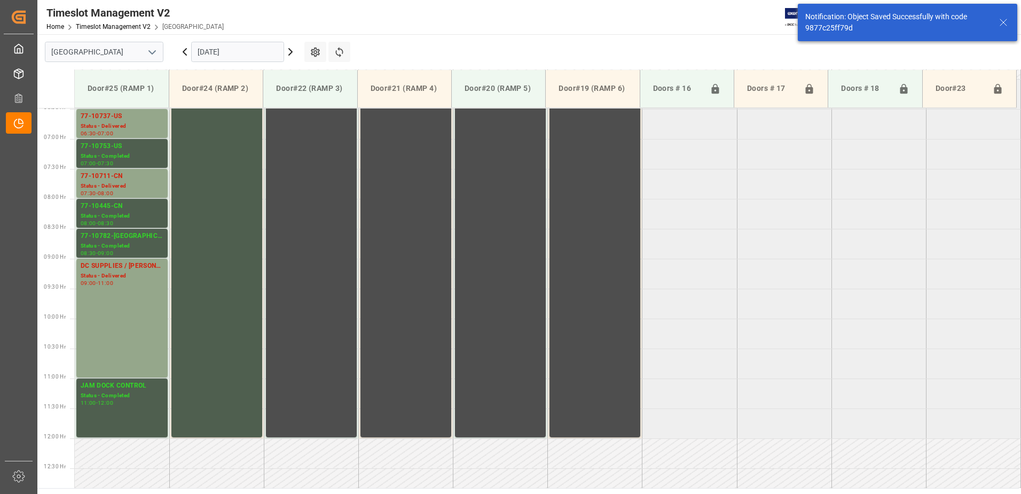
scroll to position [412, 0]
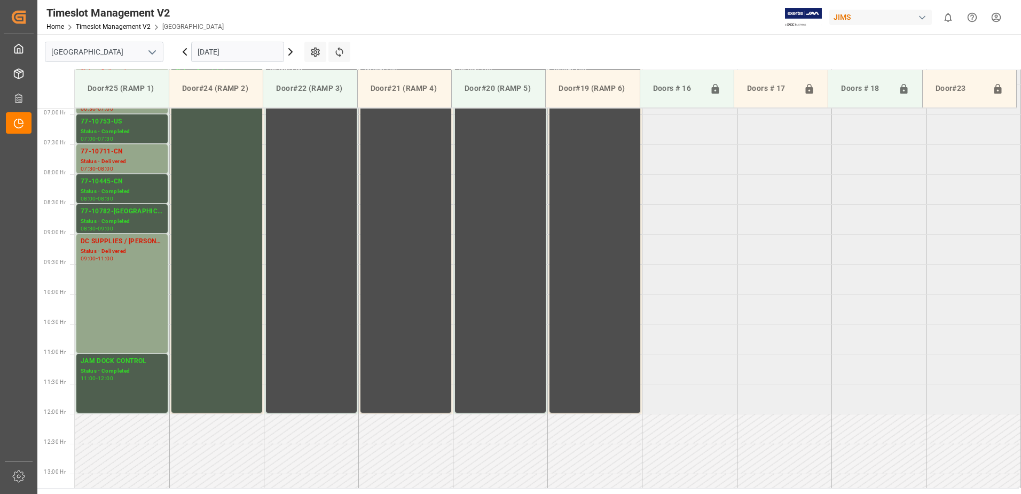
click at [184, 54] on icon at bounding box center [184, 51] width 13 height 13
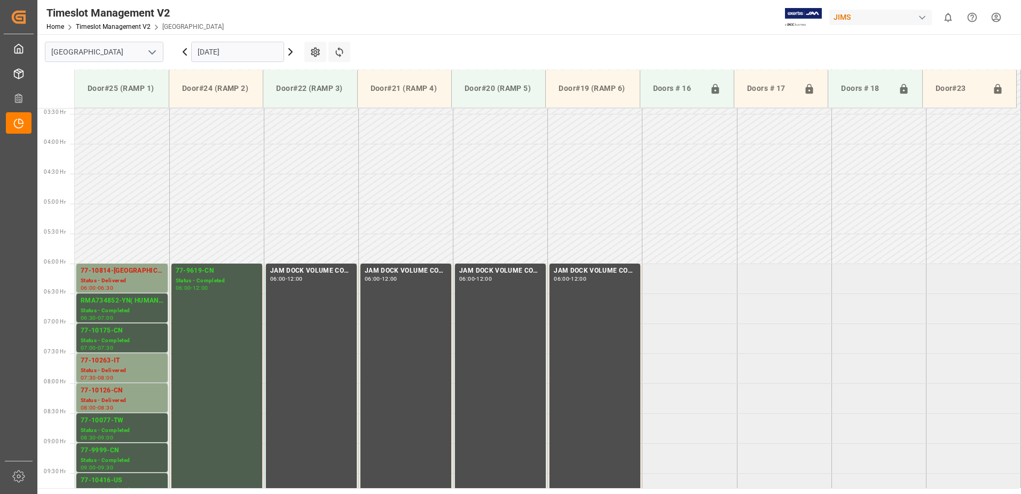
scroll to position [353, 0]
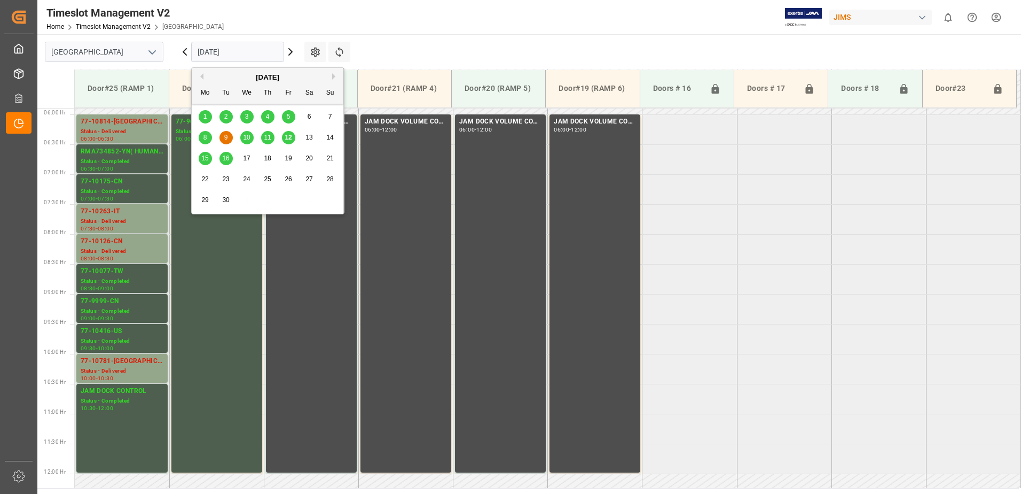
click at [250, 50] on input "[DATE]" at bounding box center [237, 52] width 93 height 20
click at [206, 157] on span "15" at bounding box center [204, 157] width 7 height 7
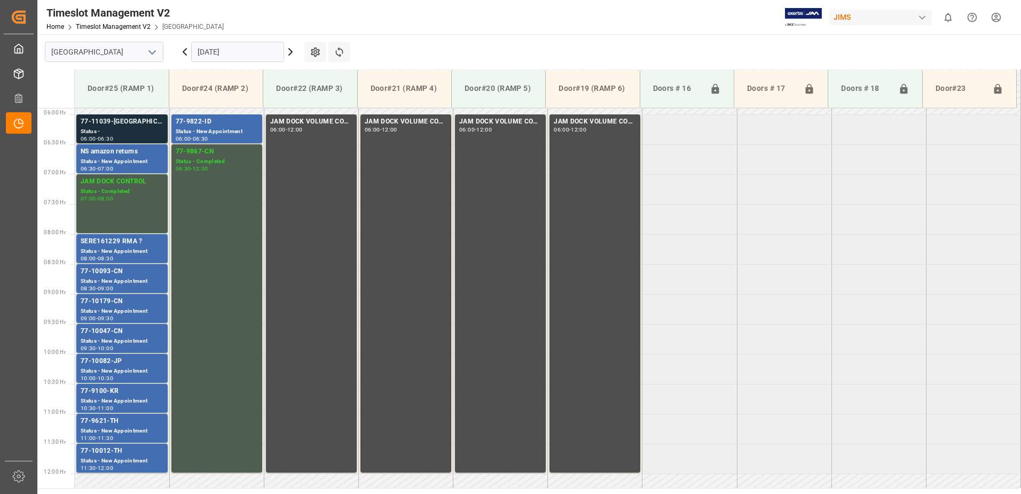
click at [135, 127] on div "Status -" at bounding box center [122, 131] width 83 height 9
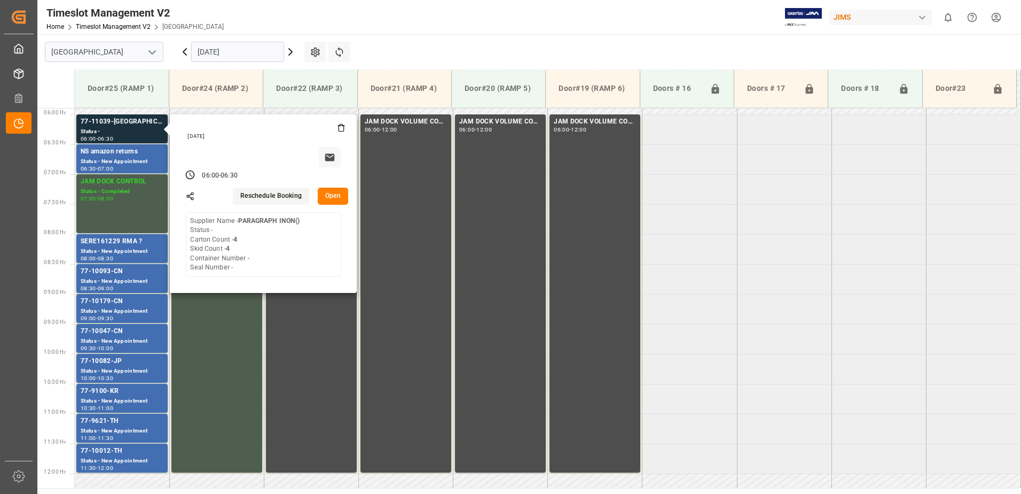
click at [331, 196] on button "Open" at bounding box center [333, 196] width 31 height 17
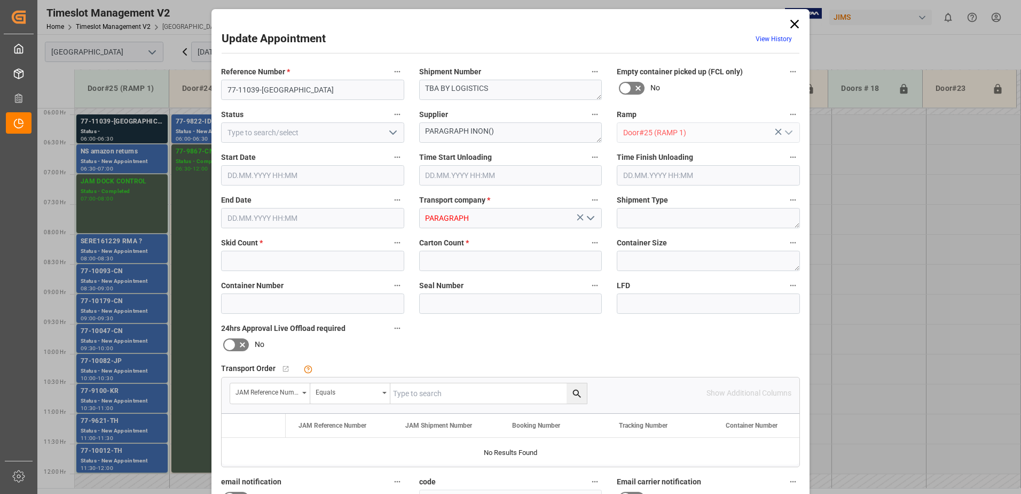
type input "4"
type input "[DATE] 06:00"
type input "[DATE] 06:30"
type input "[DATE] 17:26"
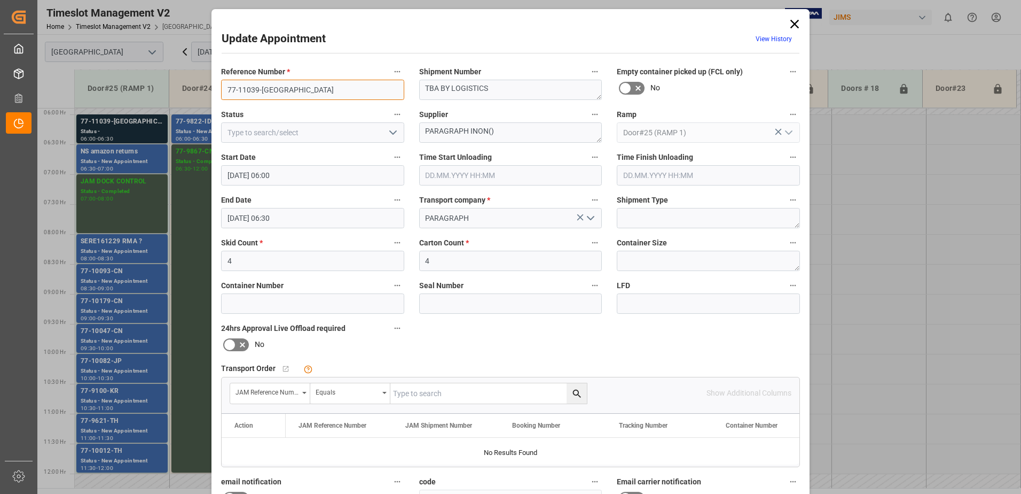
click at [301, 91] on input "77-11039-[GEOGRAPHIC_DATA]" at bounding box center [312, 90] width 183 height 20
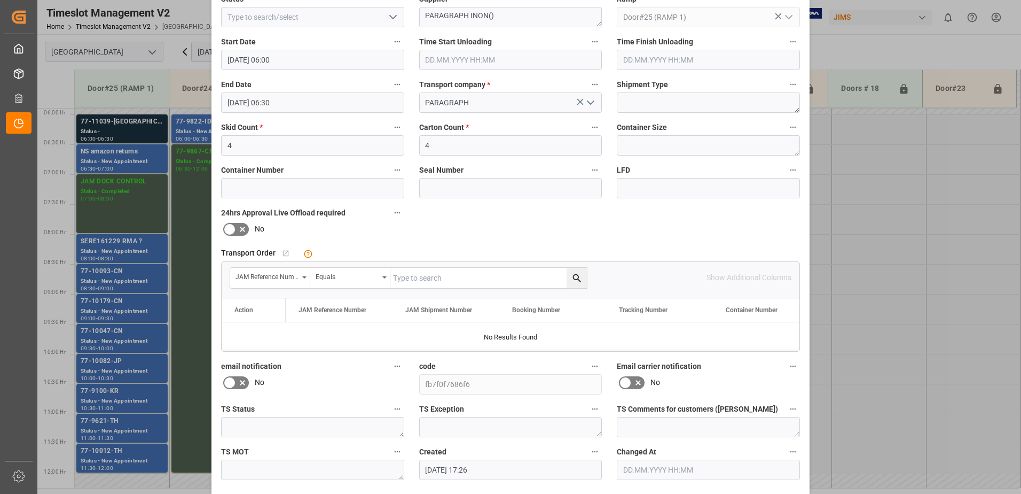
scroll to position [156, 0]
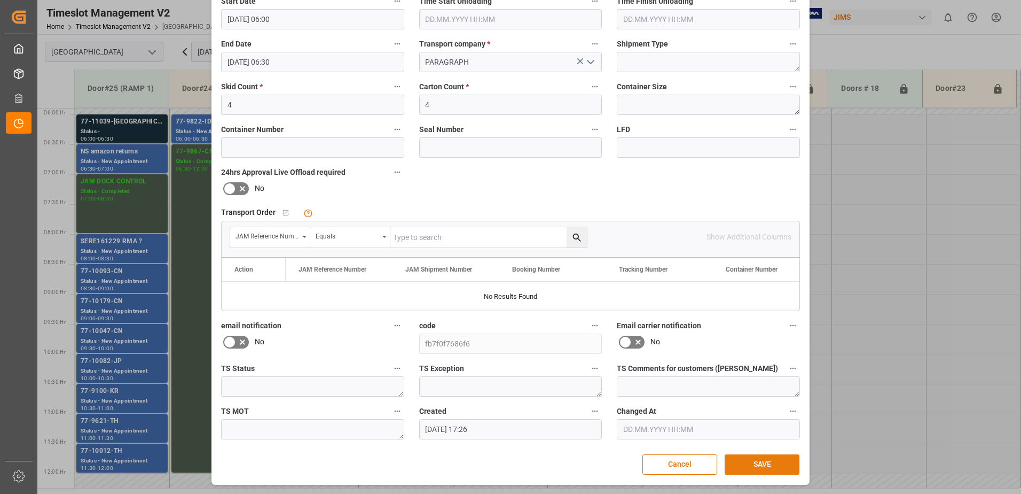
type input "77-11039-CA SHIPM#/M"
click at [760, 461] on button "SAVE" at bounding box center [762, 464] width 75 height 20
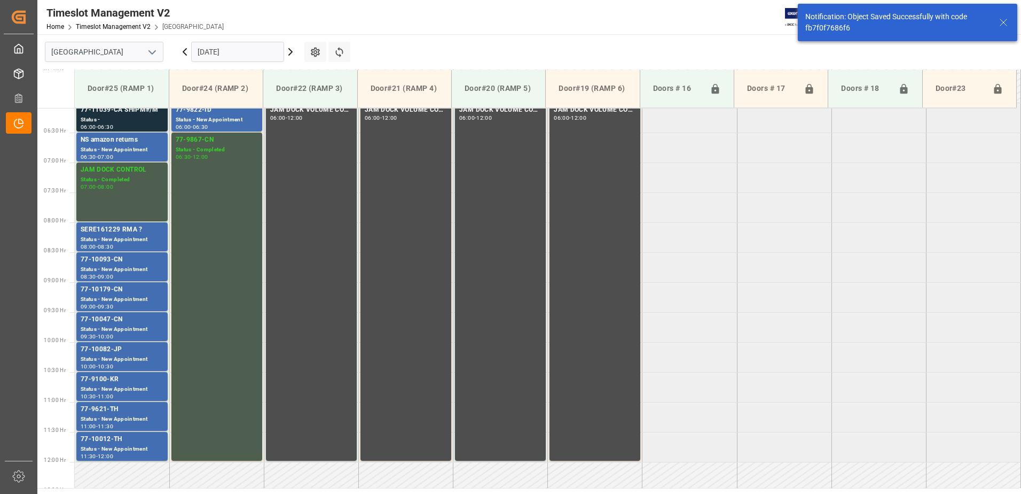
scroll to position [346, 0]
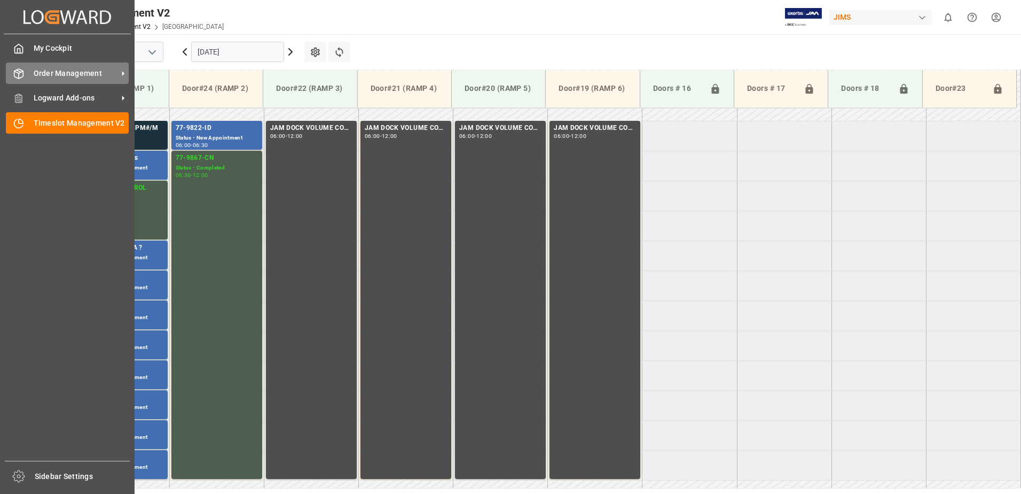
click at [45, 75] on span "Order Management" at bounding box center [76, 73] width 84 height 11
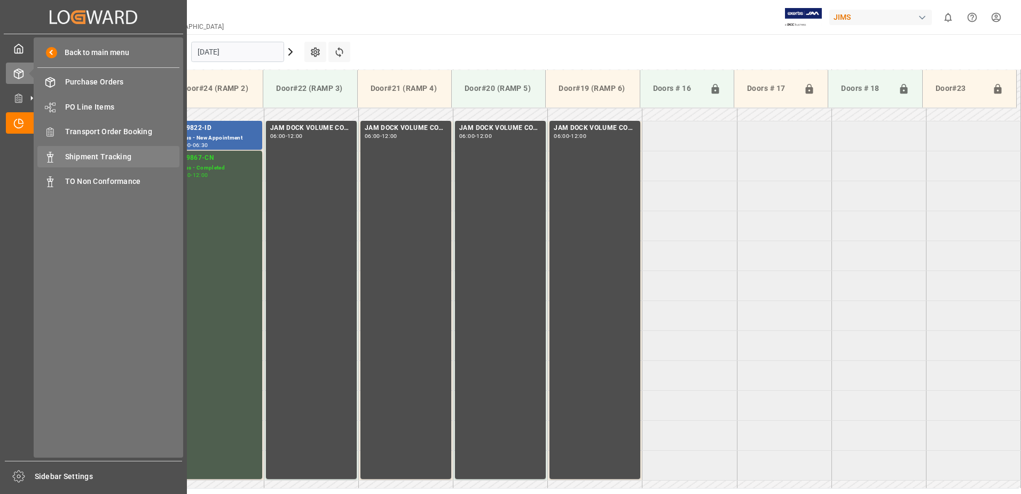
click at [100, 159] on span "Shipment Tracking" at bounding box center [122, 156] width 115 height 11
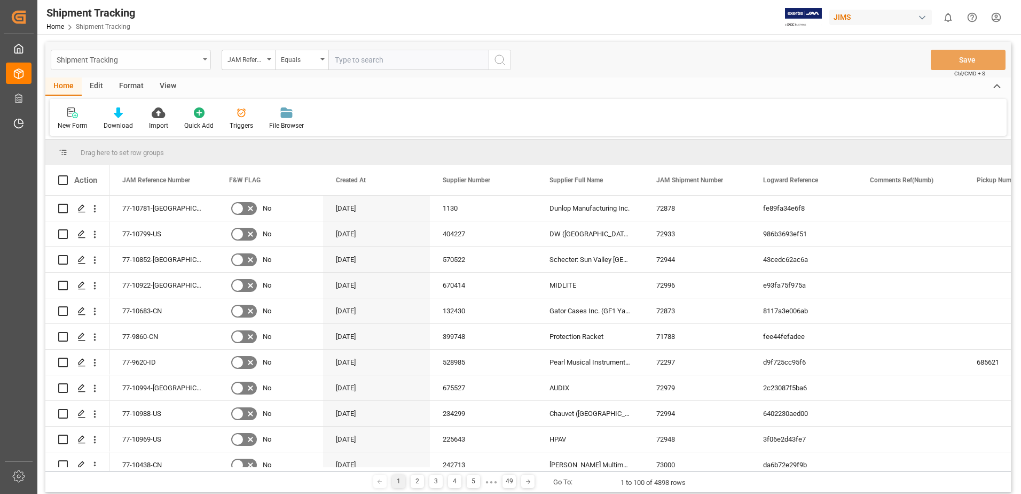
click at [204, 59] on icon "open menu" at bounding box center [205, 59] width 4 height 2
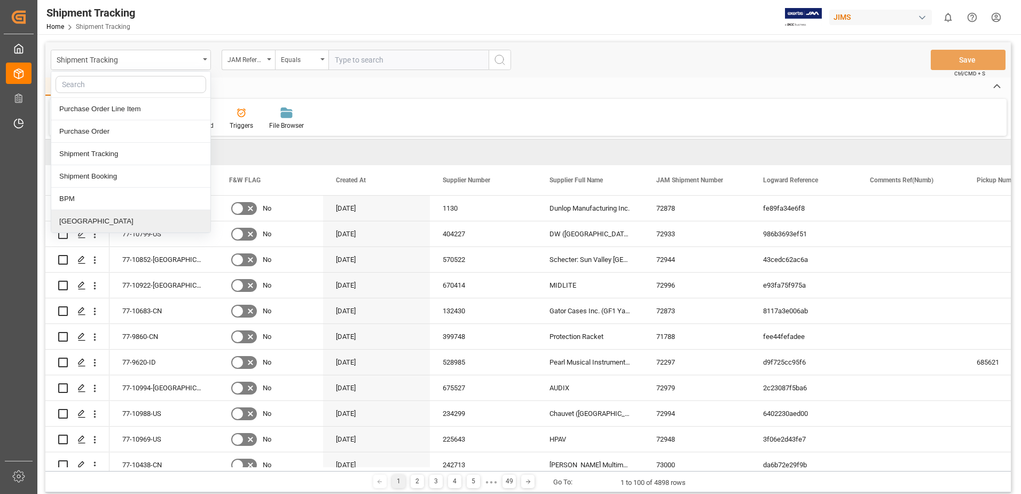
click at [73, 223] on div "[GEOGRAPHIC_DATA]" at bounding box center [130, 221] width 159 height 22
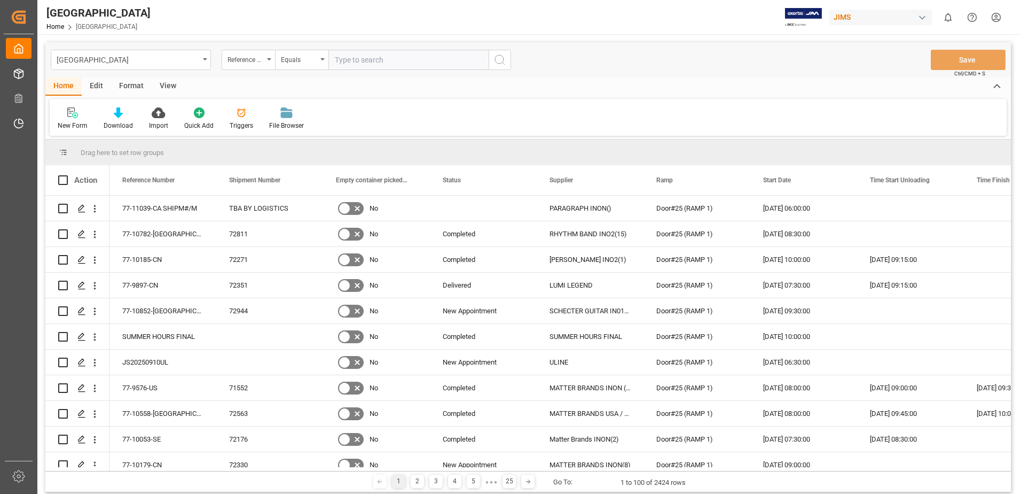
click at [166, 87] on div "View" at bounding box center [168, 86] width 33 height 18
click at [67, 121] on div "Default" at bounding box center [68, 126] width 21 height 10
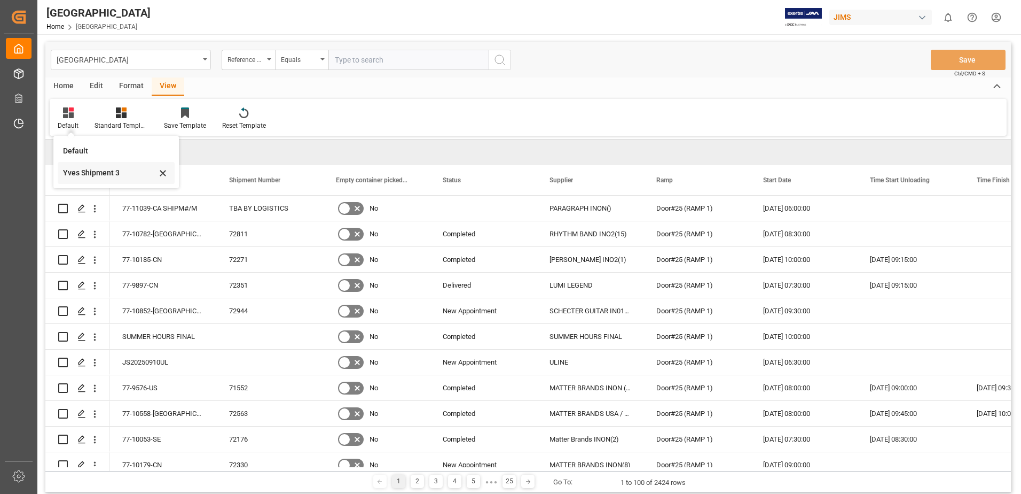
click at [88, 173] on div "Yves Shipment 3" at bounding box center [109, 172] width 93 height 11
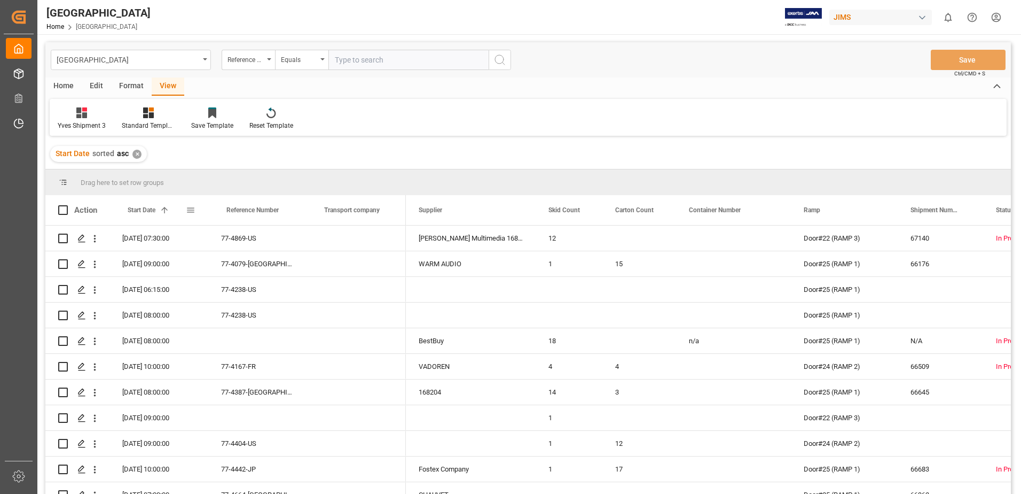
click at [192, 210] on span at bounding box center [191, 210] width 10 height 10
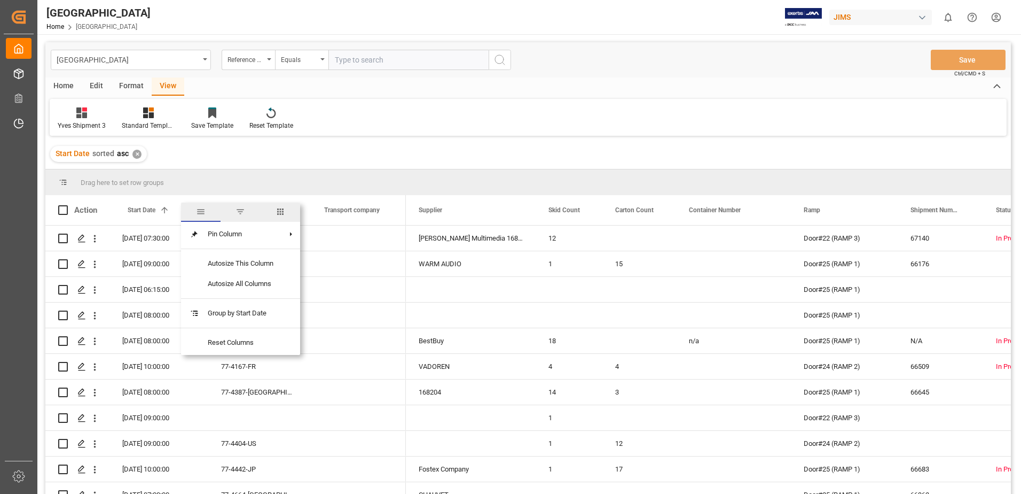
click at [243, 212] on span "filter" at bounding box center [241, 212] width 10 height 10
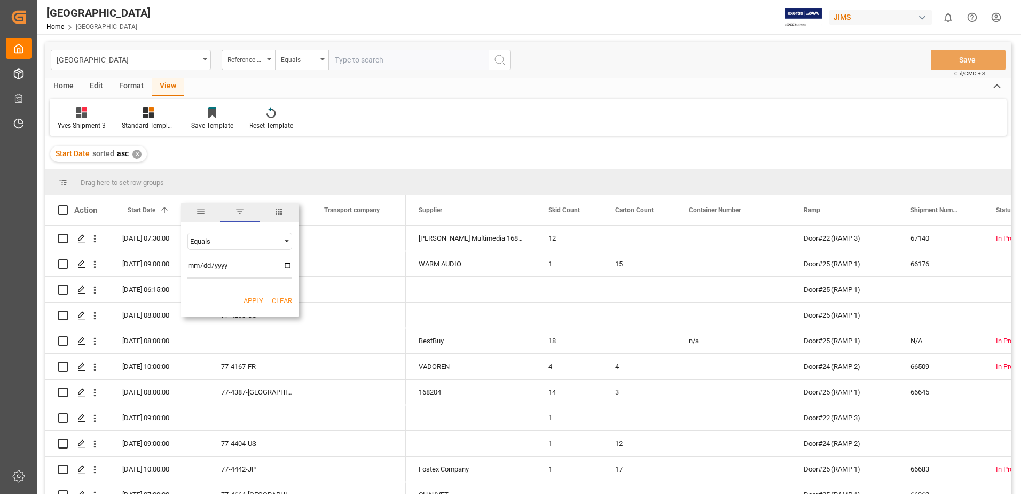
click at [287, 264] on input "date" at bounding box center [240, 267] width 105 height 21
type input "[DATE]"
click at [252, 300] on button "Apply" at bounding box center [254, 300] width 20 height 11
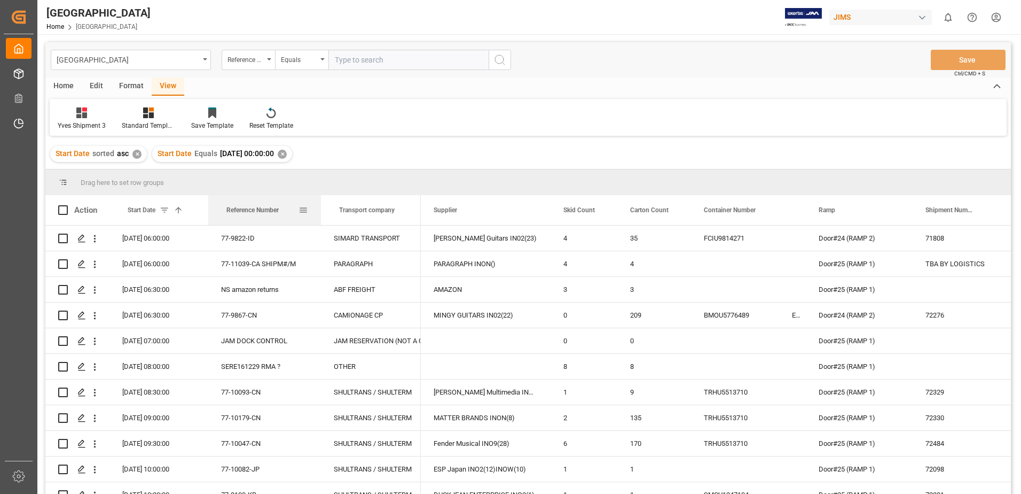
drag, startPoint x: 305, startPoint y: 212, endPoint x: 320, endPoint y: 212, distance: 15.0
click at [320, 212] on div at bounding box center [321, 210] width 4 height 30
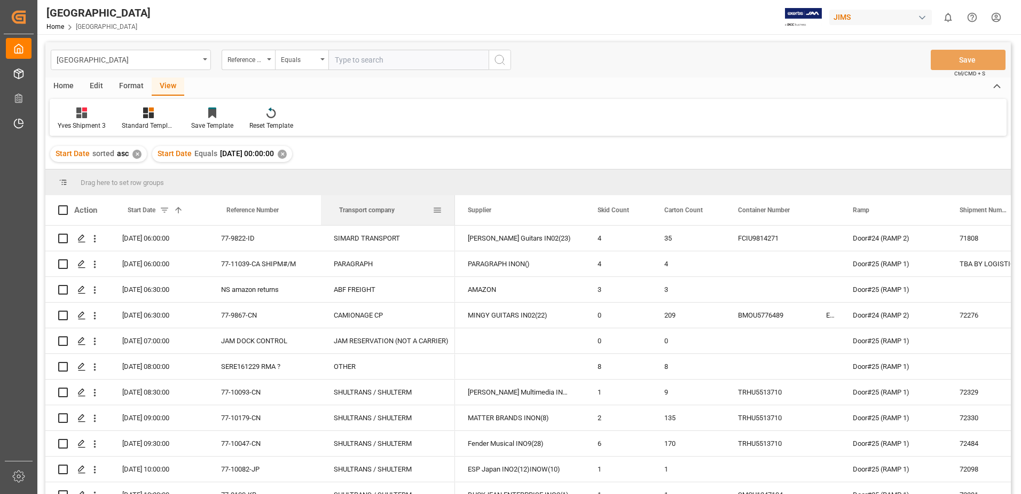
drag, startPoint x: 419, startPoint y: 210, endPoint x: 453, endPoint y: 214, distance: 34.4
click at [453, 214] on div at bounding box center [455, 210] width 4 height 30
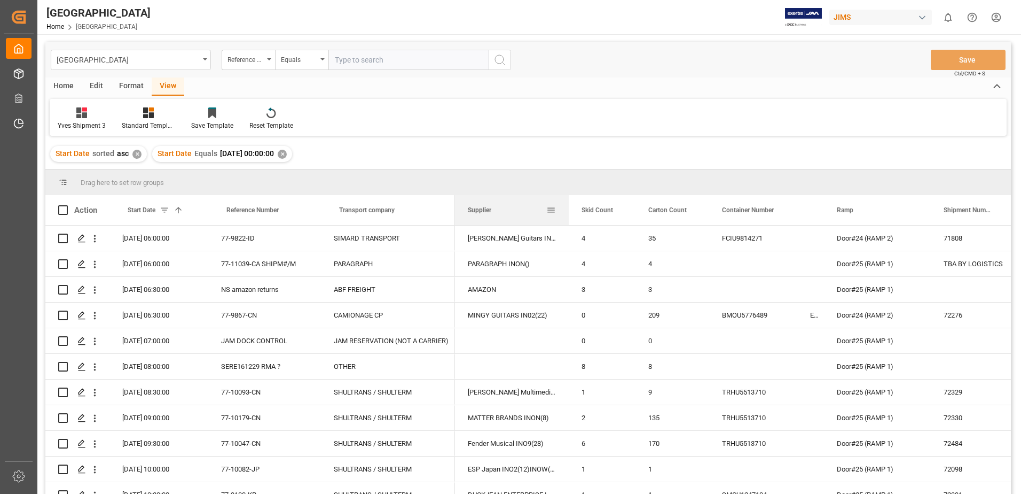
drag, startPoint x: 584, startPoint y: 209, endPoint x: 568, endPoint y: 207, distance: 16.2
click at [568, 207] on div at bounding box center [569, 210] width 4 height 30
click at [571, 207] on div at bounding box center [571, 210] width 4 height 30
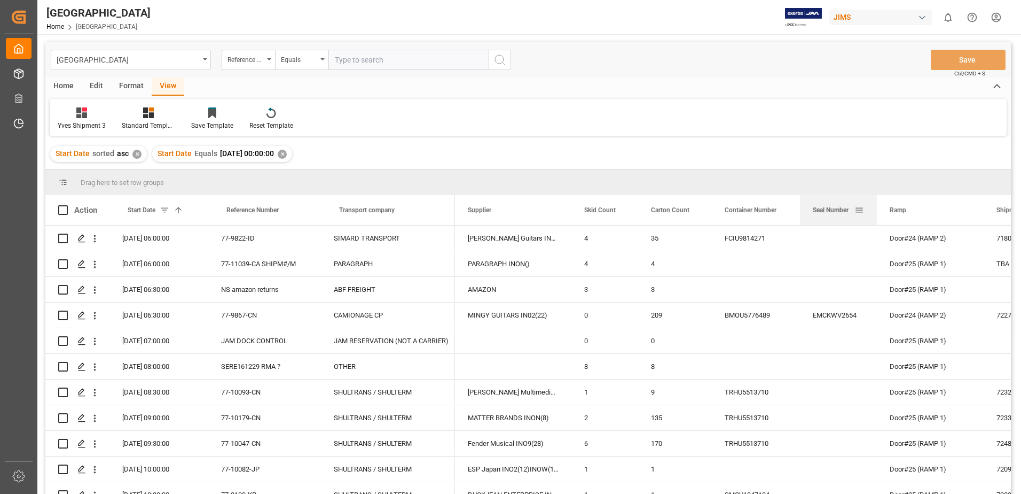
drag, startPoint x: 825, startPoint y: 209, endPoint x: 876, endPoint y: 210, distance: 50.2
click at [876, 210] on div at bounding box center [877, 210] width 4 height 30
click at [799, 209] on div at bounding box center [800, 210] width 4 height 30
click at [62, 210] on span at bounding box center [63, 210] width 10 height 10
click at [66, 205] on input "checkbox" at bounding box center [66, 205] width 0 height 0
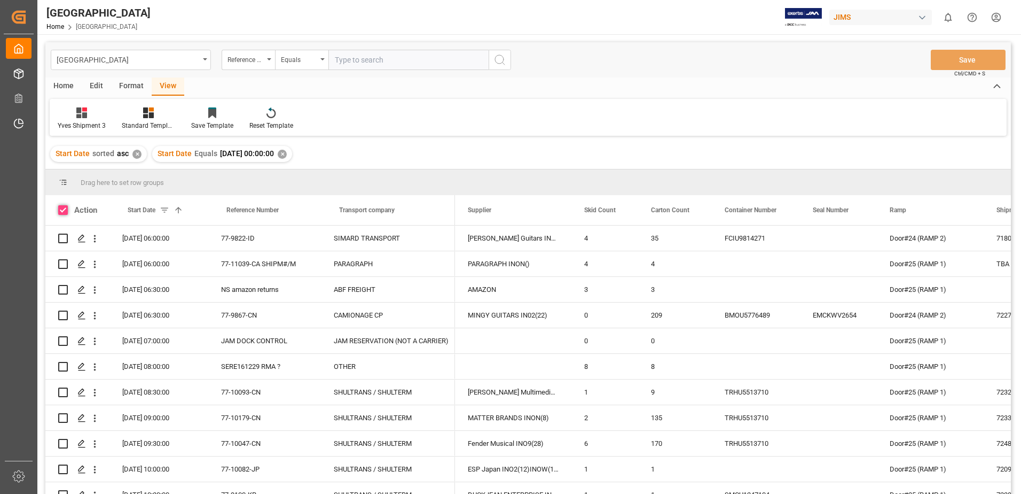
checkbox input "true"
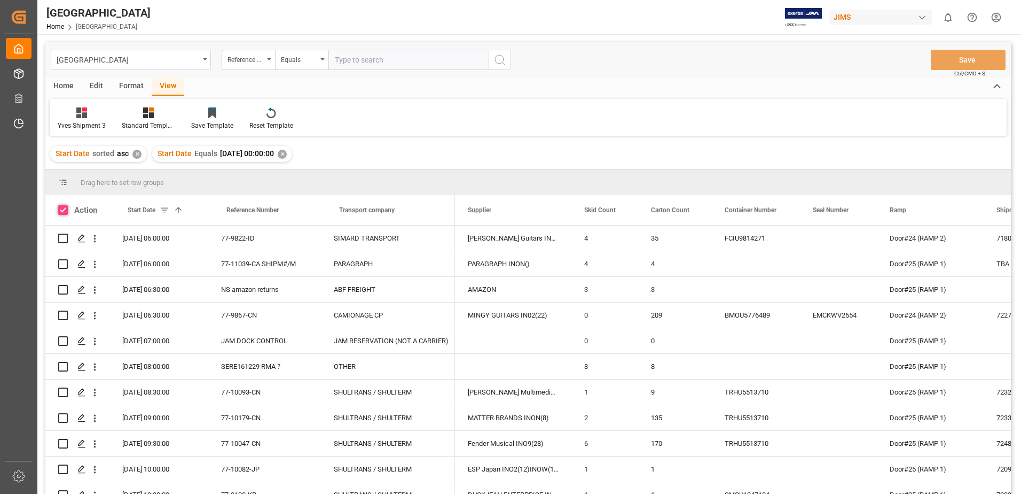
checkbox input "true"
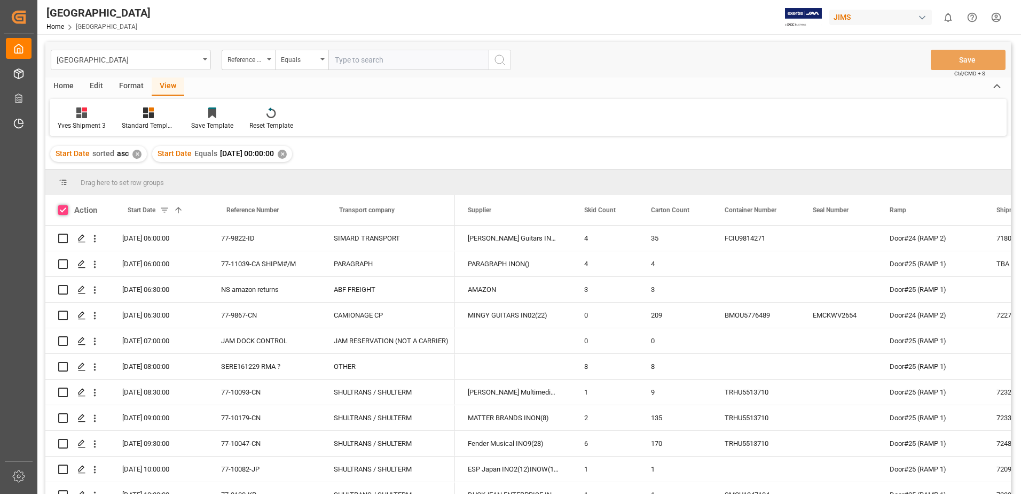
checkbox input "true"
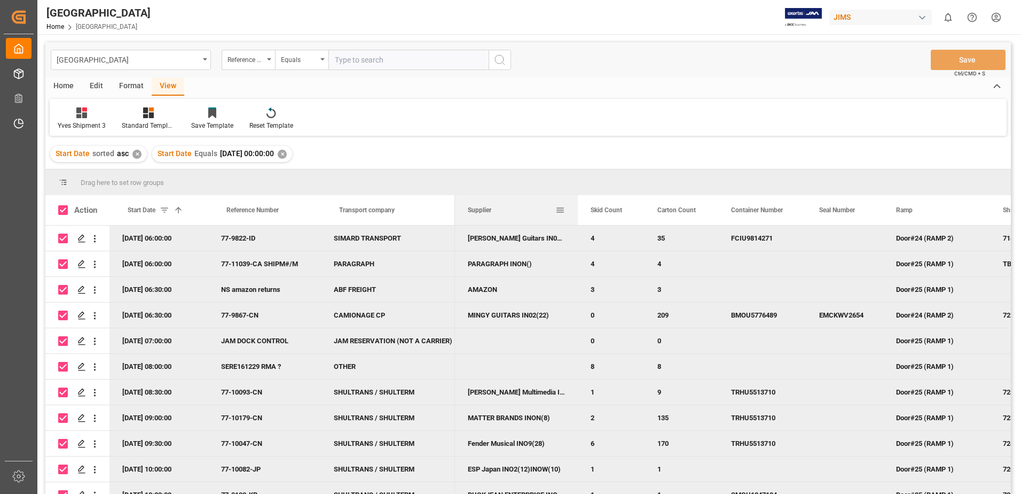
drag, startPoint x: 571, startPoint y: 210, endPoint x: 577, endPoint y: 210, distance: 6.4
click at [577, 210] on div at bounding box center [578, 210] width 4 height 30
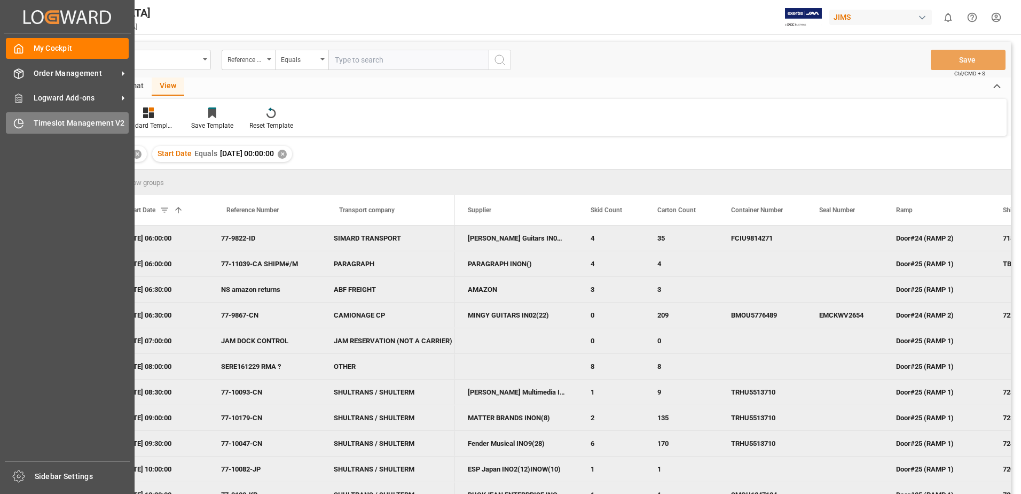
click at [53, 122] on span "Timeslot Management V2" at bounding box center [82, 123] width 96 height 11
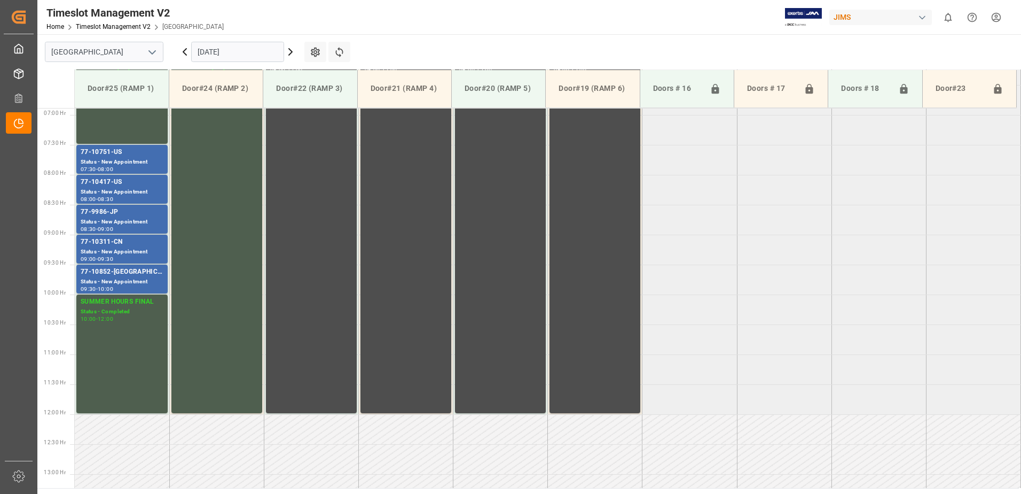
scroll to position [412, 0]
click at [112, 214] on div "77-9986-JP" at bounding box center [122, 211] width 83 height 11
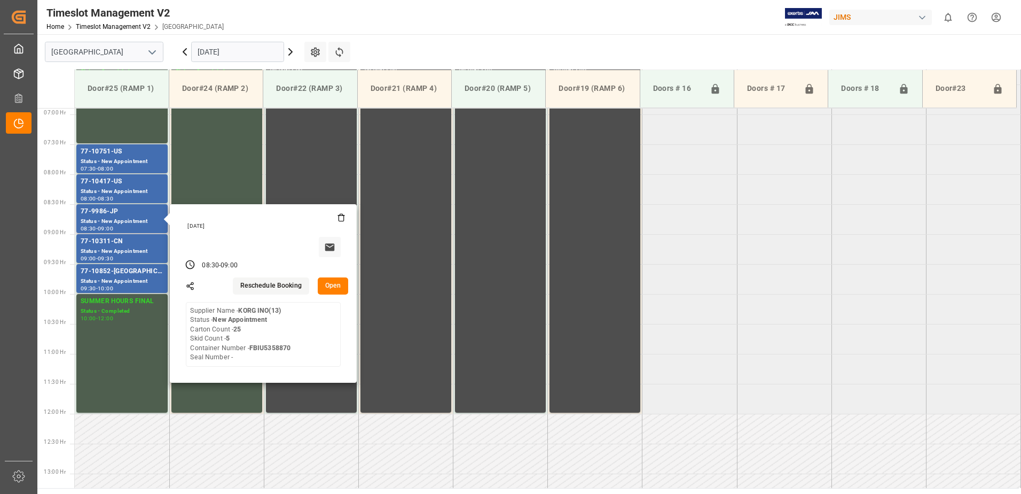
click at [334, 284] on button "Open" at bounding box center [333, 285] width 31 height 17
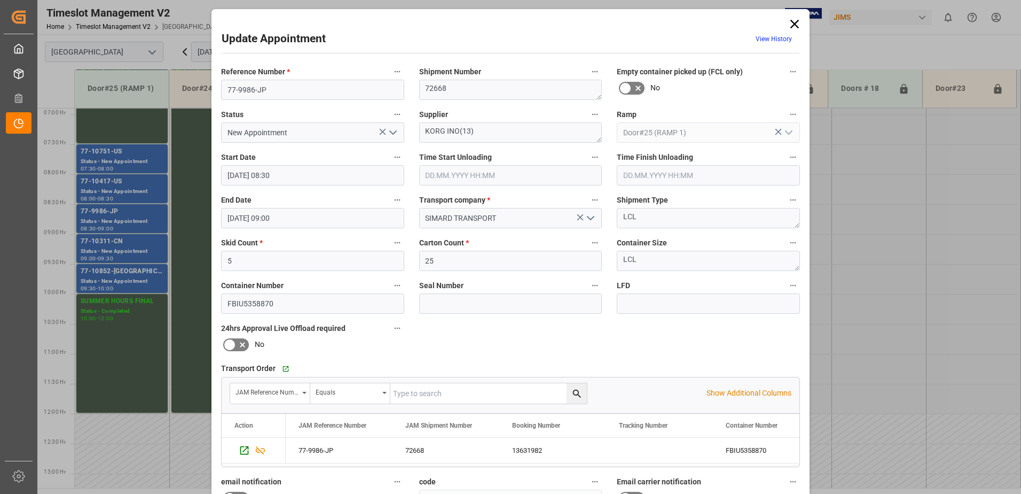
click at [464, 174] on input "text" at bounding box center [510, 175] width 183 height 20
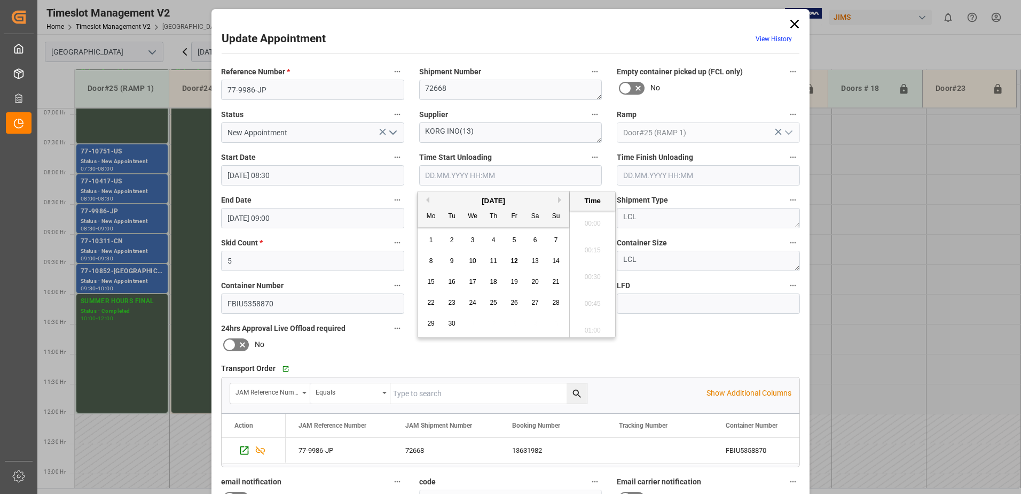
scroll to position [778, 0]
click at [514, 261] on span "12" at bounding box center [514, 260] width 7 height 7
drag, startPoint x: 590, startPoint y: 273, endPoint x: 589, endPoint y: 267, distance: 6.0
click at [589, 273] on li "07:45" at bounding box center [592, 273] width 45 height 27
type input "[DATE] 07:45"
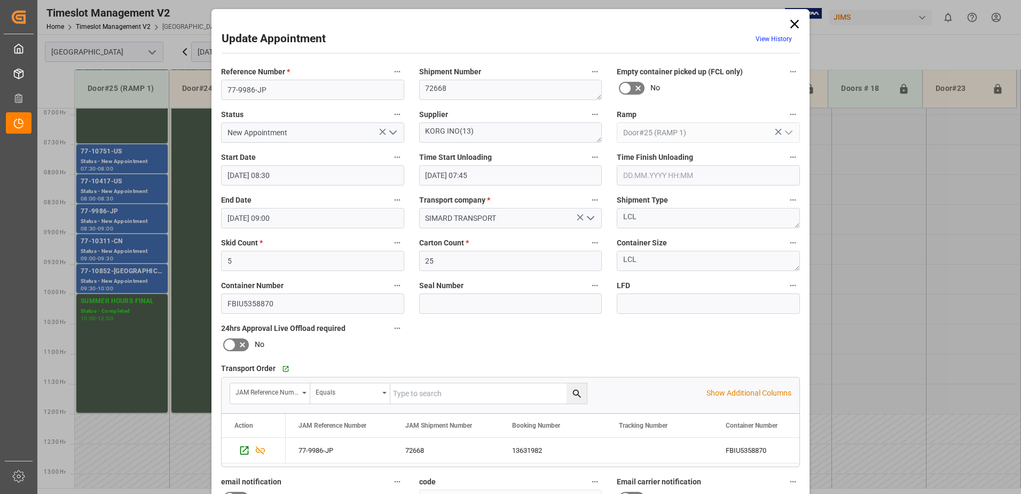
click at [391, 131] on icon "open menu" at bounding box center [393, 132] width 13 height 13
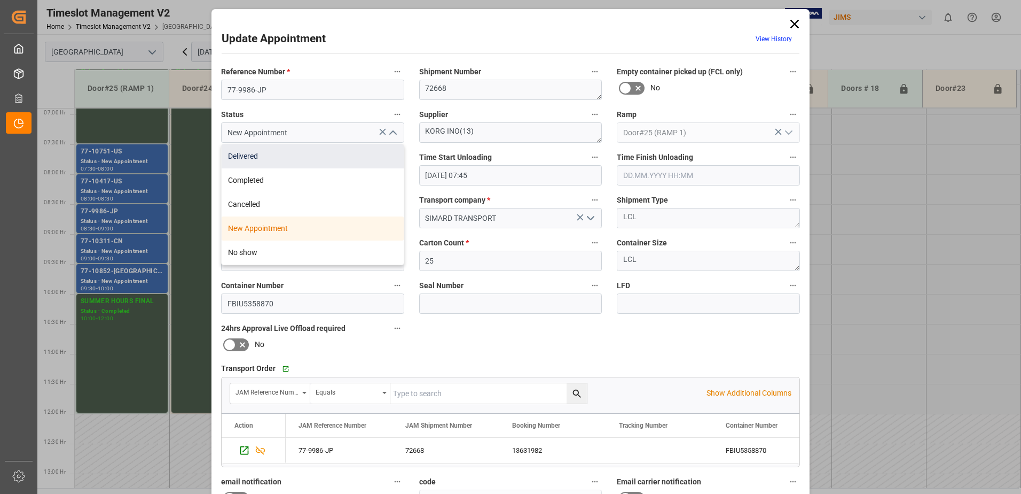
click at [333, 160] on div "Delivered" at bounding box center [313, 156] width 182 height 24
type input "Delivered"
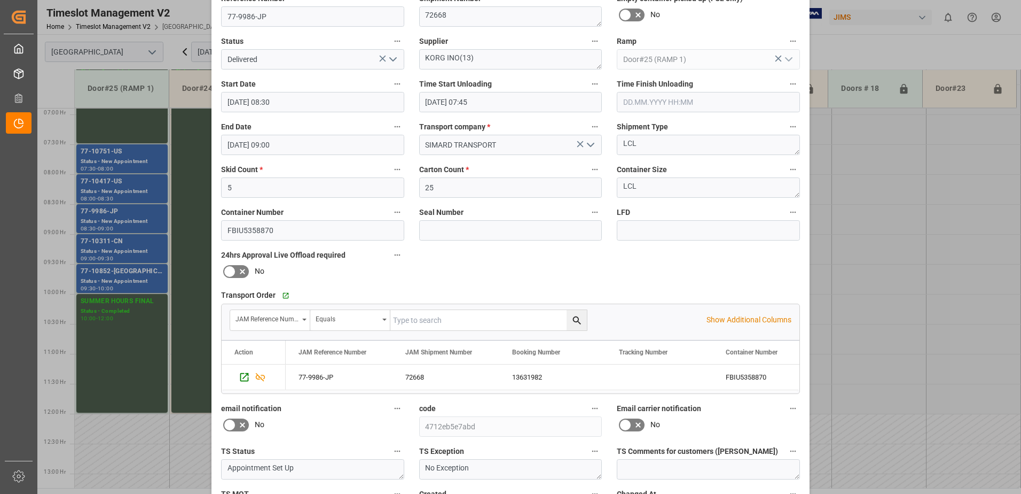
scroll to position [156, 0]
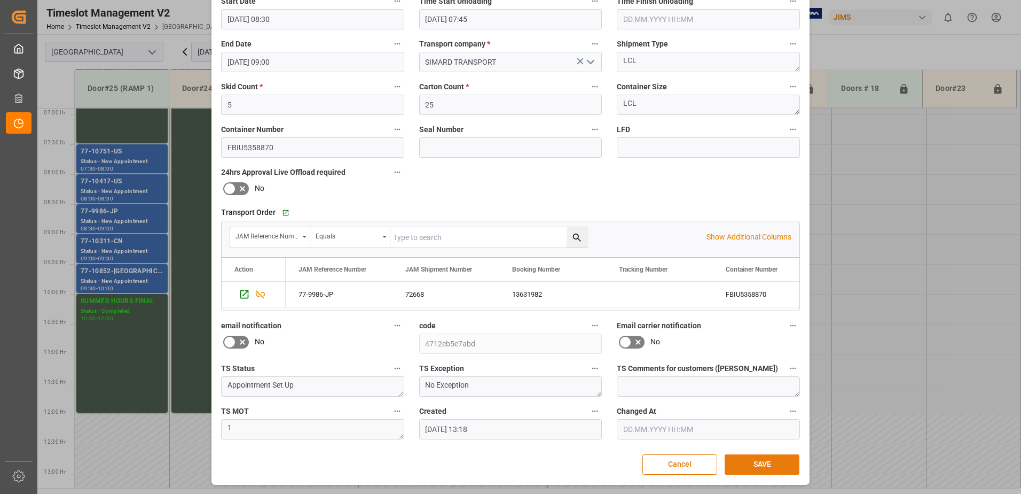
click at [759, 462] on button "SAVE" at bounding box center [762, 464] width 75 height 20
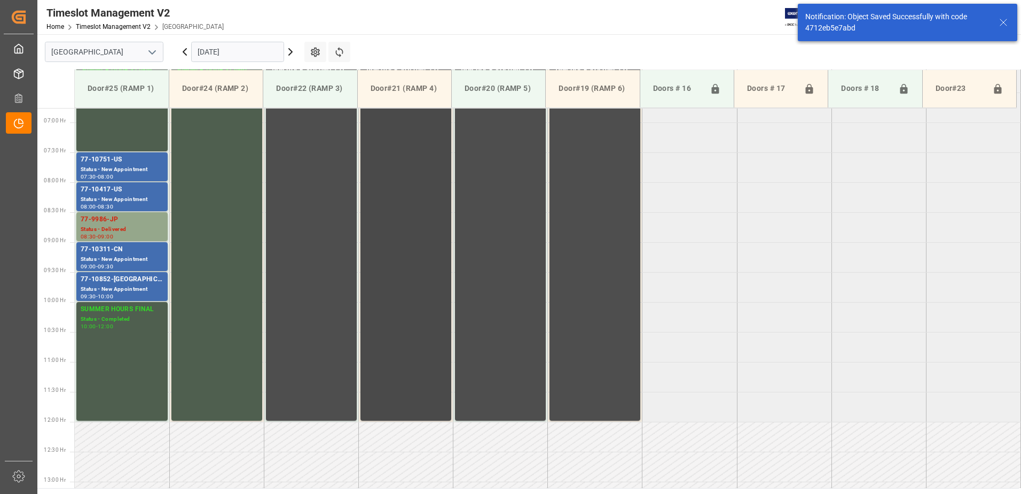
scroll to position [412, 0]
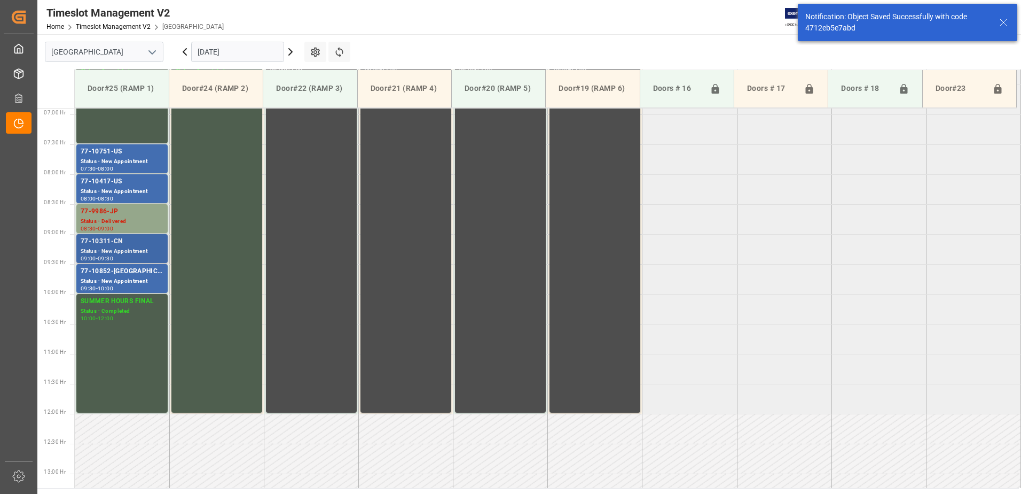
click at [103, 242] on div "77-10311-CN" at bounding box center [122, 241] width 83 height 11
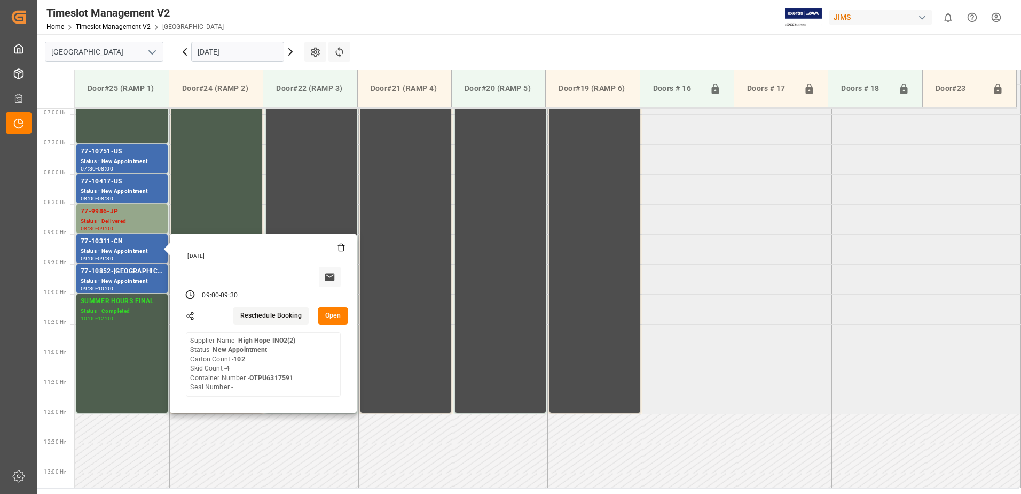
click at [332, 315] on button "Open" at bounding box center [333, 315] width 31 height 17
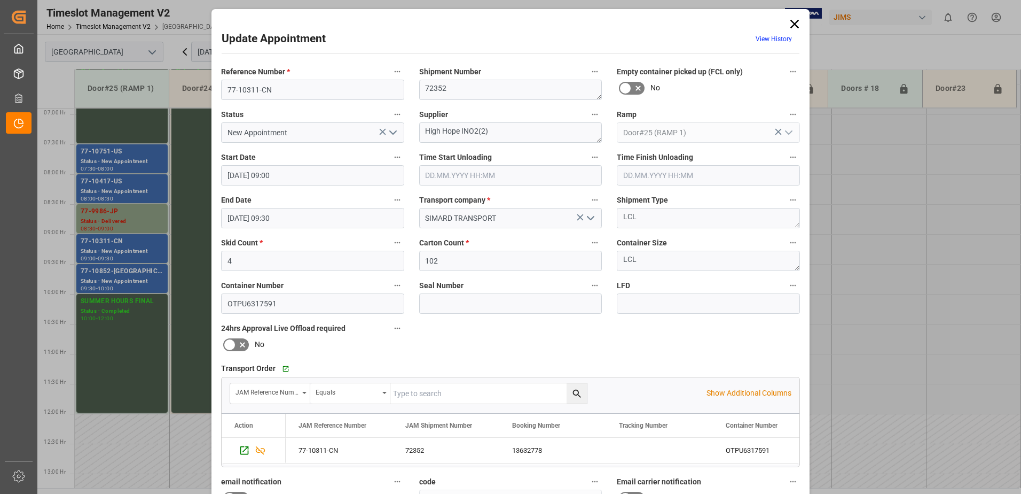
click at [392, 133] on polyline "open menu" at bounding box center [393, 132] width 6 height 3
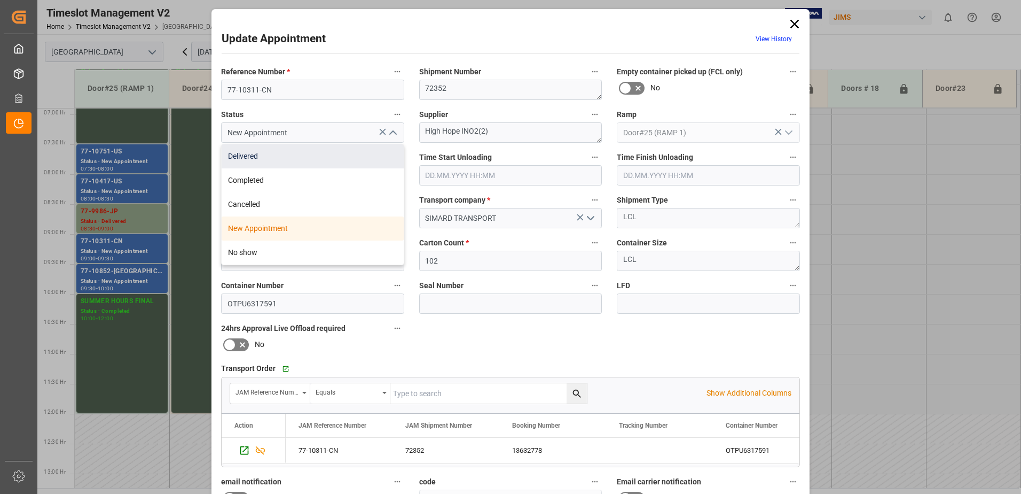
click at [323, 153] on div "Delivered" at bounding box center [313, 156] width 182 height 24
type input "Delivered"
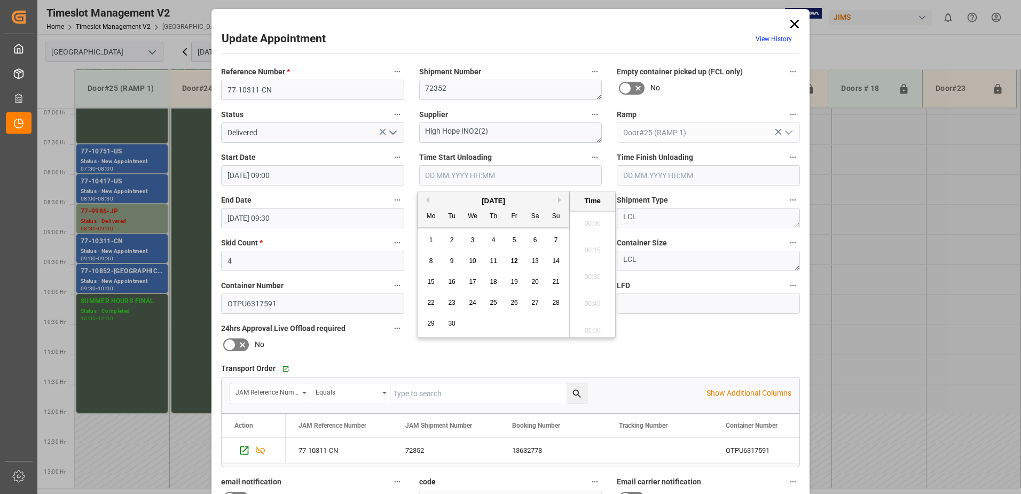
click at [465, 175] on input "text" at bounding box center [510, 175] width 183 height 20
click at [514, 262] on span "12" at bounding box center [514, 260] width 7 height 7
click at [591, 276] on li "07:45" at bounding box center [592, 273] width 45 height 27
type input "[DATE] 07:45"
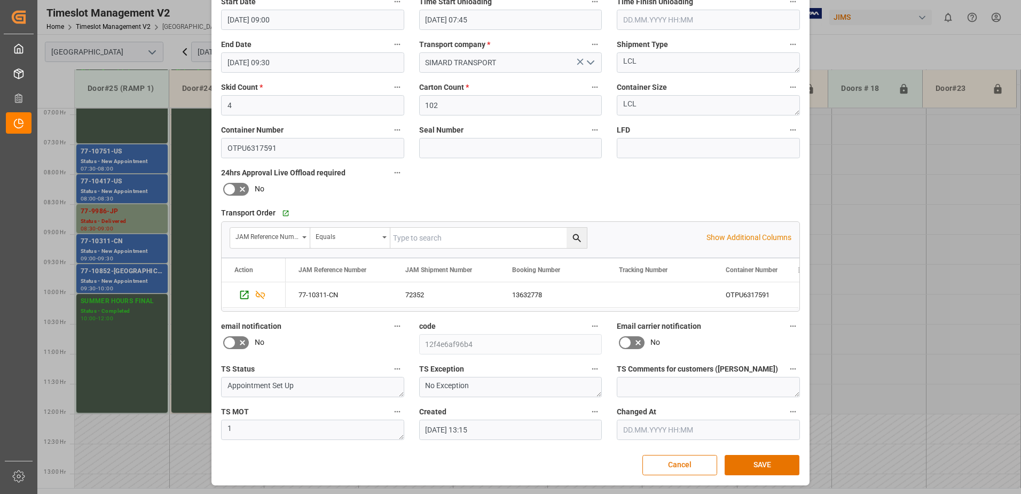
scroll to position [156, 0]
click at [776, 467] on button "SAVE" at bounding box center [762, 464] width 75 height 20
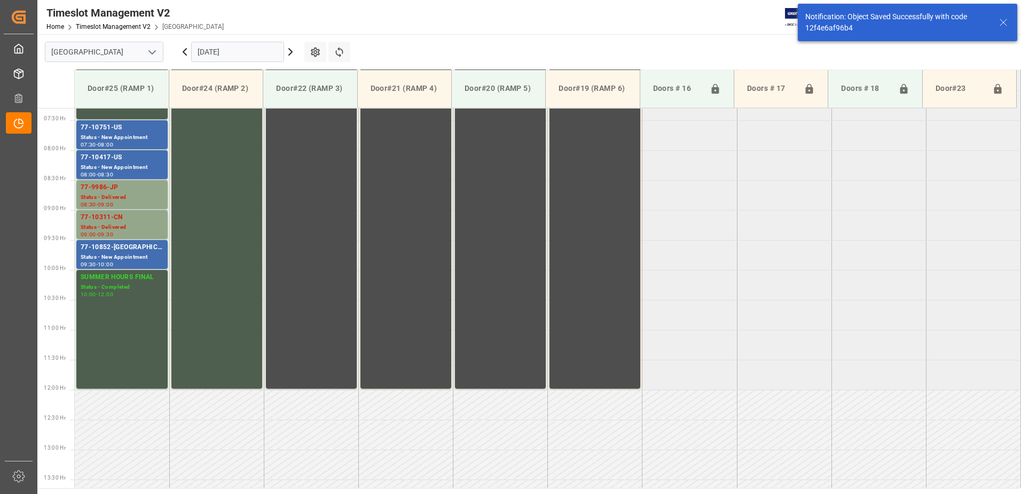
scroll to position [472, 0]
